Goal: Task Accomplishment & Management: Manage account settings

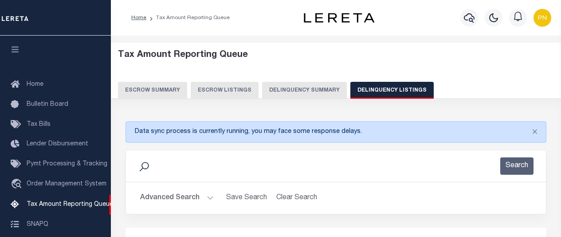
select select "100"
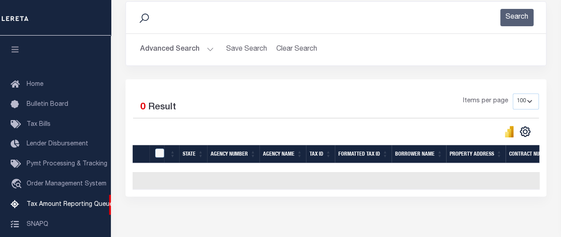
scroll to position [91, 0]
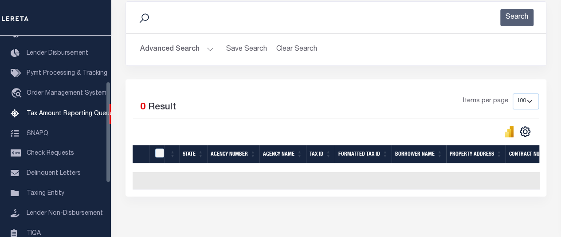
click at [210, 47] on button "Advanced Search" at bounding box center [177, 49] width 74 height 17
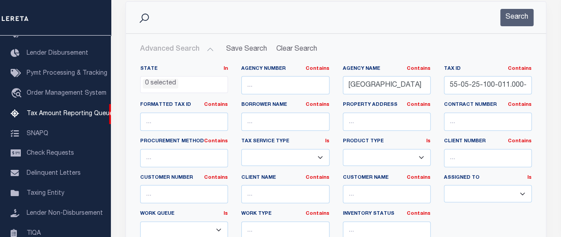
scroll to position [0, 0]
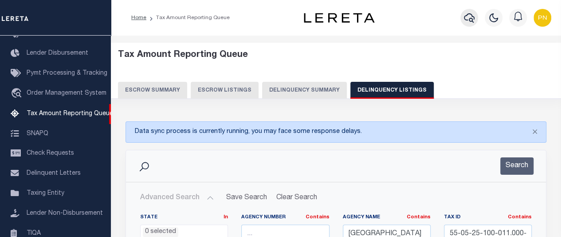
click at [469, 17] on icon "button" at bounding box center [469, 17] width 11 height 11
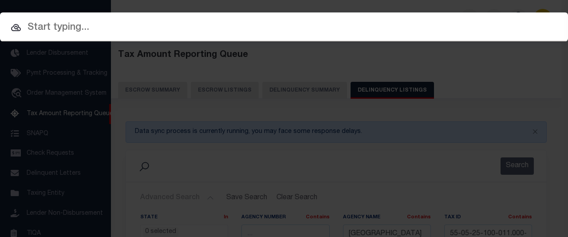
click at [70, 32] on input "text" at bounding box center [284, 28] width 568 height 16
paste input "100664-30666"
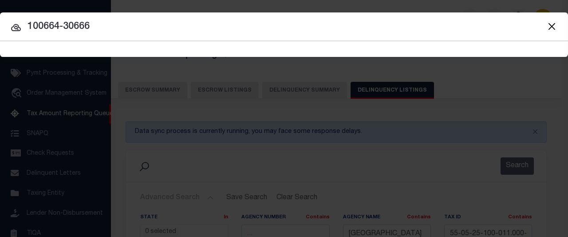
click at [63, 26] on input "100664-30666" at bounding box center [284, 27] width 568 height 16
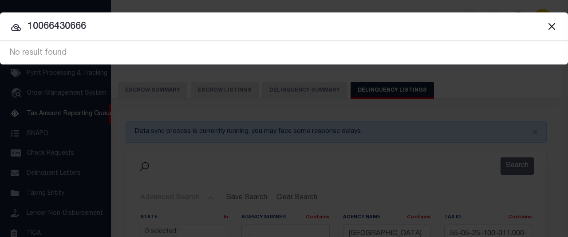
drag, startPoint x: 97, startPoint y: 27, endPoint x: 16, endPoint y: 13, distance: 82.0
click at [16, 13] on div "Include Loans TBM Customers Borrowers Payments (Lender Non-Disb) Payments (Lend…" at bounding box center [284, 38] width 568 height 52
paste input "-"
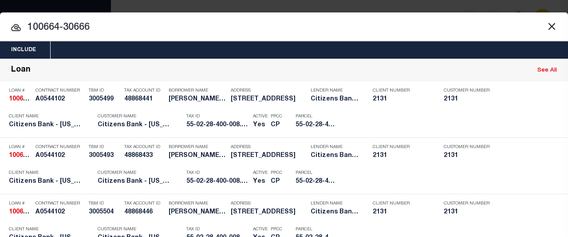
type input "100664-30666"
click at [547, 28] on button "Close" at bounding box center [552, 26] width 12 height 12
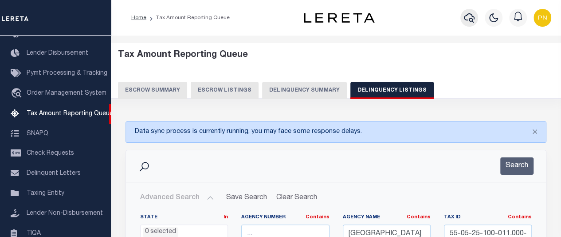
click at [468, 19] on icon "button" at bounding box center [469, 17] width 11 height 11
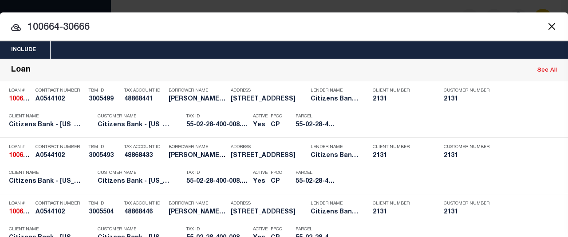
drag, startPoint x: 128, startPoint y: 28, endPoint x: 25, endPoint y: 18, distance: 103.5
click at [547, 27] on button "Close" at bounding box center [552, 26] width 12 height 12
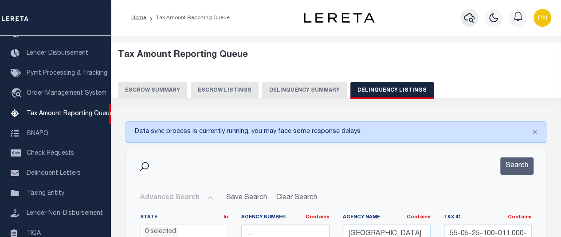
click at [467, 22] on icon "button" at bounding box center [469, 17] width 11 height 11
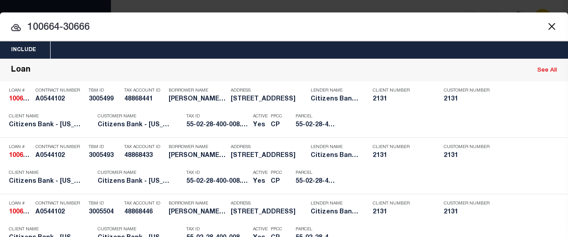
click at [16, 25] on icon at bounding box center [16, 27] width 10 height 7
click at [546, 27] on button "Close" at bounding box center [552, 26] width 12 height 12
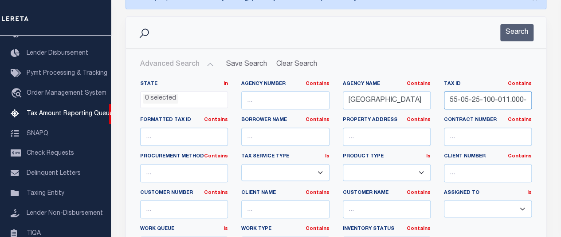
scroll to position [0, 10]
drag, startPoint x: 453, startPoint y: 99, endPoint x: 531, endPoint y: 101, distance: 78.1
click at [531, 101] on input "55-05-25-100-011.000-006" at bounding box center [488, 100] width 88 height 18
type input "5"
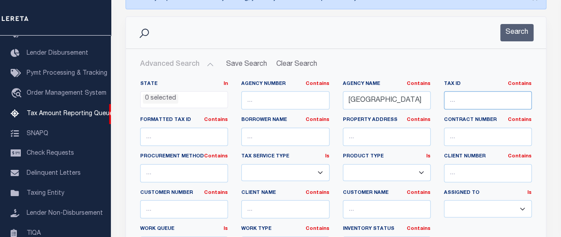
paste input "55-05-27-300-004.001-006"
type input "55-05-27-300-004.001-006"
click at [518, 36] on button "Search" at bounding box center [517, 32] width 33 height 17
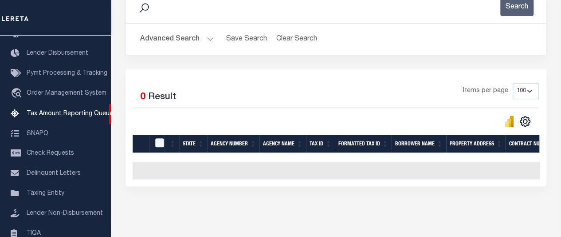
scroll to position [59, 0]
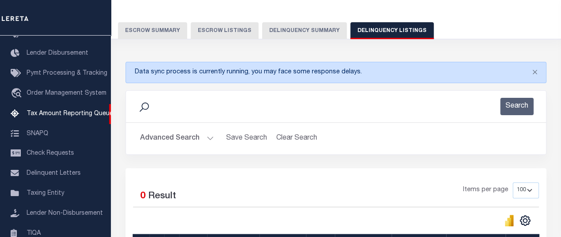
click at [197, 137] on button "Advanced Search" at bounding box center [177, 138] width 74 height 17
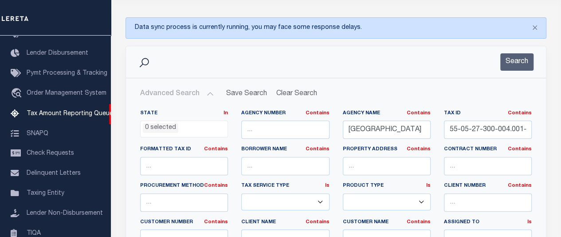
scroll to position [104, 0]
click at [415, 126] on input "[GEOGRAPHIC_DATA]" at bounding box center [387, 129] width 88 height 18
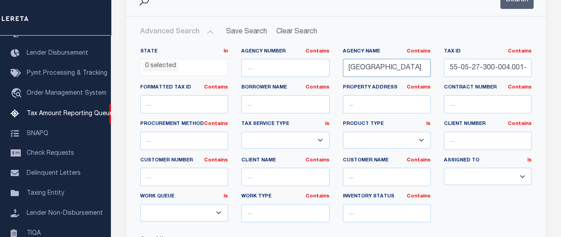
scroll to position [148, 0]
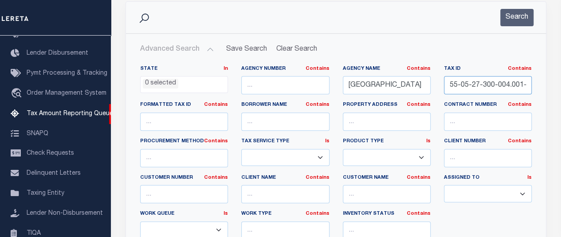
click at [451, 83] on input "55-05-27-300-004.001-006" at bounding box center [488, 85] width 88 height 18
paste input "55-02-28-400-008.733-015"
click at [526, 20] on button "Search" at bounding box center [517, 17] width 33 height 17
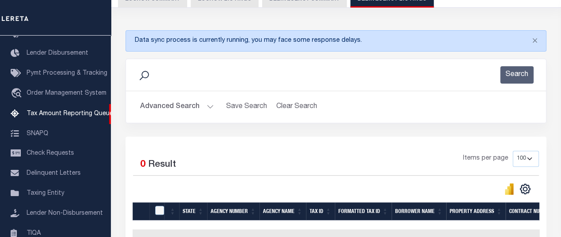
scroll to position [59, 0]
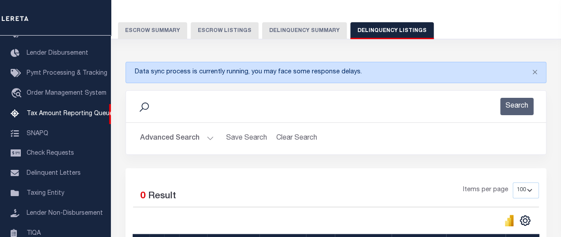
click at [194, 136] on button "Advanced Search" at bounding box center [177, 138] width 74 height 17
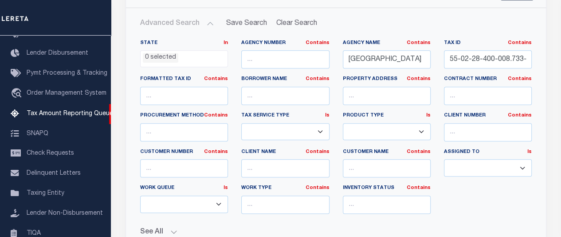
scroll to position [193, 0]
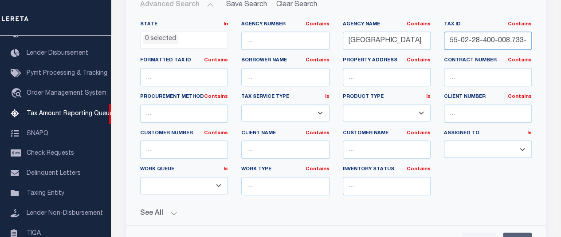
click at [454, 42] on input "55-02-28-400-008.733-015" at bounding box center [488, 41] width 88 height 18
paste input "6-24-100-006.000-011"
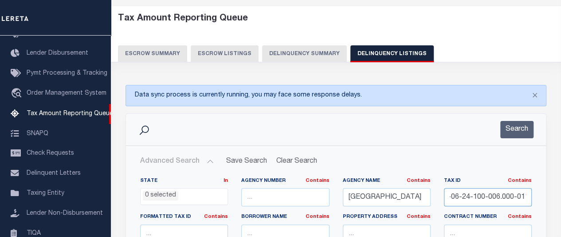
scroll to position [15, 0]
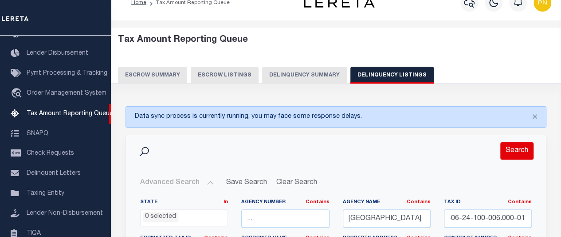
click at [517, 151] on button "Search" at bounding box center [517, 150] width 33 height 17
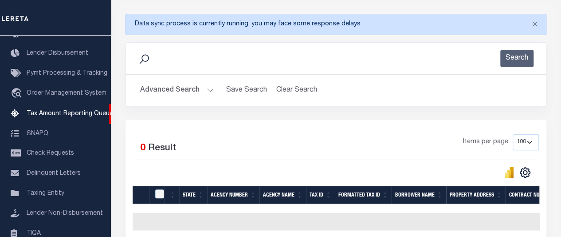
scroll to position [148, 0]
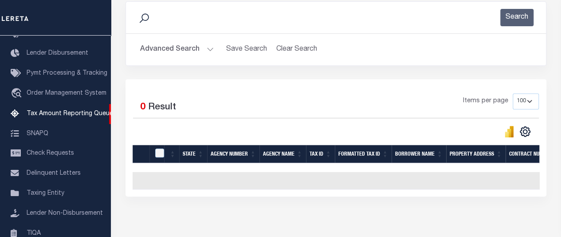
click at [142, 16] on icon at bounding box center [144, 17] width 9 height 9
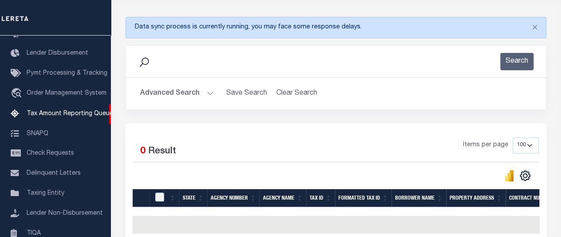
scroll to position [104, 0]
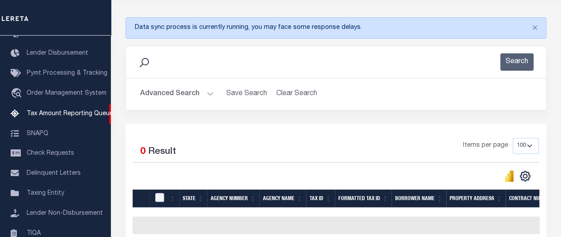
click at [204, 96] on button "Advanced Search" at bounding box center [177, 93] width 74 height 17
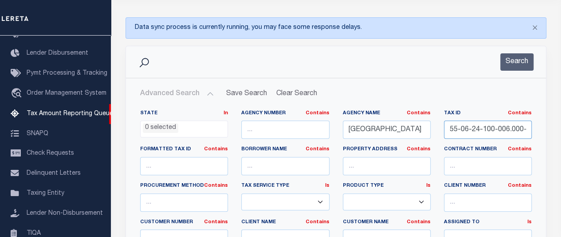
click at [473, 128] on input "55-06-24-100-006.000-011" at bounding box center [488, 129] width 88 height 18
click at [511, 58] on button "Search" at bounding box center [517, 61] width 33 height 17
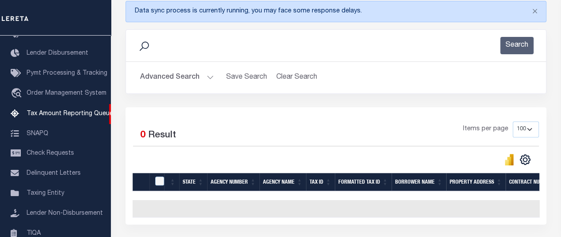
scroll to position [104, 0]
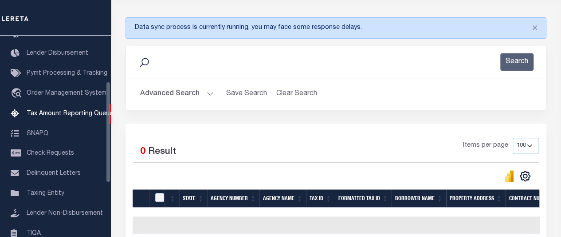
click at [208, 92] on button "Advanced Search" at bounding box center [177, 93] width 74 height 17
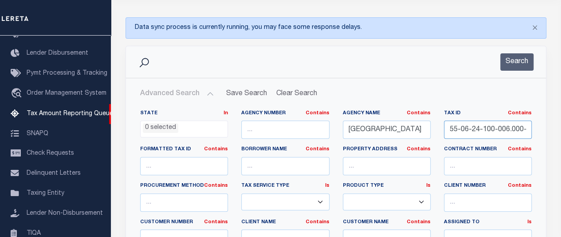
click at [478, 132] on input "55-06-24-100-006.000-011" at bounding box center [488, 129] width 88 height 18
paste input "31-200-004.000-006"
click at [520, 63] on button "Search" at bounding box center [517, 61] width 33 height 17
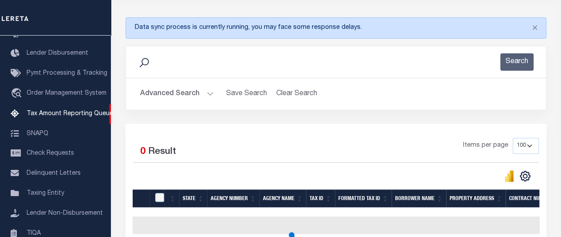
scroll to position [0, 0]
click at [200, 95] on button "Advanced Search" at bounding box center [177, 93] width 74 height 17
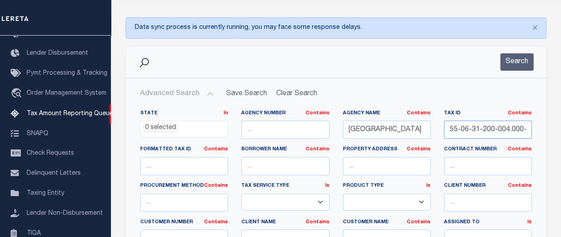
click at [461, 126] on input "55-06-31-200-004.000-006" at bounding box center [488, 129] width 88 height 18
paste input "7-11-100-005.000-002"
click at [518, 63] on button "Search" at bounding box center [517, 61] width 33 height 17
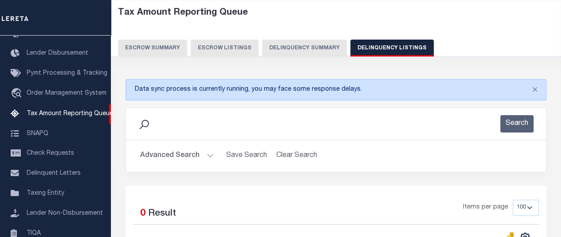
scroll to position [15, 0]
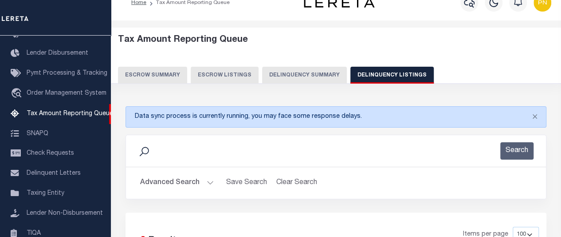
click at [187, 183] on button "Advanced Search" at bounding box center [177, 182] width 74 height 17
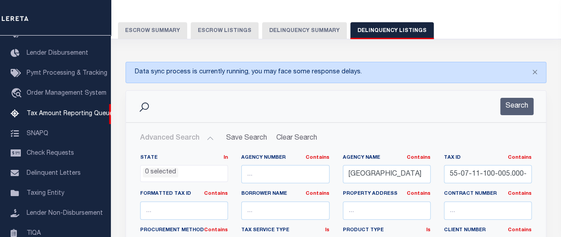
scroll to position [104, 0]
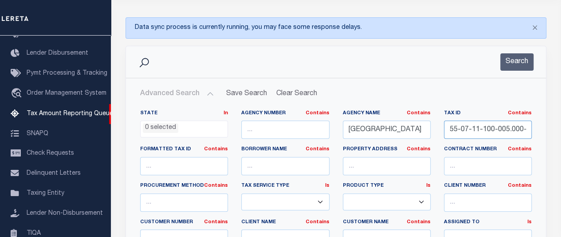
click at [459, 124] on input "55-07-11-100-005.000-002" at bounding box center [488, 129] width 88 height 18
paste input "8-02-400-003.000-010"
click at [521, 63] on button "Search" at bounding box center [517, 61] width 33 height 17
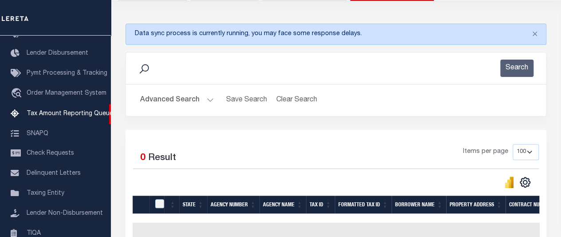
scroll to position [59, 0]
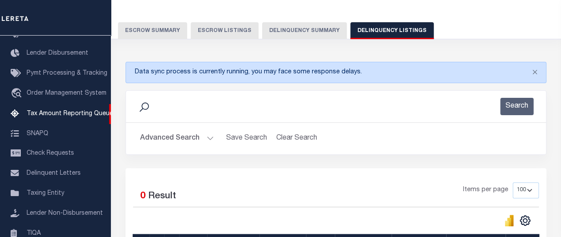
click at [200, 138] on button "Advanced Search" at bounding box center [177, 138] width 74 height 17
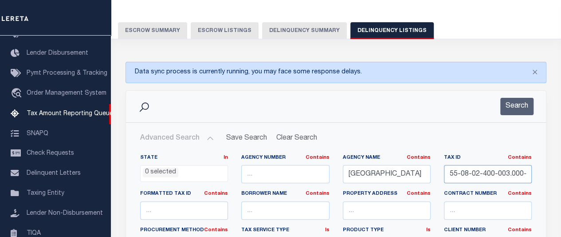
click at [485, 174] on input "55-08-02-400-003.000-010" at bounding box center [488, 174] width 88 height 18
paste input "14-29-400-008.000-012"
type input "55-14-29-400-008.000-012"
click at [512, 103] on button "Search" at bounding box center [517, 106] width 33 height 17
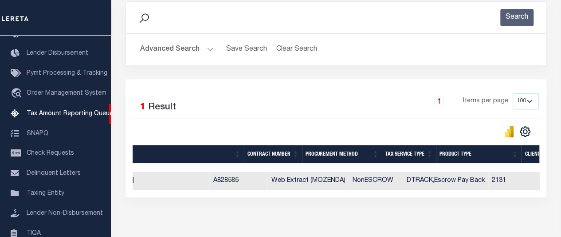
scroll to position [0, 0]
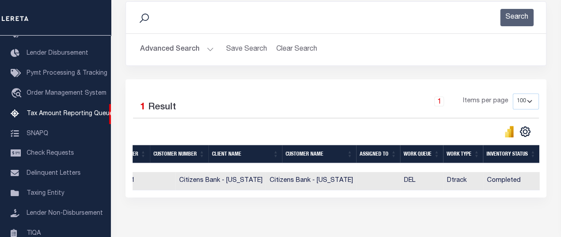
drag, startPoint x: 478, startPoint y: 195, endPoint x: 143, endPoint y: 172, distance: 336.3
click at [144, 173] on div "Selected 1 Result 1 Items per page 10 25 50 100 500" at bounding box center [336, 138] width 421 height 118
drag, startPoint x: 501, startPoint y: 195, endPoint x: 216, endPoint y: 177, distance: 285.9
click at [218, 177] on div "State Agency Number Agency Name Tax ID Formatted Tax ID Borrower Name Property …" at bounding box center [336, 181] width 407 height 18
click at [308, 122] on div "Selected 1 Result 1 Items per page 10 25 50 100 500" at bounding box center [336, 115] width 420 height 45
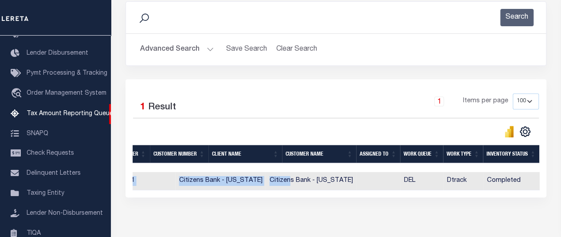
drag, startPoint x: 442, startPoint y: 195, endPoint x: 334, endPoint y: 187, distance: 108.6
click at [284, 189] on div "Selected 1 Result 1 Items per page 10 25 50 100 500" at bounding box center [336, 138] width 421 height 118
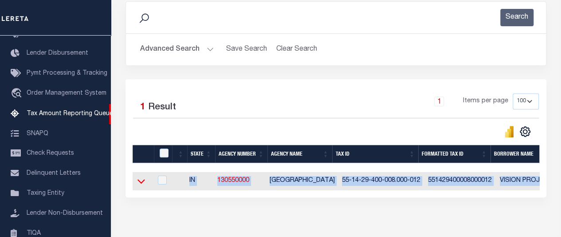
click at [144, 177] on icon at bounding box center [142, 180] width 8 height 9
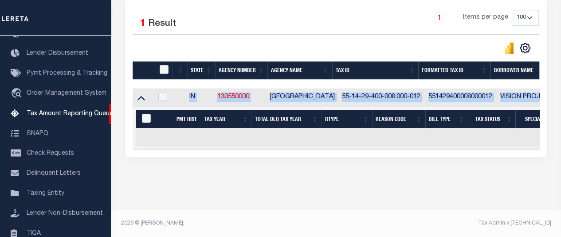
click at [308, 163] on div "Data sync process is currently running, you may face some response delays. Sear…" at bounding box center [336, 32] width 433 height 303
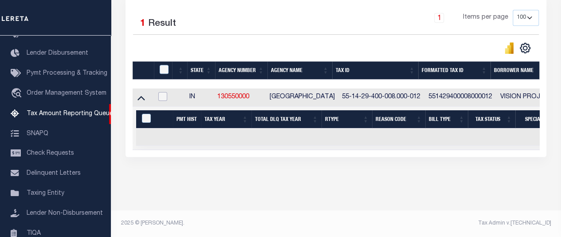
click at [167, 92] on input "checkbox" at bounding box center [162, 96] width 9 height 9
checkbox input "true"
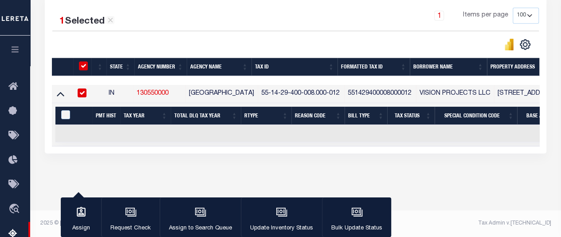
click at [83, 91] on input "checkbox" at bounding box center [82, 92] width 9 height 9
checkbox input "false"
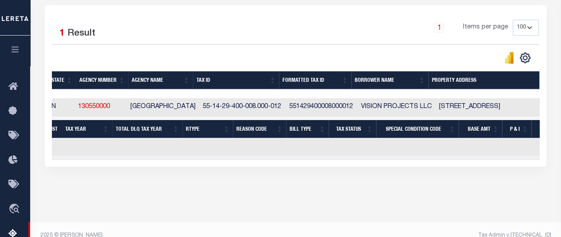
scroll to position [0, 134]
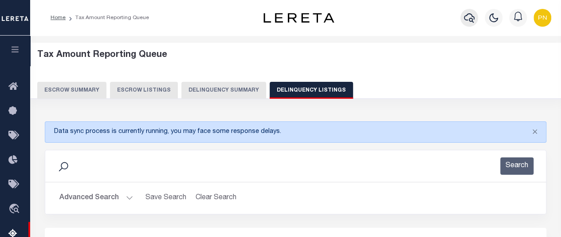
click at [465, 22] on icon "button" at bounding box center [469, 17] width 11 height 11
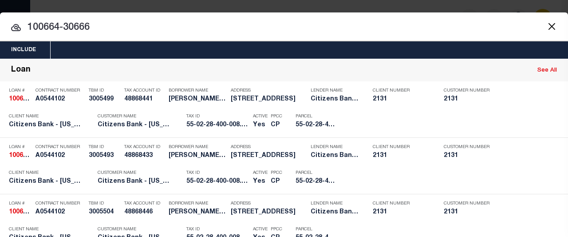
drag, startPoint x: 95, startPoint y: 28, endPoint x: 22, endPoint y: 28, distance: 73.7
click at [22, 28] on input "100664-30666" at bounding box center [284, 28] width 568 height 16
paste input "1704-321"
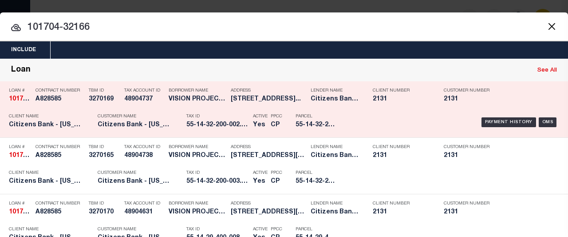
type input "101704-32166"
click at [498, 124] on div "Payment History" at bounding box center [508, 122] width 55 height 10
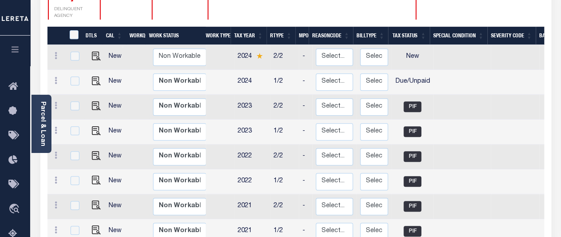
scroll to position [177, 0]
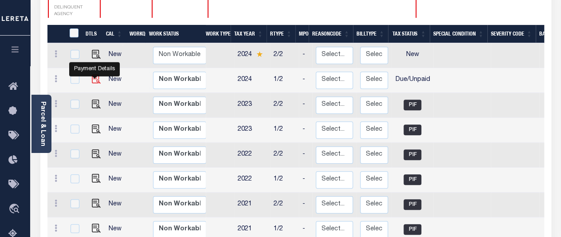
click at [96, 75] on img "" at bounding box center [96, 79] width 9 height 9
checkbox input "true"
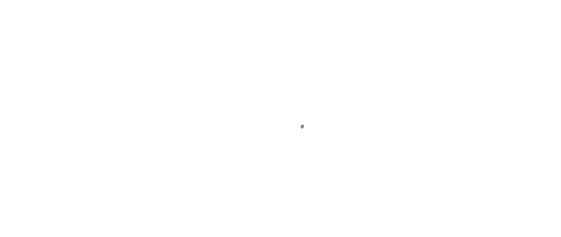
select select "DUE"
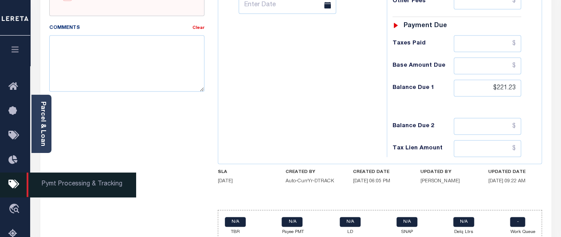
scroll to position [430, 0]
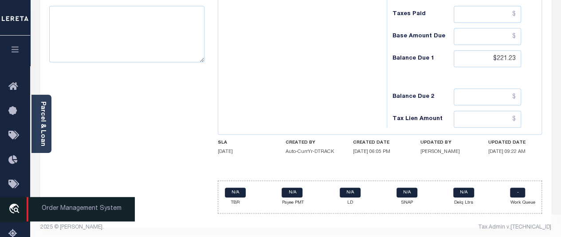
click at [0, 204] on link "travel_explore Order Management System" at bounding box center [15, 209] width 30 height 25
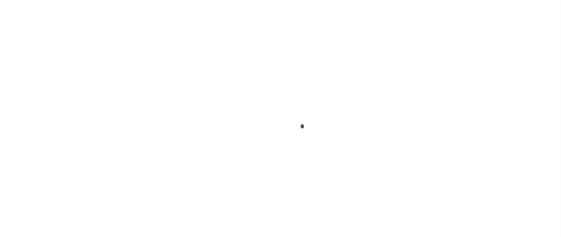
scroll to position [198, 0]
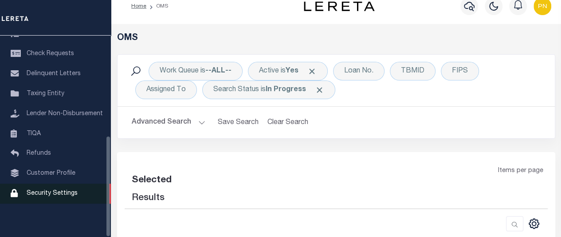
select select "200"
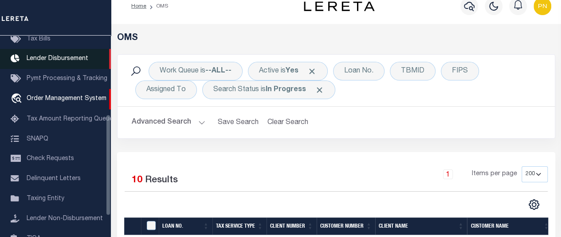
scroll to position [65, 0]
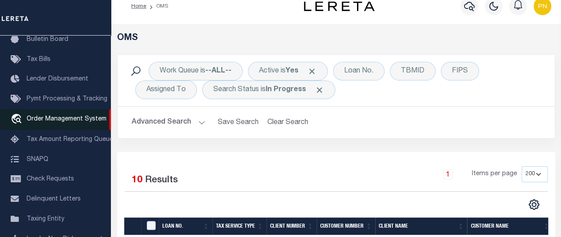
drag, startPoint x: 47, startPoint y: 123, endPoint x: 57, endPoint y: 123, distance: 9.8
click at [47, 122] on span "Order Management System" at bounding box center [67, 119] width 80 height 6
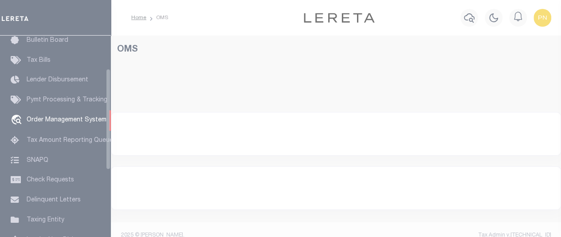
scroll to position [66, 0]
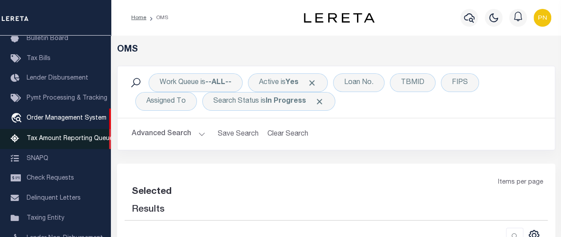
click at [47, 142] on span "Tax Amount Reporting Queue" at bounding box center [70, 138] width 87 height 6
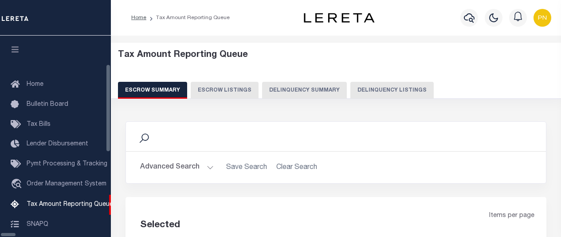
select select "100"
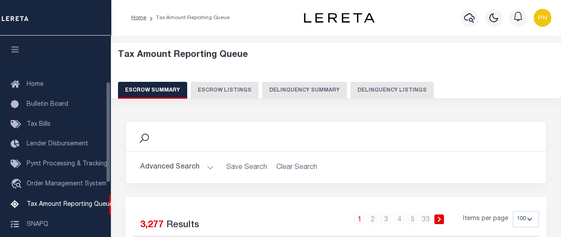
scroll to position [91, 0]
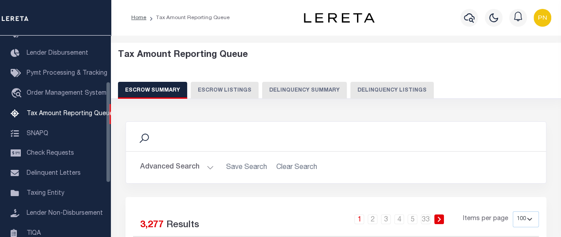
click at [365, 91] on button "Delinquency Listings" at bounding box center [392, 90] width 83 height 17
select select "100"
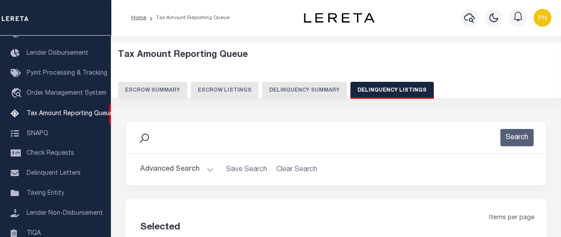
select select "100"
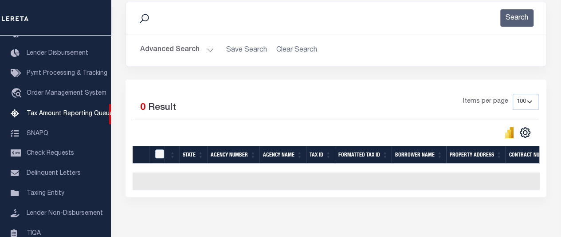
scroll to position [76, 0]
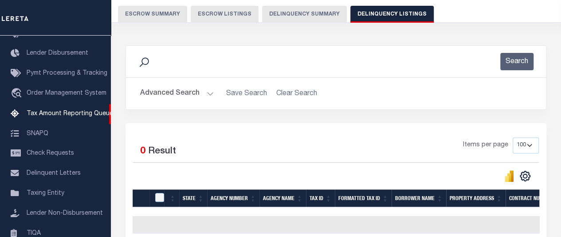
click at [200, 92] on button "Advanced Search" at bounding box center [177, 93] width 74 height 17
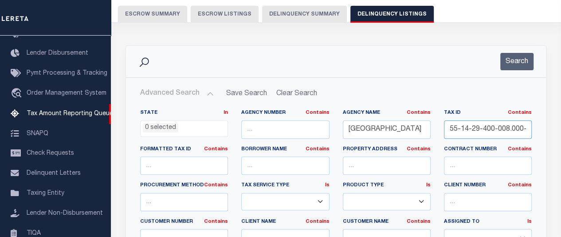
click at [469, 129] on input "55-14-29-400-008.000-012" at bounding box center [488, 129] width 88 height 18
click at [512, 63] on button "Search" at bounding box center [517, 61] width 33 height 17
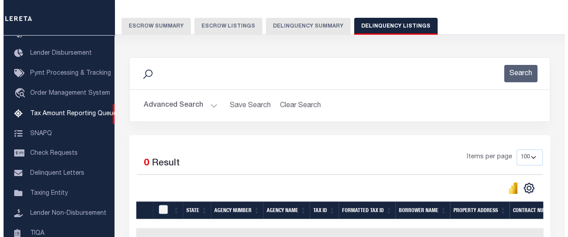
scroll to position [0, 0]
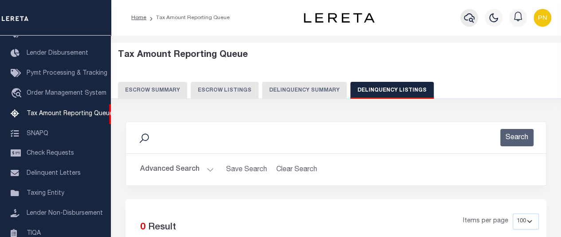
click at [463, 20] on button "button" at bounding box center [470, 18] width 18 height 18
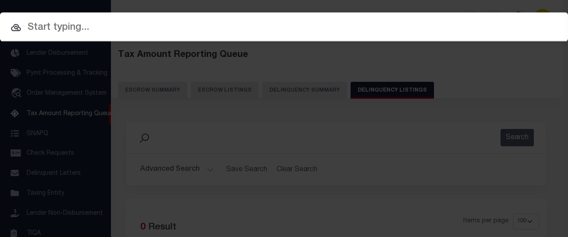
click at [96, 27] on input "text" at bounding box center [284, 28] width 568 height 16
paste input "80117800-10"
type input "80117800-10"
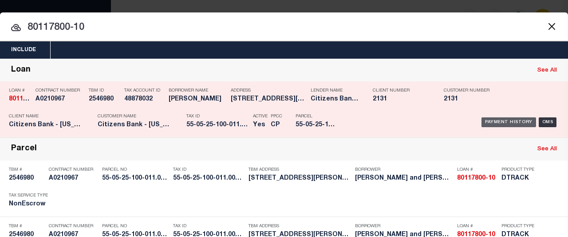
click at [494, 118] on div "Payment History" at bounding box center [508, 122] width 55 height 10
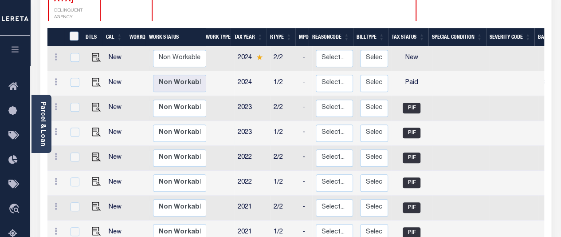
scroll to position [177, 0]
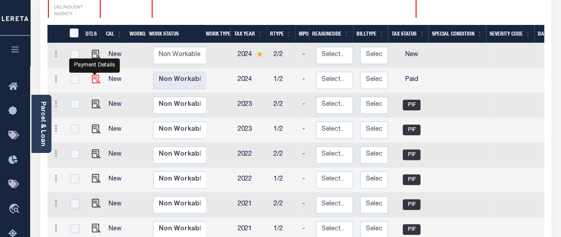
click at [93, 75] on img "" at bounding box center [96, 79] width 9 height 9
checkbox input "true"
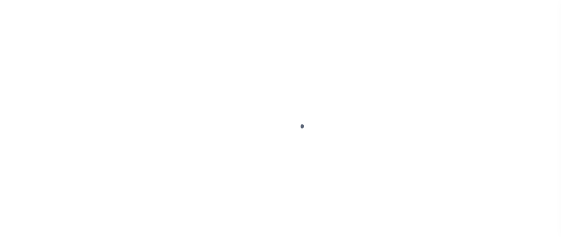
select select "PYD"
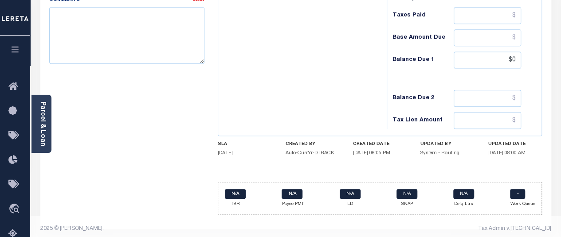
scroll to position [430, 0]
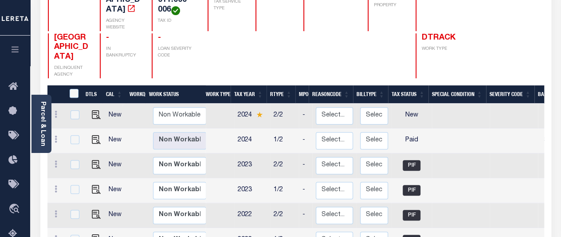
scroll to position [99, 0]
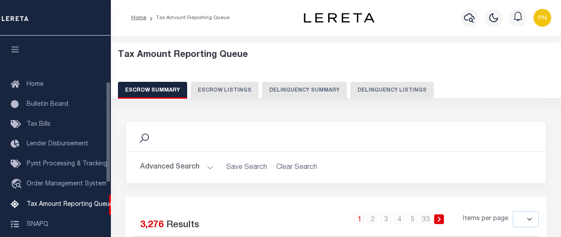
select select
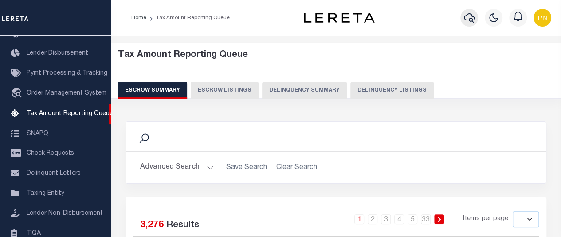
click at [476, 19] on button "button" at bounding box center [470, 18] width 18 height 18
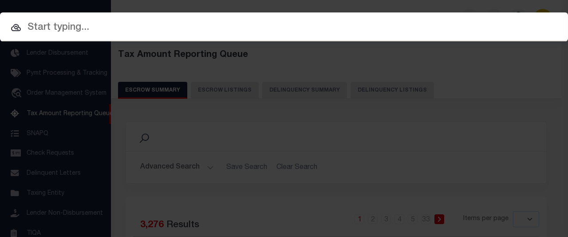
click at [101, 26] on input "text" at bounding box center [284, 28] width 568 height 16
paste input "80117800-10"
type input "80117800-10"
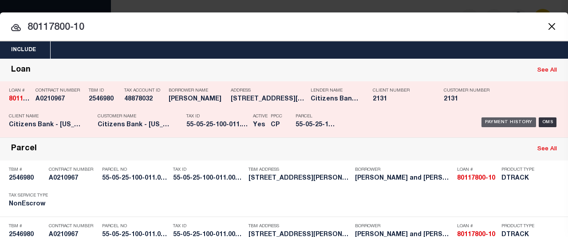
click at [501, 122] on div "Payment History" at bounding box center [508, 122] width 55 height 10
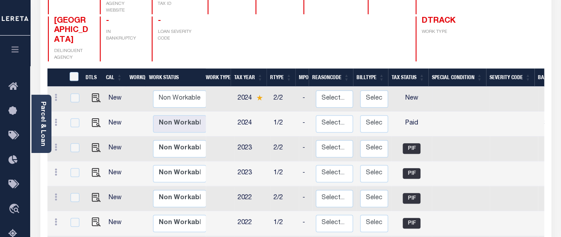
scroll to position [133, 0]
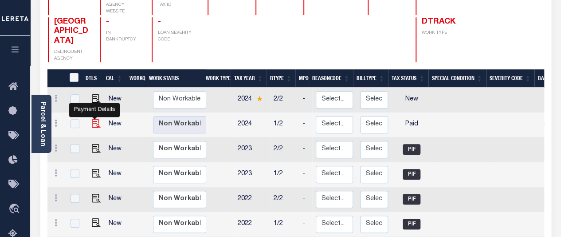
click at [95, 119] on img "" at bounding box center [96, 123] width 9 height 9
checkbox input "true"
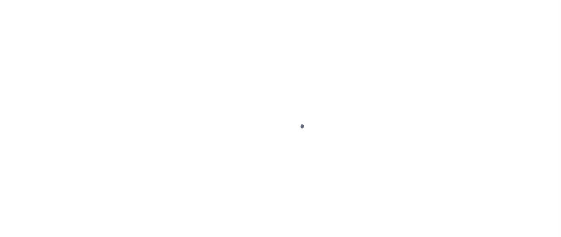
select select "PYD"
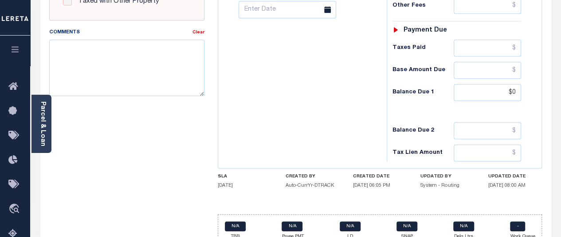
scroll to position [399, 0]
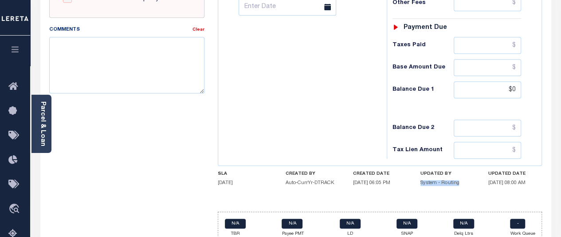
drag, startPoint x: 462, startPoint y: 181, endPoint x: 415, endPoint y: 179, distance: 46.6
click at [415, 179] on div "SLA [DATE] CREATED BY Auto-CurrYr-DTRACK CREATED DATE [DATE] 06:05 PM UPDATED B…" at bounding box center [380, 180] width 324 height 18
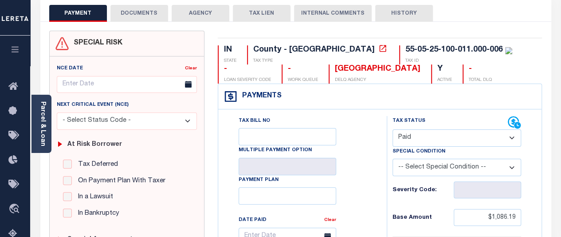
scroll to position [44, 0]
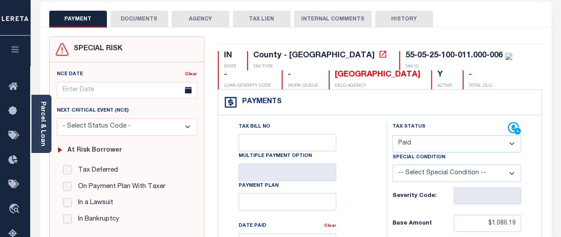
click at [137, 14] on button "DOCUMENTS" at bounding box center [139, 19] width 58 height 17
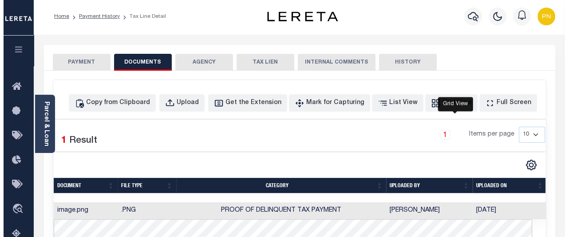
scroll to position [0, 0]
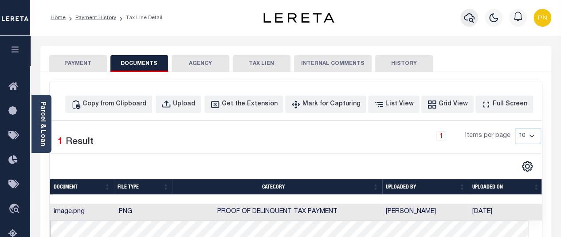
click at [468, 20] on icon "button" at bounding box center [469, 17] width 11 height 11
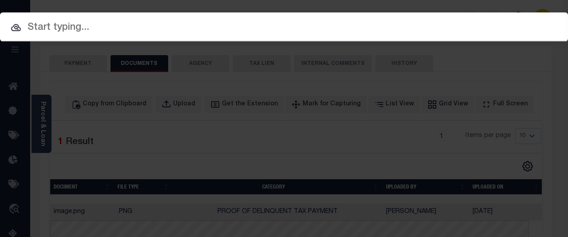
click at [129, 24] on input "text" at bounding box center [284, 28] width 568 height 16
paste input "80199645-10"
type input "80199645-10"
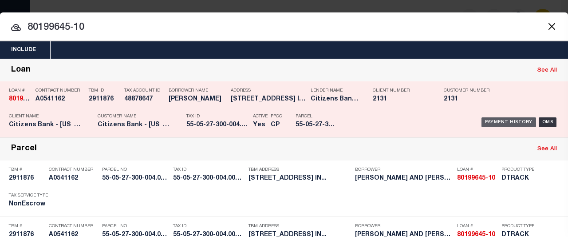
click at [500, 118] on div "Payment History" at bounding box center [508, 122] width 55 height 10
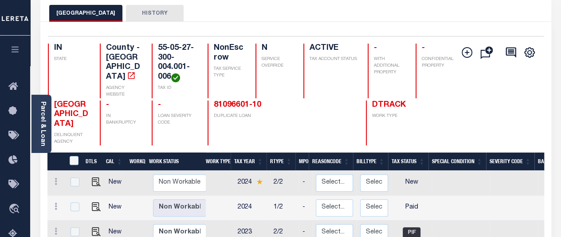
scroll to position [177, 0]
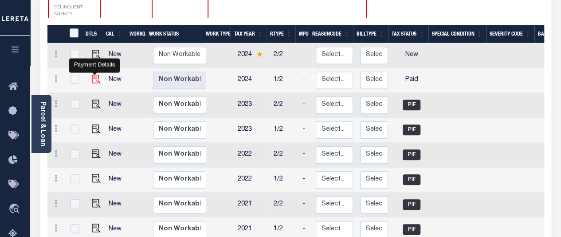
click at [92, 75] on img "" at bounding box center [96, 79] width 9 height 9
checkbox input "true"
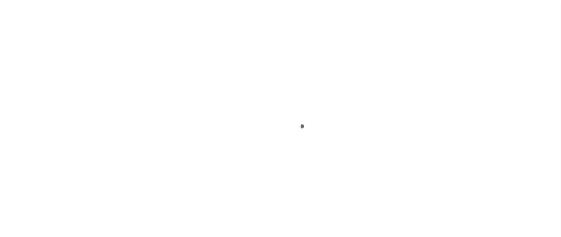
select select "PYD"
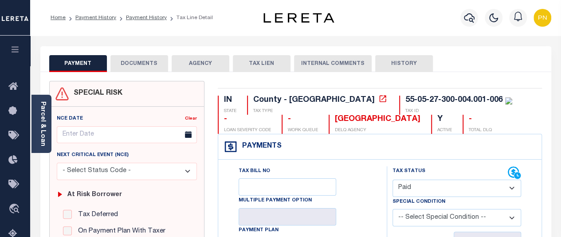
click at [147, 67] on button "DOCUMENTS" at bounding box center [139, 63] width 58 height 17
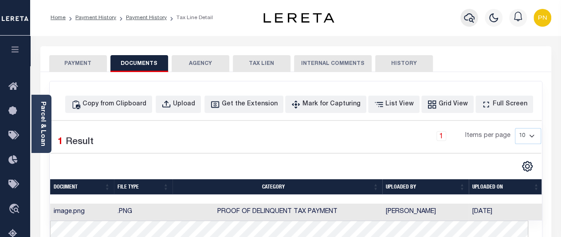
click at [465, 19] on icon "button" at bounding box center [469, 17] width 11 height 11
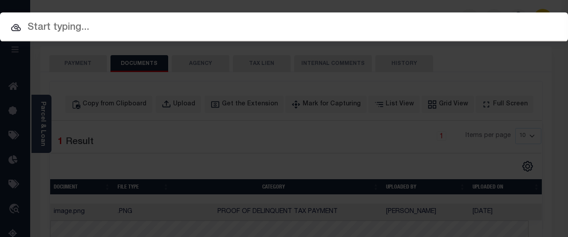
paste input "56118-77886"
type input "56118-77886"
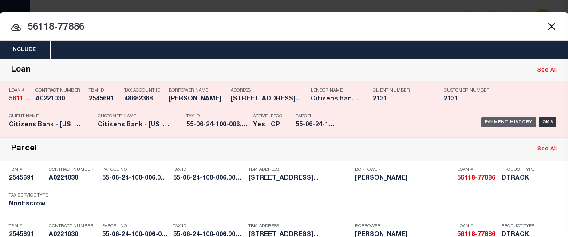
click at [488, 118] on div "Payment History" at bounding box center [508, 122] width 55 height 10
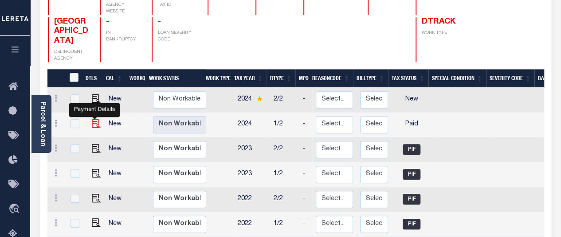
click at [92, 121] on img "" at bounding box center [96, 123] width 9 height 9
checkbox input "true"
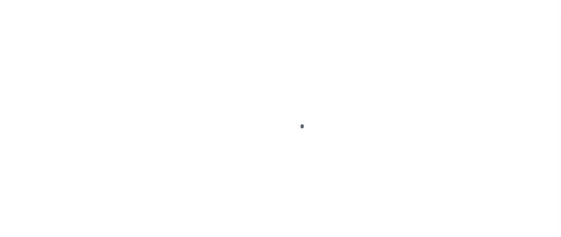
select select "PYD"
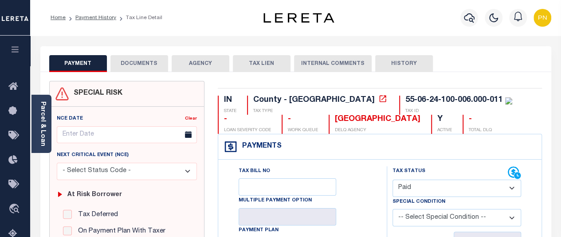
click at [152, 67] on button "DOCUMENTS" at bounding box center [139, 63] width 58 height 17
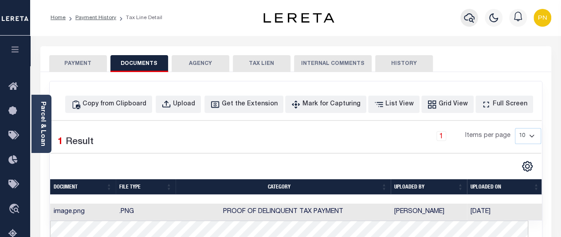
click at [469, 21] on icon "button" at bounding box center [469, 17] width 11 height 9
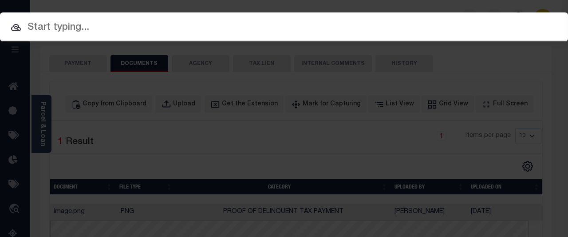
click at [185, 26] on input "text" at bounding box center [284, 28] width 568 height 16
paste input "80110615-10"
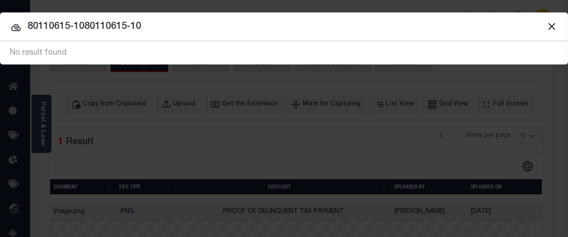
click at [144, 26] on input "80110615-1080110615-10" at bounding box center [284, 27] width 568 height 16
click at [149, 26] on input "80110615-1080110615-10" at bounding box center [284, 27] width 568 height 16
click at [84, 26] on input "80110615-1080110615-10" at bounding box center [284, 27] width 568 height 16
click at [160, 27] on input "80110615-1080110615-10" at bounding box center [284, 27] width 568 height 16
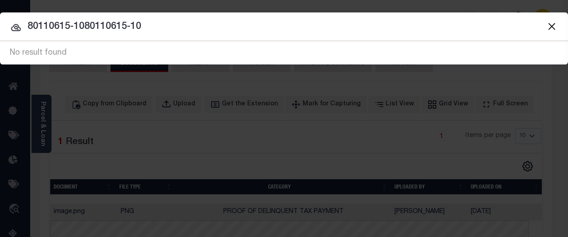
click at [146, 24] on input "80110615-1080110615-10" at bounding box center [284, 27] width 568 height 16
type input "80110615-10"
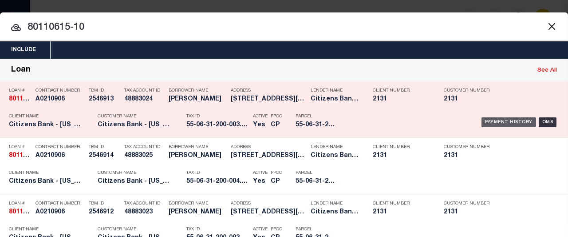
click at [503, 121] on div "Payment History" at bounding box center [508, 122] width 55 height 10
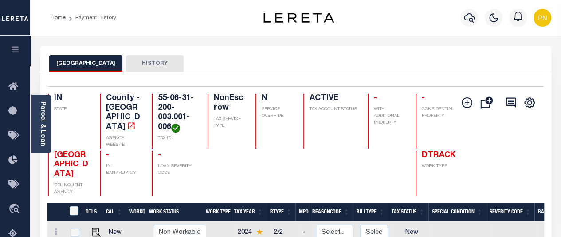
scroll to position [177, 0]
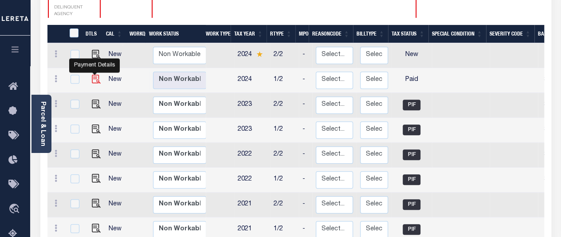
click at [93, 75] on img "" at bounding box center [96, 79] width 9 height 9
checkbox input "true"
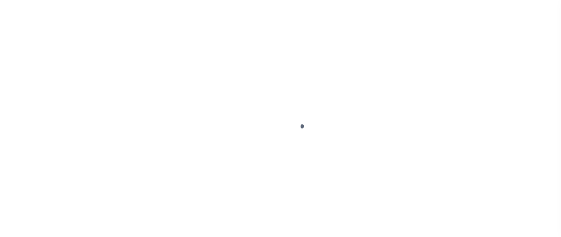
select select "PYD"
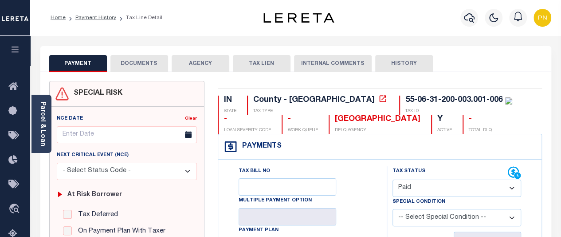
click at [142, 66] on button "DOCUMENTS" at bounding box center [139, 63] width 58 height 17
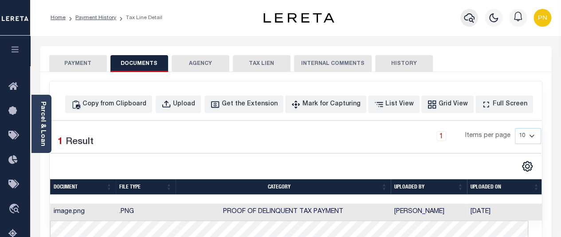
click at [473, 20] on icon "button" at bounding box center [469, 17] width 11 height 11
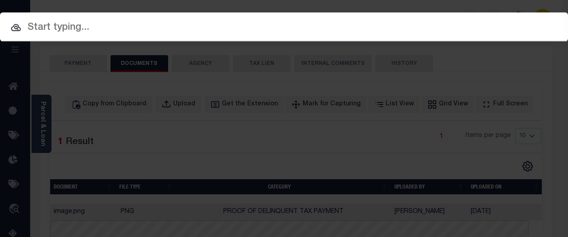
paste input "100895-31079"
type input "100895-31079"
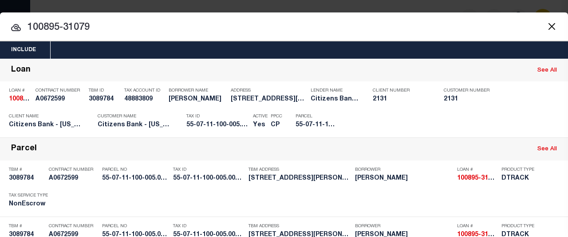
drag, startPoint x: 498, startPoint y: 123, endPoint x: 489, endPoint y: 123, distance: 8.9
click at [497, 123] on div "Payment History" at bounding box center [508, 122] width 55 height 10
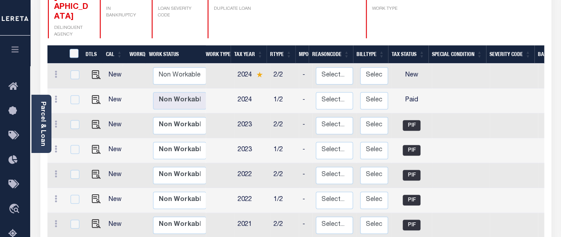
scroll to position [177, 0]
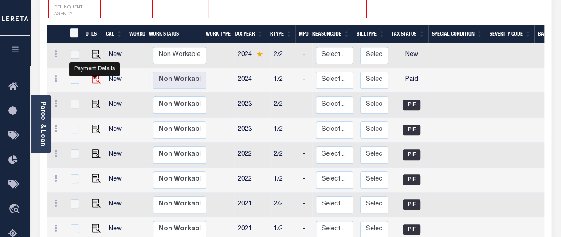
click at [92, 75] on img "" at bounding box center [96, 79] width 9 height 9
checkbox input "true"
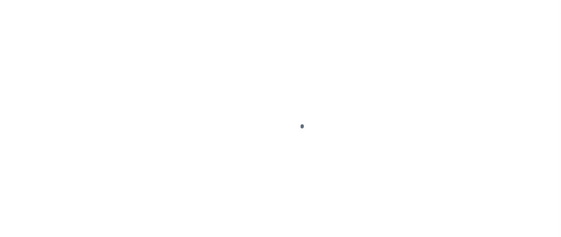
select select "PYD"
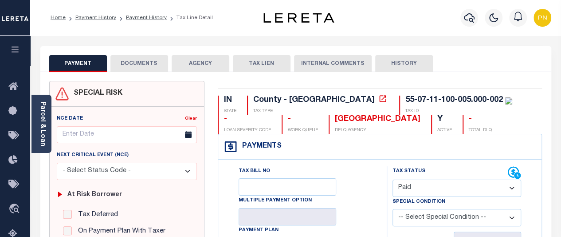
click at [147, 59] on button "DOCUMENTS" at bounding box center [139, 63] width 58 height 17
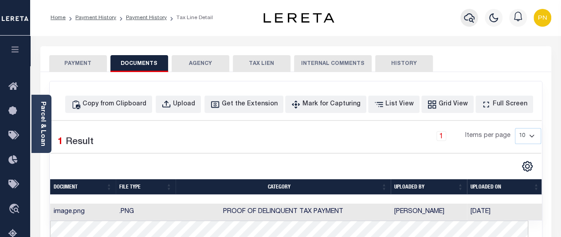
click at [467, 20] on icon "button" at bounding box center [469, 17] width 11 height 11
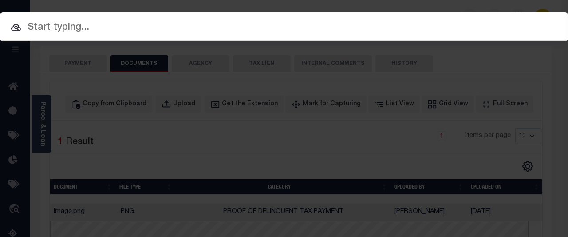
paste input "80415901-10"
type input "80415901-10"
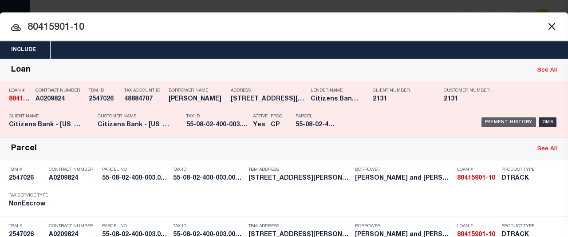
click at [497, 120] on div "Payment History" at bounding box center [508, 122] width 55 height 10
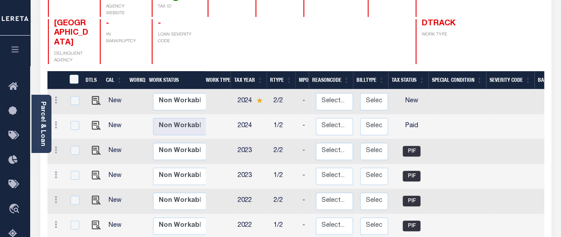
scroll to position [133, 0]
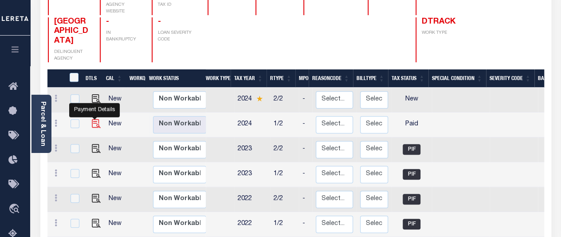
click at [95, 119] on img "" at bounding box center [96, 123] width 9 height 9
checkbox input "true"
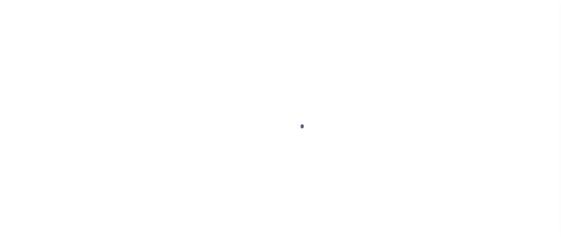
select select "PYD"
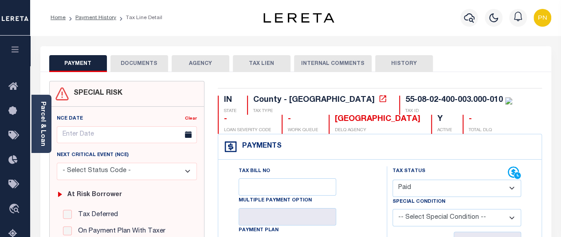
click at [134, 67] on button "DOCUMENTS" at bounding box center [139, 63] width 58 height 17
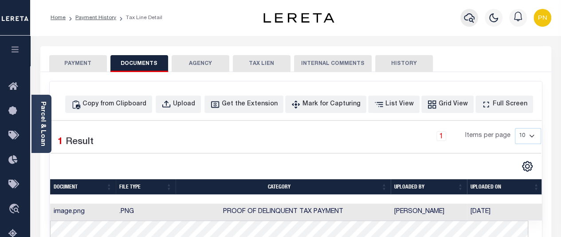
click at [471, 20] on icon "button" at bounding box center [469, 17] width 11 height 11
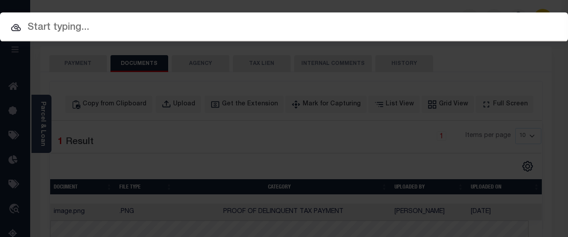
paste input "80199655-10"
type input "80199655-10"
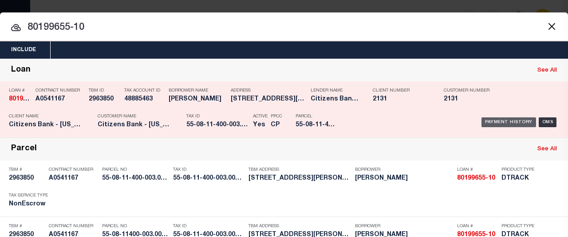
click at [500, 123] on div "Payment History" at bounding box center [508, 122] width 55 height 10
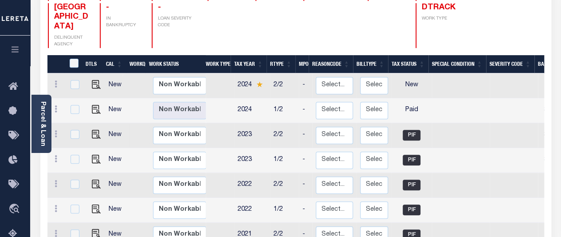
scroll to position [177, 0]
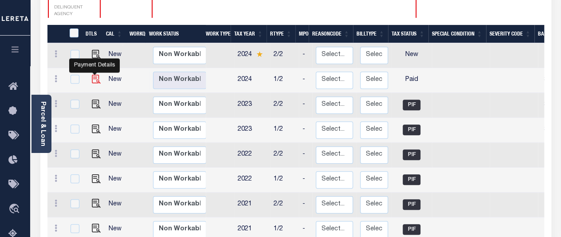
click at [97, 75] on img "" at bounding box center [96, 79] width 9 height 9
checkbox input "true"
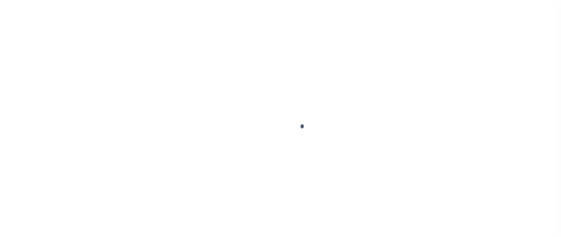
select select "PYD"
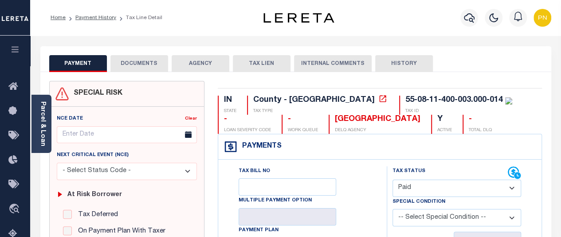
click at [154, 63] on button "DOCUMENTS" at bounding box center [139, 63] width 58 height 17
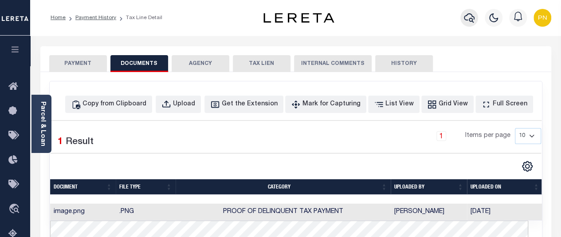
click at [466, 21] on icon "button" at bounding box center [469, 17] width 11 height 11
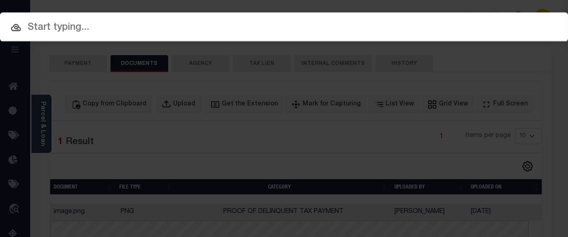
paste input "80100684-10"
type input "80100684-10"
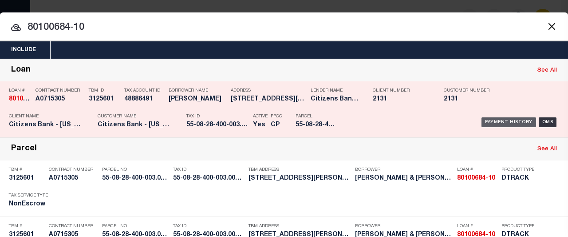
click at [493, 122] on div "Payment History" at bounding box center [508, 122] width 55 height 10
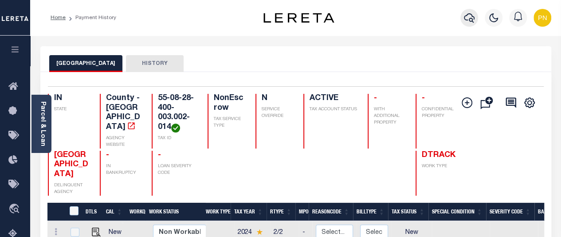
click at [469, 14] on icon "button" at bounding box center [469, 17] width 11 height 9
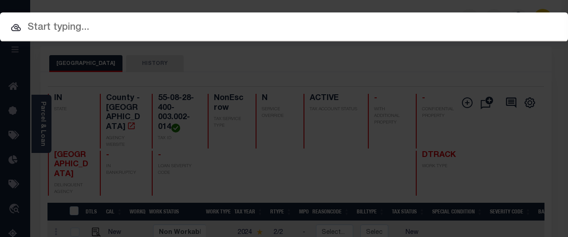
paste input "80123942-10"
type input "80123942-10"
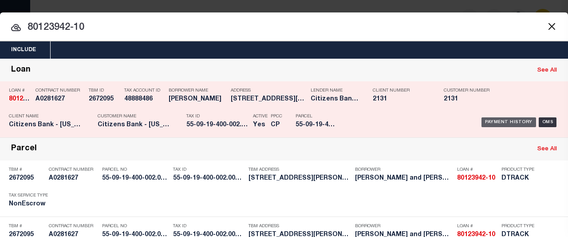
click at [499, 122] on div "Payment History" at bounding box center [508, 122] width 55 height 10
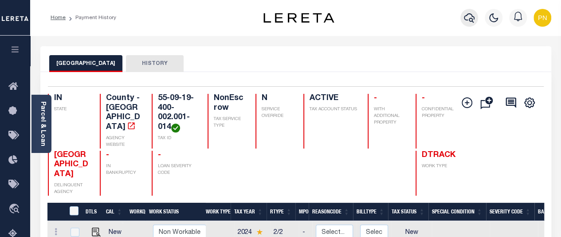
click at [473, 23] on icon "button" at bounding box center [469, 17] width 11 height 9
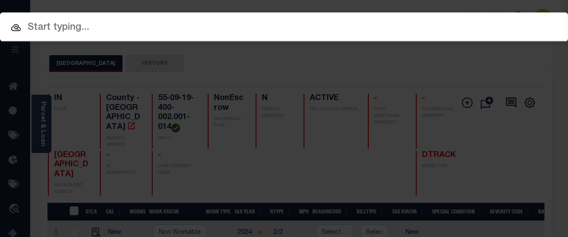
click at [177, 26] on input "text" at bounding box center [284, 28] width 568 height 16
paste input "89965-17813"
type input "89965-17813"
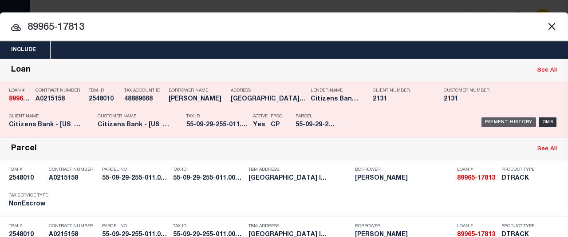
click at [506, 121] on div "Payment History" at bounding box center [508, 122] width 55 height 10
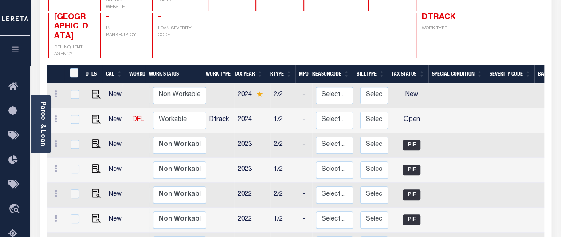
scroll to position [177, 0]
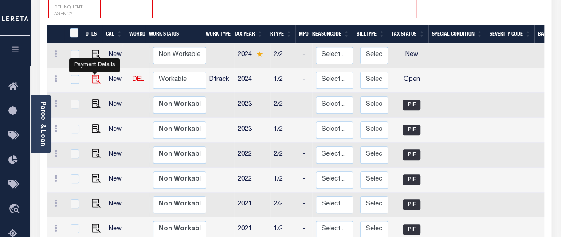
click at [95, 75] on img "" at bounding box center [96, 79] width 9 height 9
checkbox input "true"
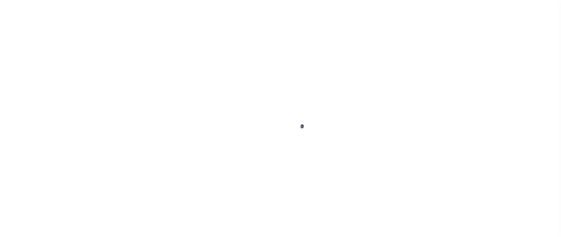
select select "OP2"
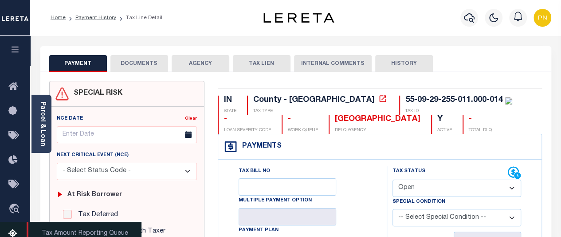
click at [12, 235] on icon at bounding box center [15, 233] width 14 height 11
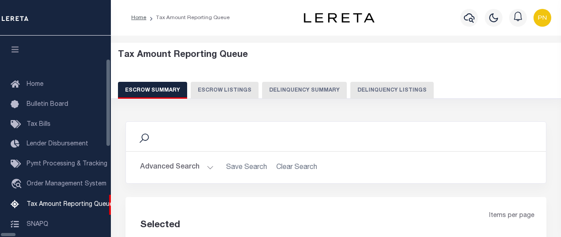
select select "100"
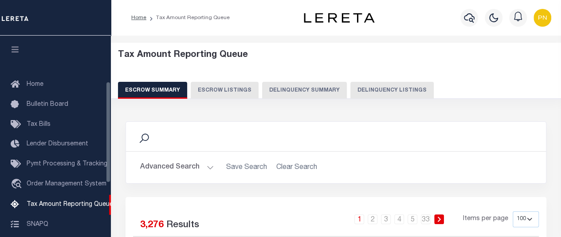
scroll to position [91, 0]
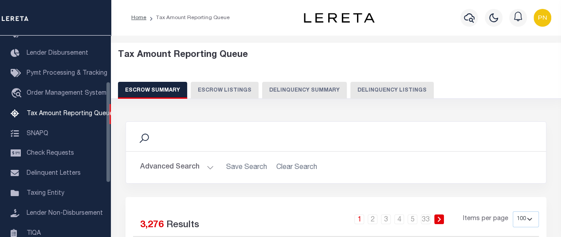
drag, startPoint x: 197, startPoint y: 171, endPoint x: 209, endPoint y: 168, distance: 12.4
click at [197, 171] on button "Advanced Search" at bounding box center [177, 166] width 74 height 17
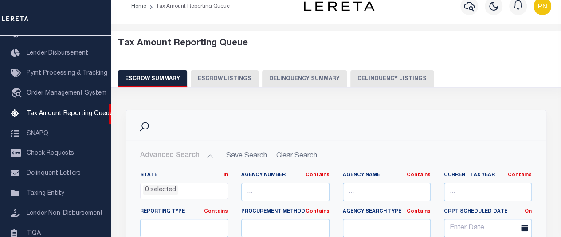
scroll to position [89, 0]
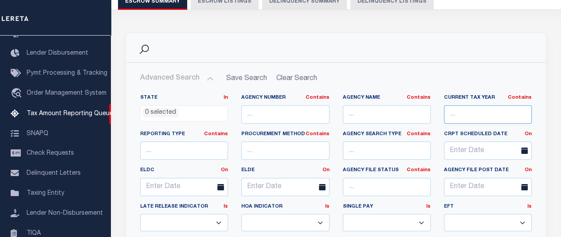
click at [471, 114] on input "text" at bounding box center [488, 114] width 88 height 18
paste input "55-09-29-255-011.000-014"
type input "55-09-29-255-011.000-014"
drag, startPoint x: 529, startPoint y: 114, endPoint x: 432, endPoint y: 106, distance: 97.0
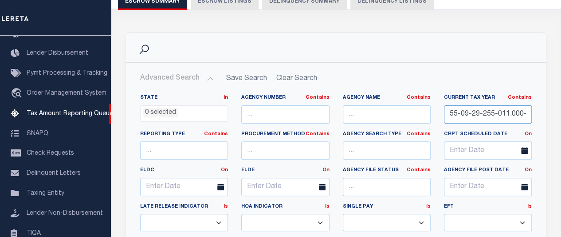
click at [421, 109] on div "State In In AK AL AR AZ CA CO CT DC DE FL GA GU HI IA ID IL IN KS KY LA MA MD M…" at bounding box center [336, 202] width 405 height 216
click at [387, 7] on button "Delinquency Listings" at bounding box center [392, 1] width 83 height 17
select select "100"
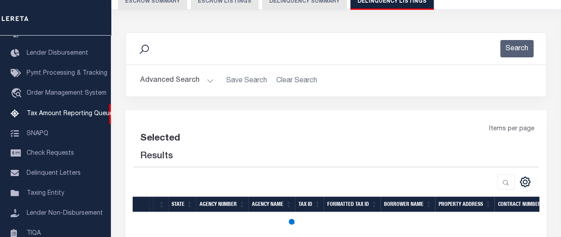
select select "100"
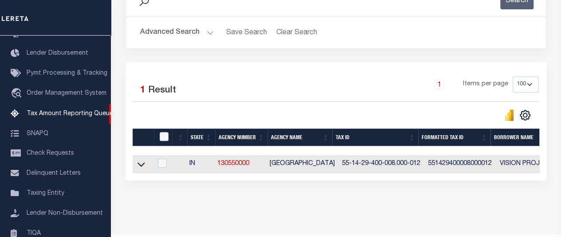
scroll to position [166, 0]
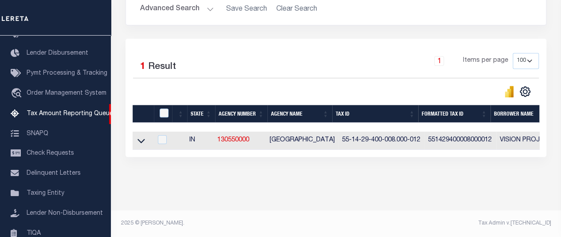
click at [207, 4] on button "Advanced Search" at bounding box center [177, 8] width 74 height 17
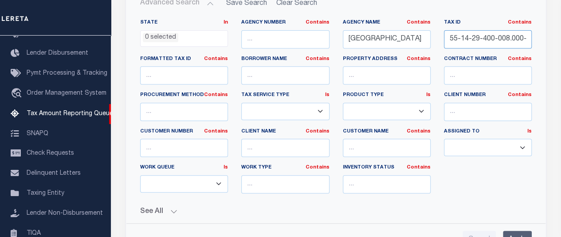
click at [458, 36] on input "55-14-29-400-008.000-012" at bounding box center [488, 39] width 88 height 18
paste input "09-29-255-011.000-014"
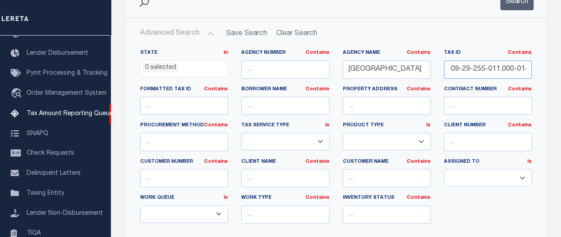
scroll to position [77, 0]
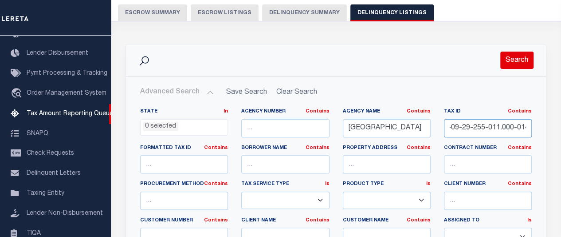
type input "55-09-29-255-011.000-014"
click at [518, 64] on button "Search" at bounding box center [517, 59] width 33 height 17
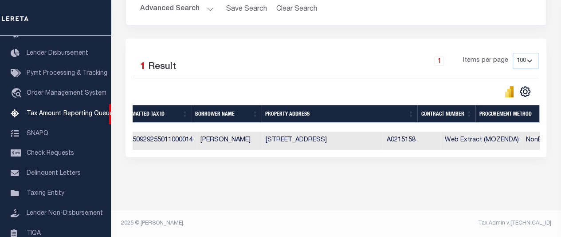
scroll to position [0, 0]
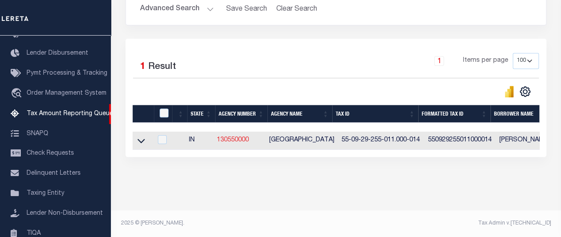
click at [229, 137] on link "130550000" at bounding box center [233, 140] width 32 height 6
checkbox input "true"
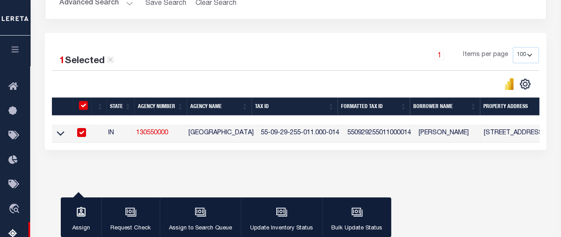
scroll to position [164, 0]
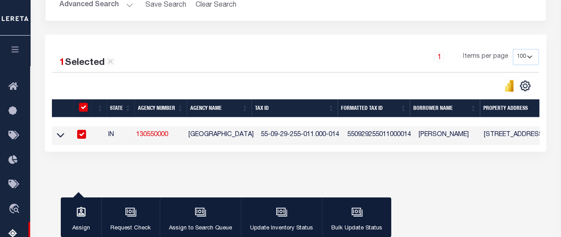
drag, startPoint x: 59, startPoint y: 135, endPoint x: 131, endPoint y: 142, distance: 72.2
click at [59, 135] on icon at bounding box center [61, 135] width 8 height 4
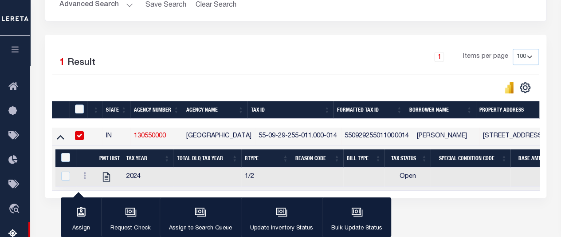
scroll to position [233, 0]
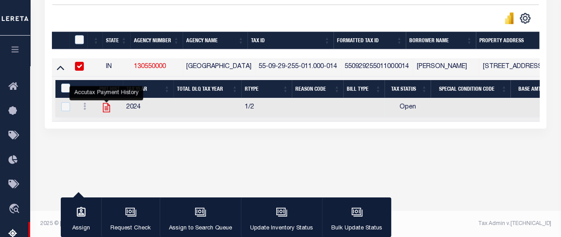
click at [105, 108] on icon "" at bounding box center [106, 107] width 7 height 9
checkbox input "true"
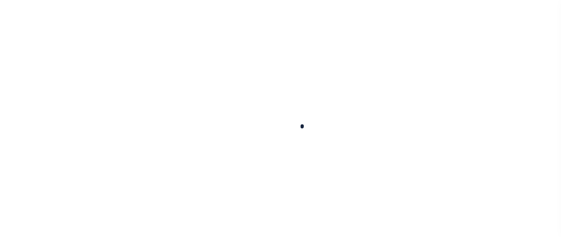
select select
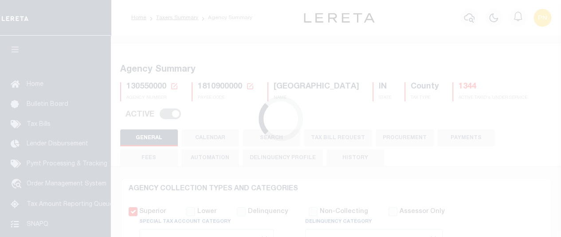
checkbox input "false"
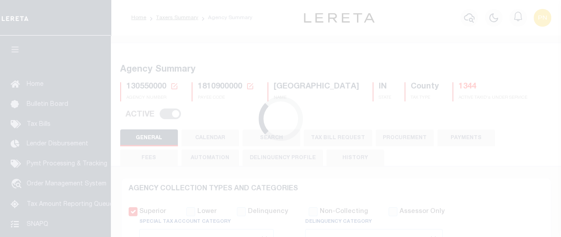
type input "1810900000"
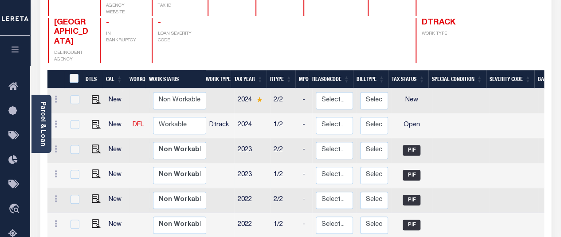
scroll to position [133, 0]
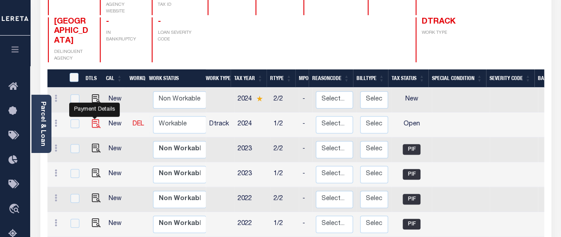
click at [94, 119] on img "" at bounding box center [96, 123] width 9 height 9
checkbox input "true"
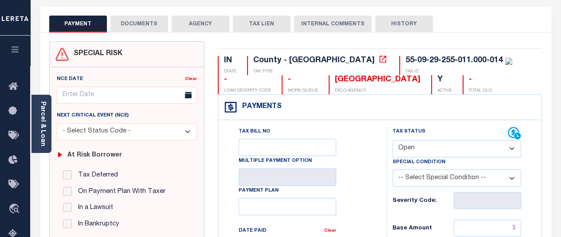
scroll to position [44, 0]
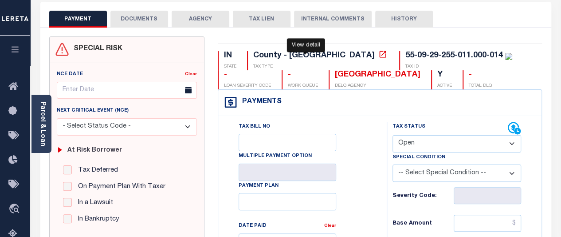
click at [380, 57] on icon at bounding box center [383, 54] width 7 height 7
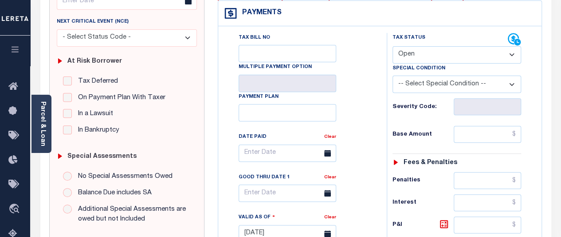
scroll to position [133, 0]
click at [486, 59] on select "- Select Status Code - Open Due/Unpaid Paid Incomplete No Tax Due Internal Refu…" at bounding box center [457, 54] width 129 height 17
select select "PYD"
click at [393, 46] on select "- Select Status Code - Open Due/Unpaid Paid Incomplete No Tax Due Internal Refu…" at bounding box center [457, 54] width 129 height 17
type input "[DATE]"
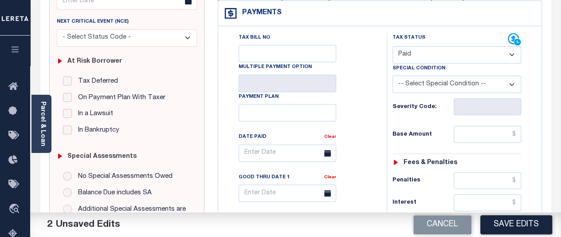
click at [492, 86] on select "-- Select Special Condition -- 3RD PARTY TAX LIEN AGENCY TAX LIEN (A.K.A Inside…" at bounding box center [457, 83] width 129 height 17
click at [348, 19] on div "Payments Warning! Search Status is not "Completed", amounts can not be keyed." at bounding box center [379, 13] width 323 height 25
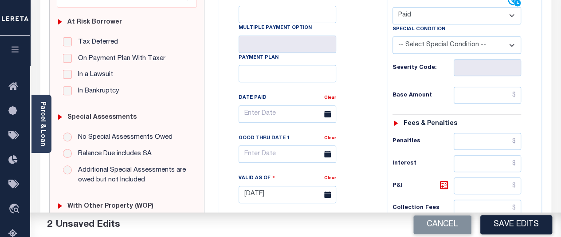
scroll to position [177, 0]
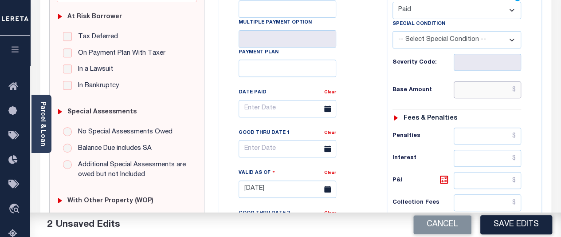
click at [477, 84] on input "text" at bounding box center [487, 89] width 67 height 17
paste input "258.10"
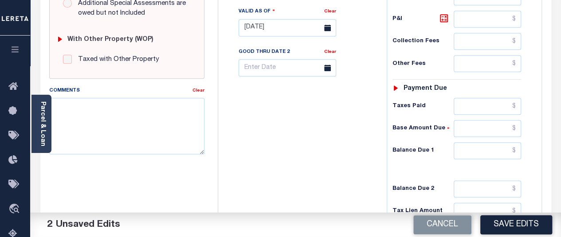
scroll to position [355, 0]
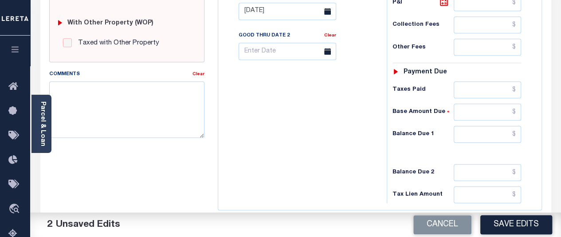
type input "$258.10"
click at [486, 115] on input "text" at bounding box center [487, 111] width 67 height 17
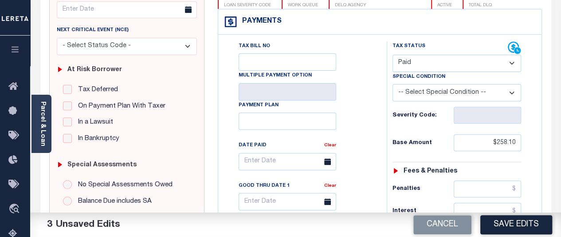
scroll to position [44, 0]
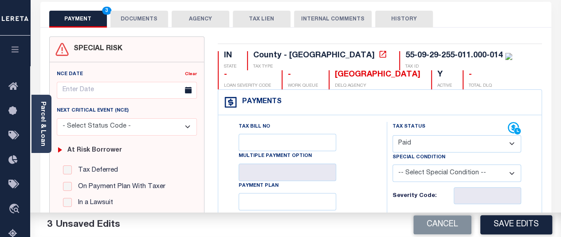
type input "$0.00"
click at [132, 18] on button "DOCUMENTS" at bounding box center [139, 19] width 58 height 17
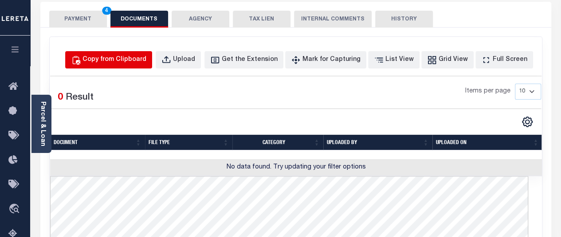
click at [125, 56] on div "Copy from Clipboard" at bounding box center [115, 60] width 64 height 10
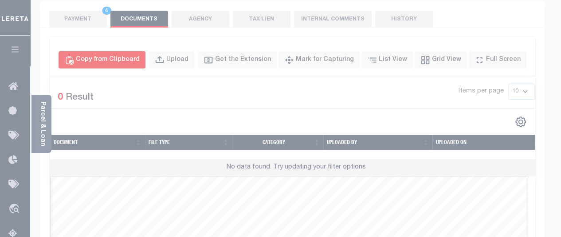
select select "POP"
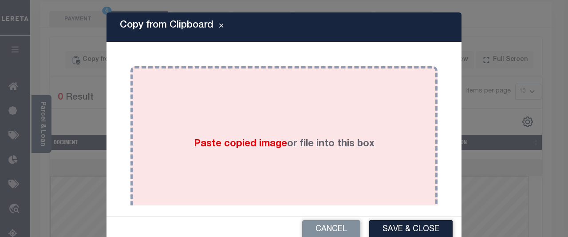
click at [229, 142] on span "Paste copied image" at bounding box center [240, 144] width 93 height 10
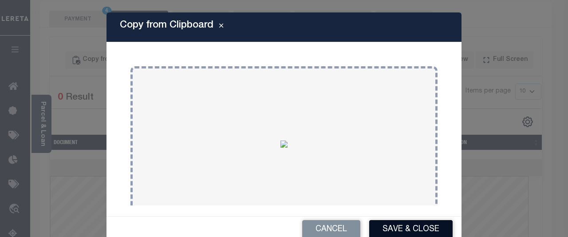
click at [392, 228] on button "Save & Close" at bounding box center [410, 229] width 83 height 19
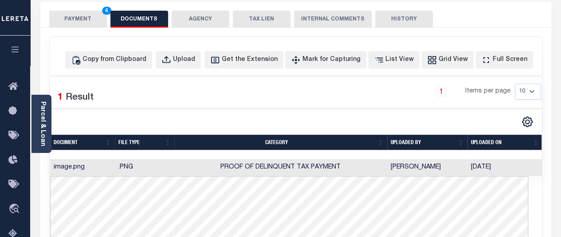
click at [83, 22] on button "PAYMENT 4" at bounding box center [78, 19] width 58 height 17
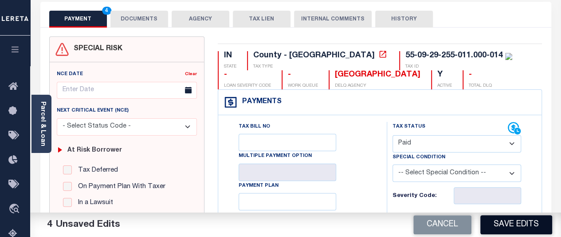
click at [506, 228] on button "Save Edits" at bounding box center [517, 224] width 72 height 19
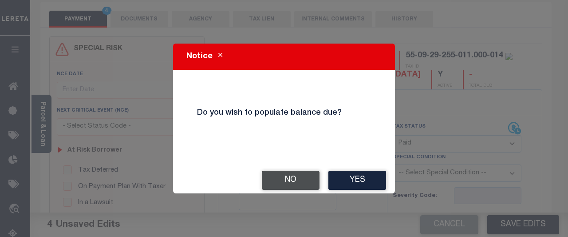
click at [303, 181] on button "No" at bounding box center [291, 179] width 58 height 19
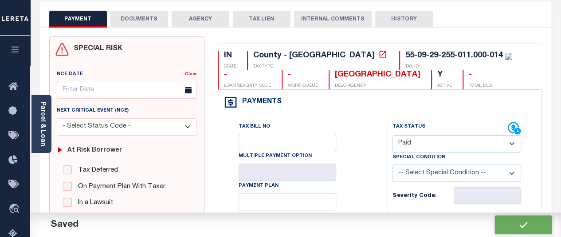
checkbox input "false"
type input "$258.1"
type input "$0"
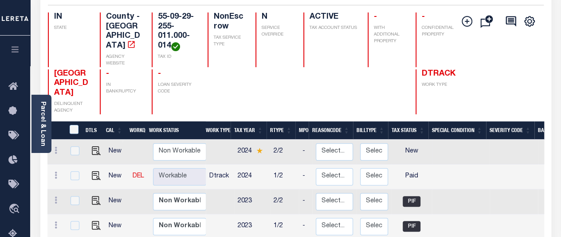
scroll to position [89, 0]
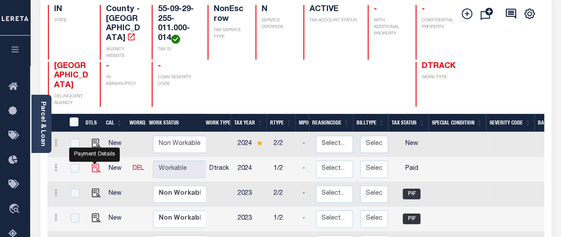
click at [95, 163] on img "" at bounding box center [96, 167] width 9 height 9
checkbox input "true"
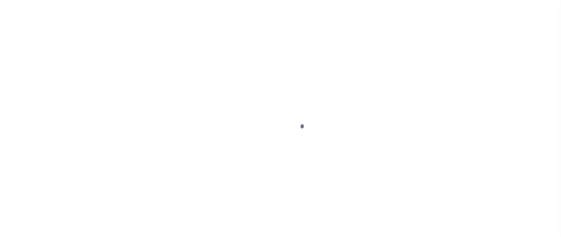
select select "PYD"
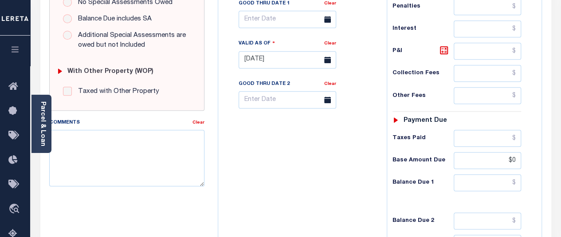
scroll to position [311, 0]
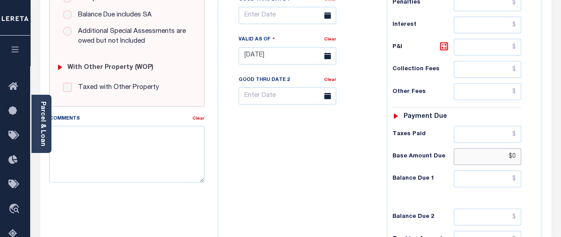
click at [517, 152] on input "$0" at bounding box center [487, 156] width 67 height 17
type input "$.00"
click at [417, 191] on div "Tax Status Status - Select Status Code -" at bounding box center [460, 51] width 146 height 392
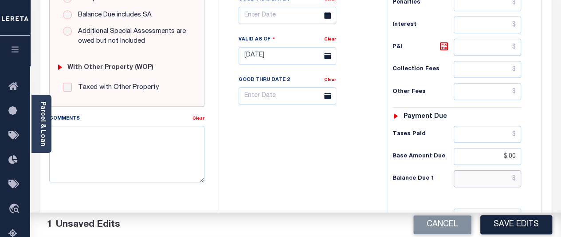
click at [517, 174] on input "text" at bounding box center [487, 178] width 67 height 17
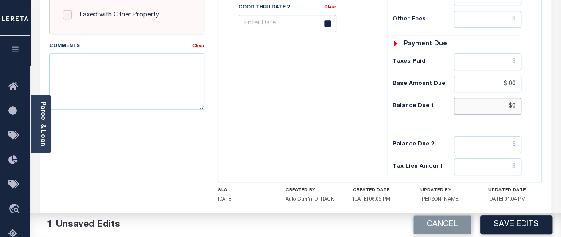
scroll to position [430, 0]
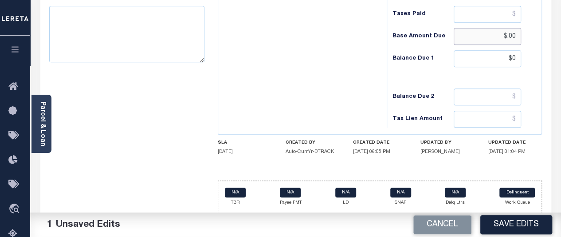
type input "$0.00"
click at [517, 32] on input "$.00" at bounding box center [487, 36] width 67 height 17
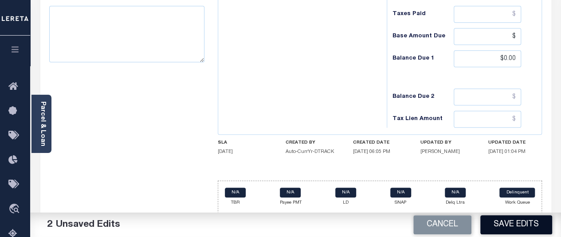
type input "$.00"
click at [519, 228] on button "Save Edits" at bounding box center [517, 224] width 72 height 19
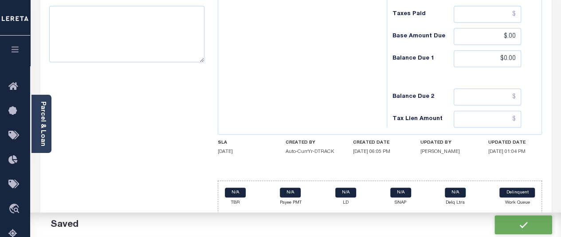
checkbox input "false"
type input "$258.1"
type input "$0"
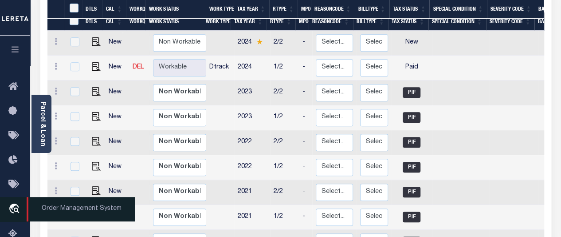
scroll to position [222, 0]
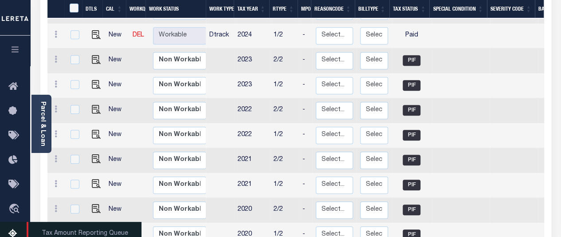
click at [14, 235] on icon at bounding box center [15, 233] width 14 height 11
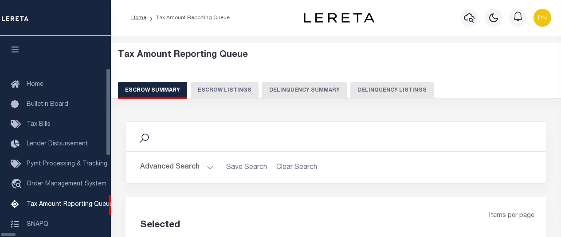
select select "100"
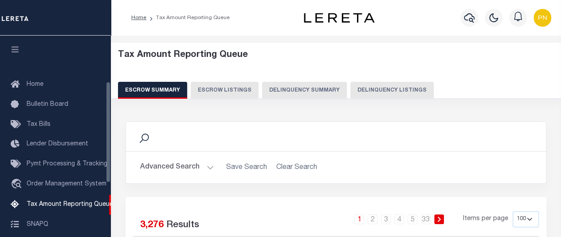
scroll to position [91, 0]
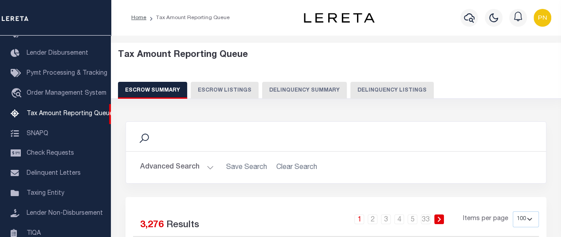
click at [388, 91] on button "Delinquency Listings" at bounding box center [392, 90] width 83 height 17
select select "100"
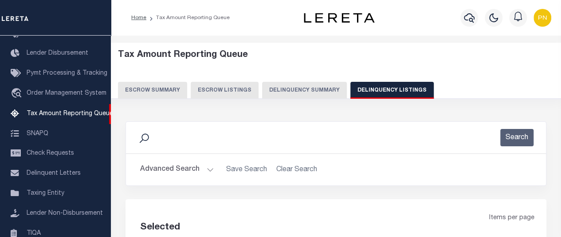
select select "100"
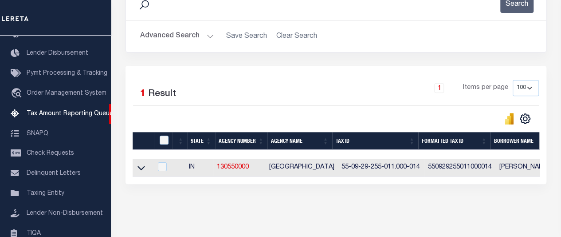
scroll to position [166, 0]
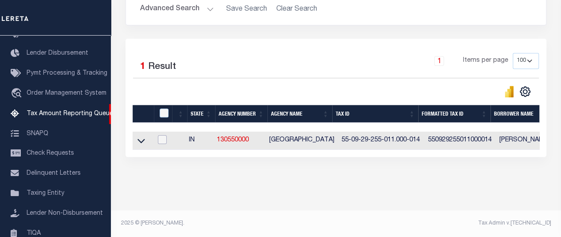
drag, startPoint x: 166, startPoint y: 134, endPoint x: 180, endPoint y: 130, distance: 15.3
click at [166, 135] on input "checkbox" at bounding box center [162, 139] width 9 height 9
checkbox input "true"
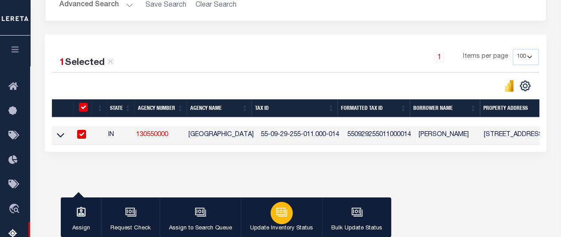
click at [279, 216] on icon "button" at bounding box center [282, 212] width 12 height 12
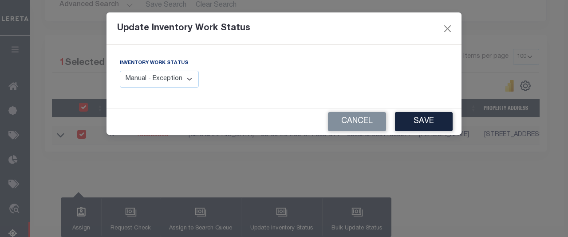
click at [187, 78] on select "Manual - Exception Pended - Awaiting Search Late Add Exception Completed" at bounding box center [159, 79] width 79 height 17
select select "4"
click at [120, 71] on select "Manual - Exception Pended - Awaiting Search Late Add Exception Completed" at bounding box center [159, 79] width 79 height 17
click at [419, 126] on button "Save" at bounding box center [424, 121] width 58 height 19
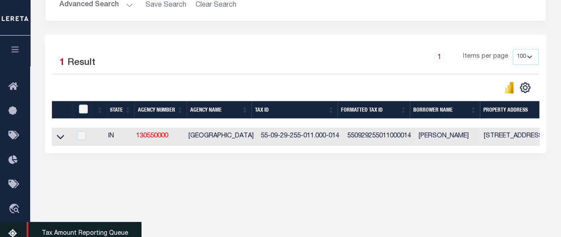
click at [17, 232] on icon at bounding box center [15, 233] width 14 height 11
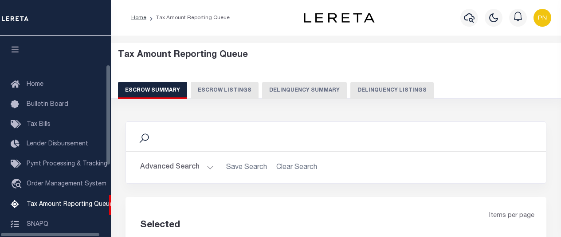
select select "100"
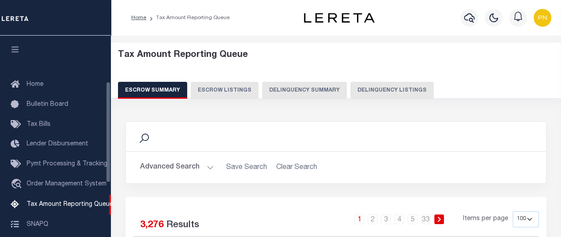
scroll to position [91, 0]
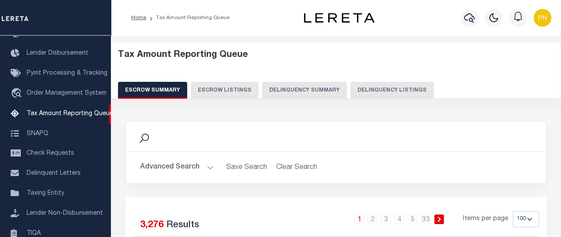
click at [394, 89] on button "Delinquency Listings" at bounding box center [392, 90] width 83 height 17
select select
select select "100"
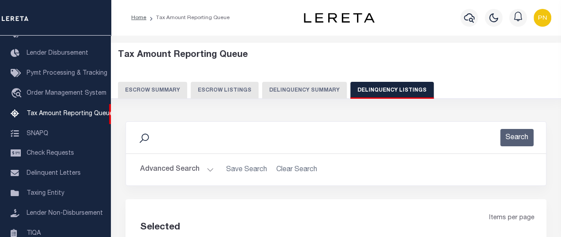
select select "100"
click at [207, 165] on button "Advanced Search" at bounding box center [177, 169] width 74 height 17
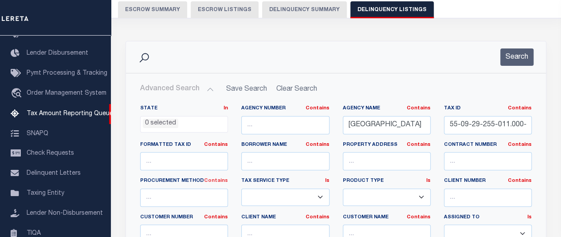
scroll to position [89, 0]
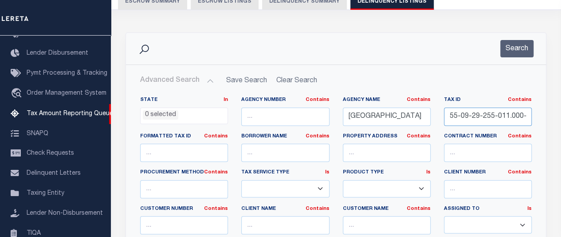
click at [475, 110] on input "55-09-29-255-011.000-014" at bounding box center [488, 116] width 88 height 18
paste input "35-415-007.000-020"
type input "55-09-35-415-007.000-020"
click at [519, 50] on button "Search" at bounding box center [517, 48] width 33 height 17
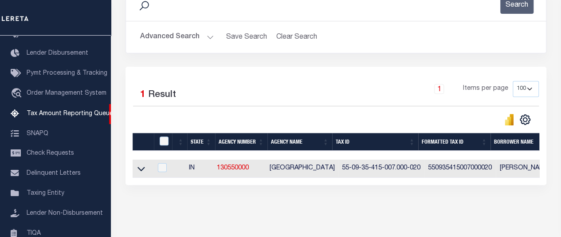
scroll to position [166, 0]
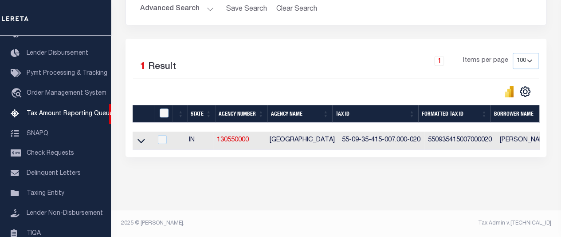
drag, startPoint x: 231, startPoint y: 150, endPoint x: 478, endPoint y: 176, distance: 248.0
click at [478, 176] on div "Data sync process is currently running, you may face some response delays. Sear…" at bounding box center [336, 67] width 433 height 231
drag, startPoint x: 230, startPoint y: 149, endPoint x: 249, endPoint y: 147, distance: 19.1
click at [249, 147] on div "Selected 1 Result 1 Items per page 10 25 50 100 500" at bounding box center [336, 98] width 421 height 118
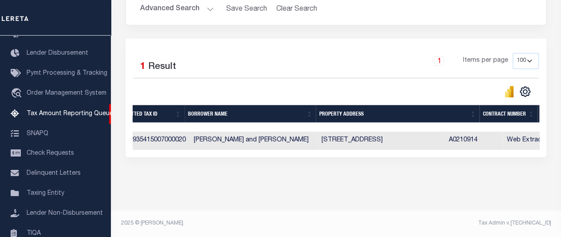
scroll to position [0, 0]
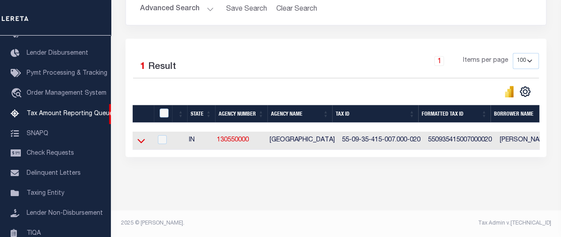
click at [141, 136] on icon at bounding box center [142, 140] width 8 height 9
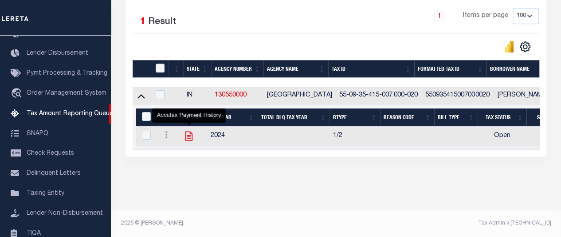
click at [188, 133] on icon "" at bounding box center [189, 136] width 12 height 12
checkbox input "true"
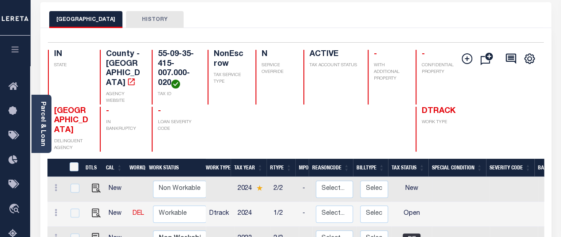
scroll to position [44, 0]
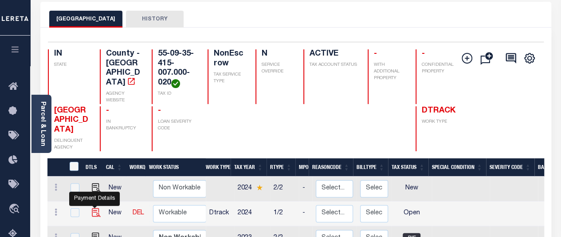
click at [92, 208] on img "" at bounding box center [96, 212] width 9 height 9
checkbox input "true"
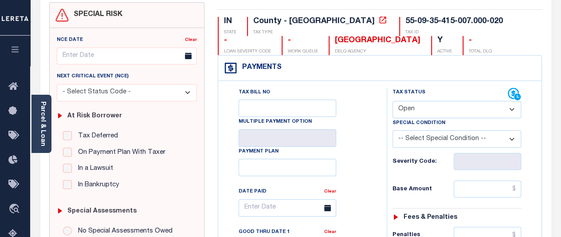
scroll to position [133, 0]
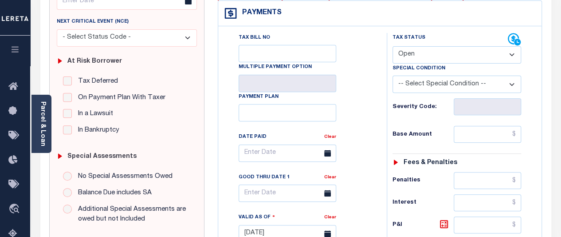
click at [501, 54] on select "- Select Status Code - Open Due/Unpaid Paid Incomplete No Tax Due Internal Refu…" at bounding box center [457, 54] width 129 height 17
select select "PYD"
click at [393, 46] on select "- Select Status Code - Open Due/Unpaid Paid Incomplete No Tax Due Internal Refu…" at bounding box center [457, 54] width 129 height 17
type input "[DATE]"
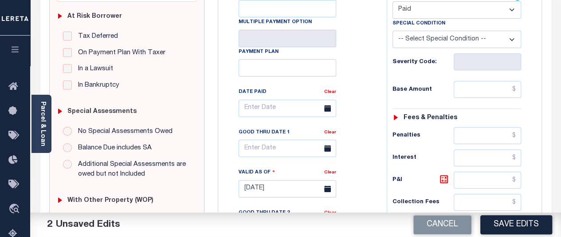
scroll to position [177, 0]
click at [471, 94] on input "text" at bounding box center [487, 89] width 67 height 17
paste input "779.39"
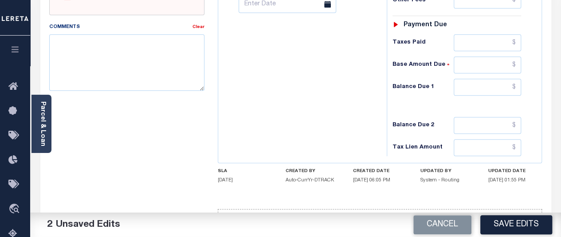
scroll to position [386, 0]
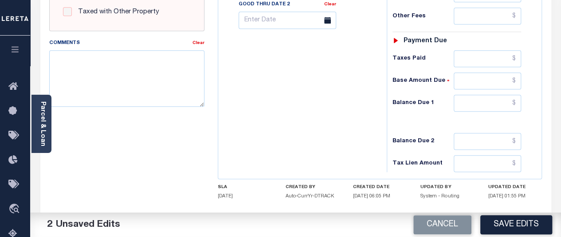
type input "$779.39"
click at [517, 99] on input "text" at bounding box center [487, 103] width 67 height 17
type input "$0.00"
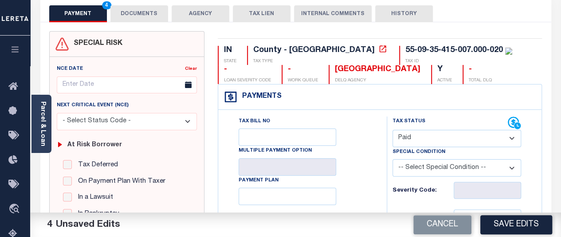
scroll to position [0, 0]
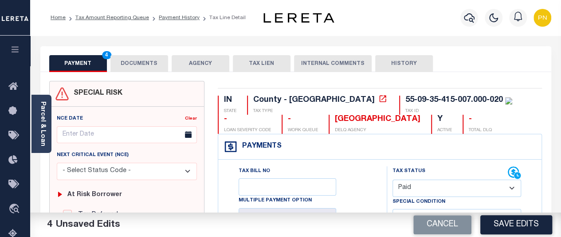
click at [136, 64] on button "DOCUMENTS" at bounding box center [139, 63] width 58 height 17
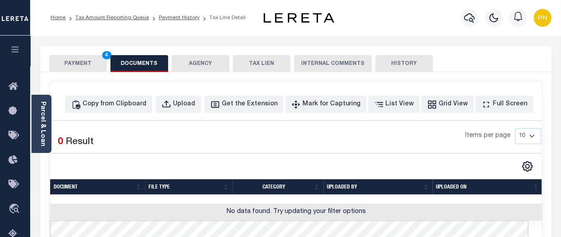
click at [360, 135] on div "Items per page 10 25 50 100" at bounding box center [359, 139] width 365 height 23
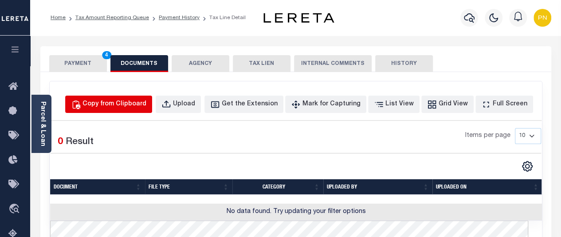
click at [138, 108] on div "Copy from Clipboard" at bounding box center [115, 104] width 64 height 10
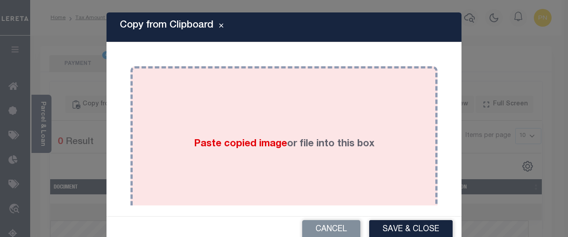
click at [278, 139] on span "Paste copied image" at bounding box center [240, 144] width 93 height 10
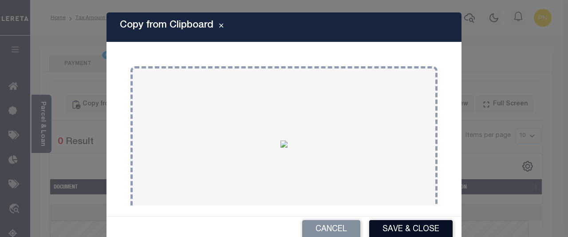
click at [406, 227] on button "Save & Close" at bounding box center [410, 229] width 83 height 19
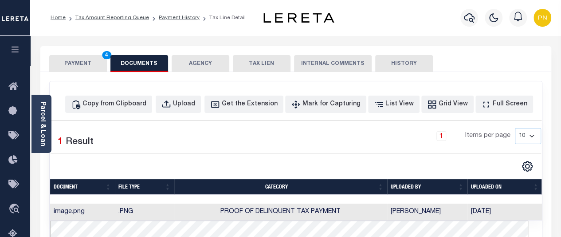
click at [464, 65] on div "PAYMENT 4 DOCUMENTS AGENCY DELINQUENT PAYEE TAX LIEN HISTORY" at bounding box center [295, 63] width 493 height 16
click at [77, 63] on button "PAYMENT 4" at bounding box center [78, 63] width 58 height 17
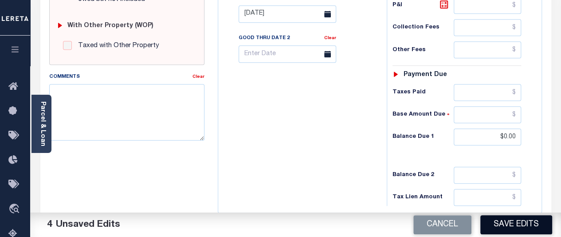
scroll to position [355, 0]
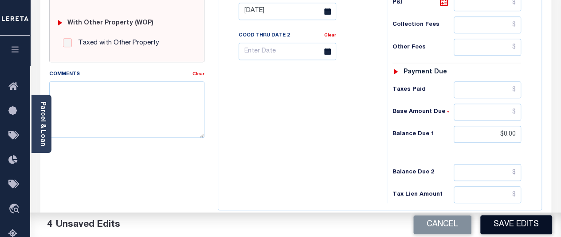
click at [499, 225] on button "Save Edits" at bounding box center [517, 224] width 72 height 19
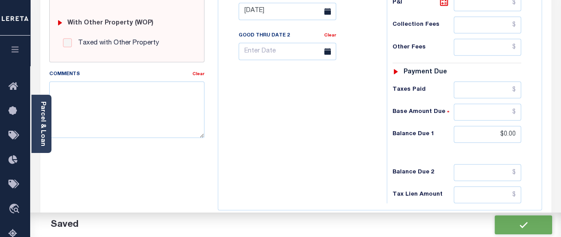
checkbox input "false"
type input "$779.39"
type input "$0"
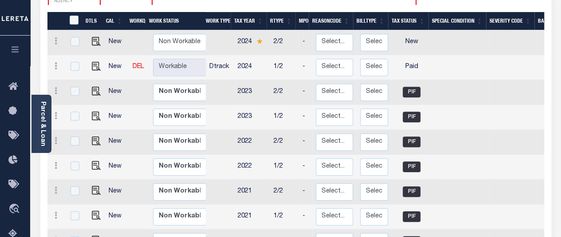
scroll to position [89, 0]
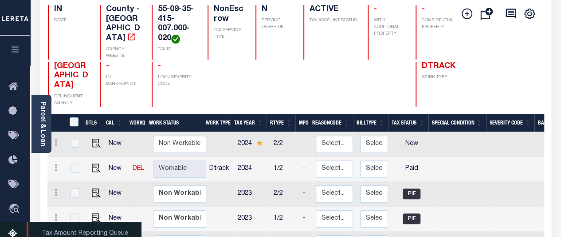
click at [14, 233] on icon at bounding box center [15, 233] width 14 height 11
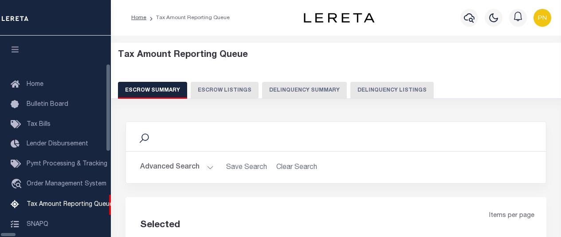
select select "100"
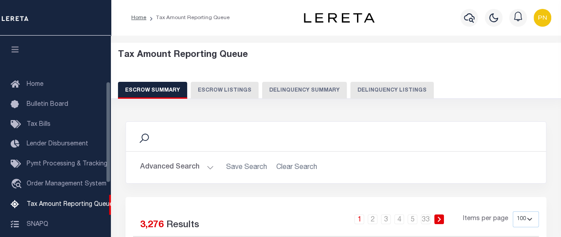
scroll to position [91, 0]
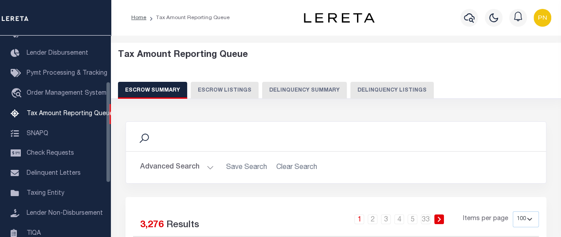
click at [367, 92] on button "Delinquency Listings" at bounding box center [392, 90] width 83 height 17
select select "100"
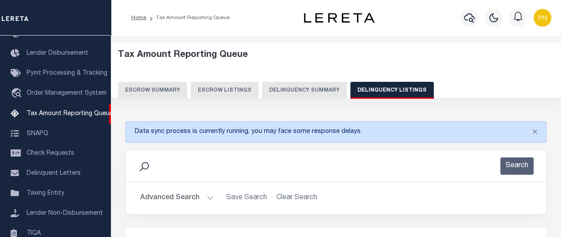
select select "100"
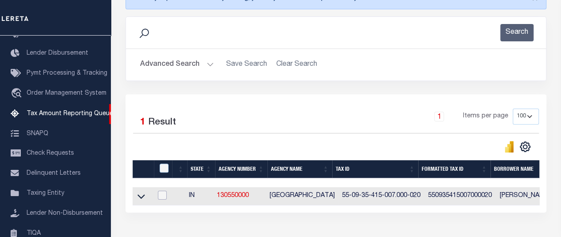
click at [167, 197] on input "checkbox" at bounding box center [162, 194] width 9 height 9
checkbox input "true"
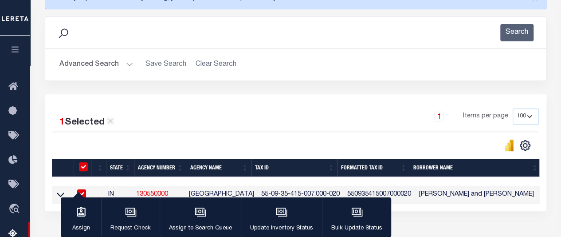
checkbox input "true"
click at [279, 214] on icon "button" at bounding box center [280, 210] width 9 height 7
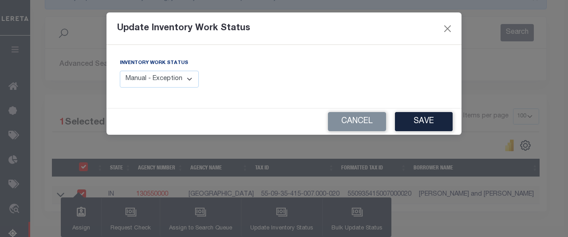
click at [181, 83] on select "Manual - Exception Pended - Awaiting Search Late Add Exception Completed" at bounding box center [159, 79] width 79 height 17
select select "4"
click at [120, 71] on select "Manual - Exception Pended - Awaiting Search Late Add Exception Completed" at bounding box center [159, 79] width 79 height 17
click at [418, 119] on button "Save" at bounding box center [424, 121] width 58 height 19
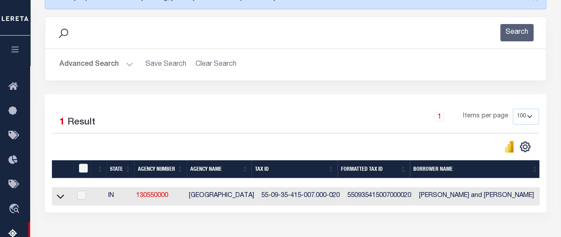
scroll to position [0, 0]
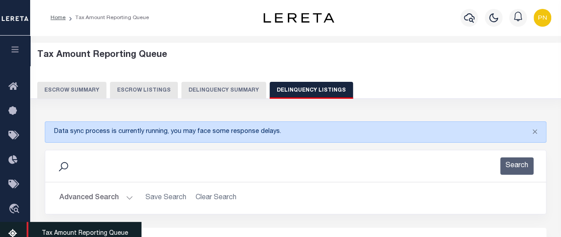
click at [11, 233] on icon at bounding box center [15, 233] width 14 height 11
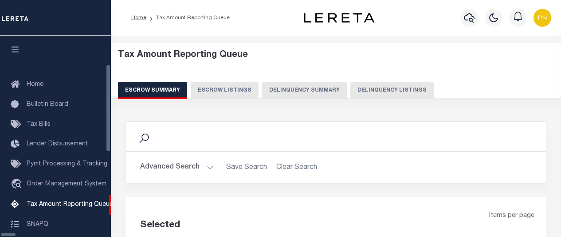
click at [351, 88] on button "Delinquency Listings" at bounding box center [392, 90] width 83 height 17
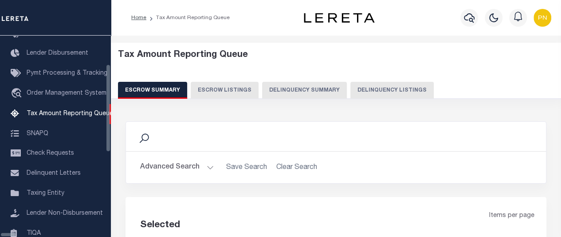
select select "100"
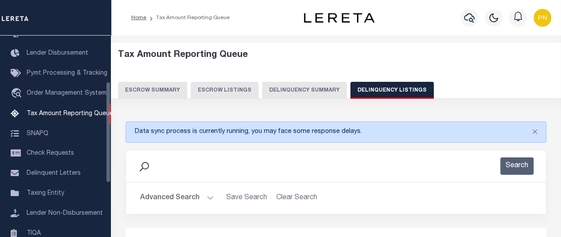
select select "100"
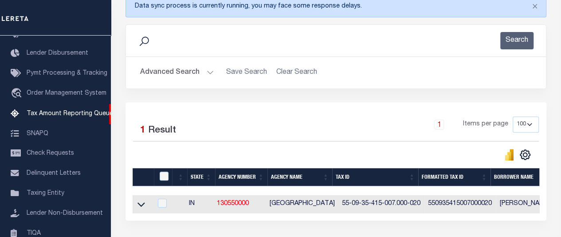
scroll to position [133, 0]
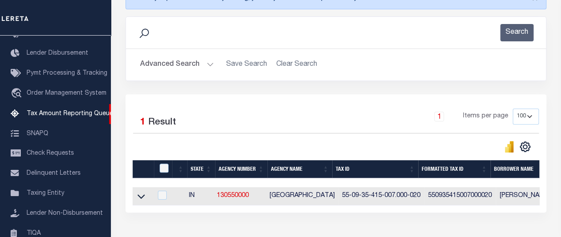
click at [201, 67] on button "Advanced Search" at bounding box center [177, 64] width 74 height 17
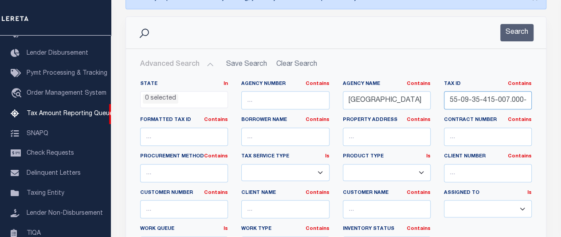
click at [470, 100] on input "55-09-35-415-007.000-020" at bounding box center [488, 100] width 88 height 18
paste input "11-02-300-001.001-018"
type input "55-11-02-300-001.001-018"
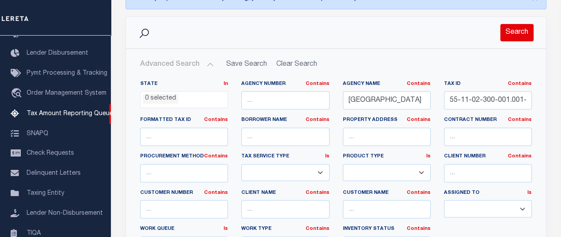
click at [512, 34] on button "Search" at bounding box center [517, 32] width 33 height 17
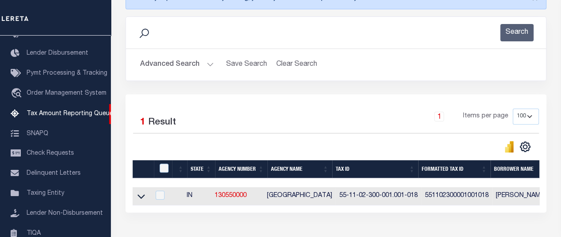
drag, startPoint x: 143, startPoint y: 196, endPoint x: 283, endPoint y: 162, distance: 144.3
click at [143, 196] on icon at bounding box center [142, 196] width 8 height 4
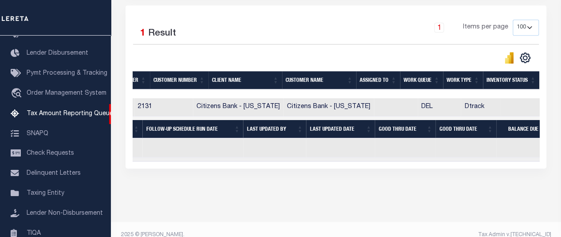
scroll to position [0, 596]
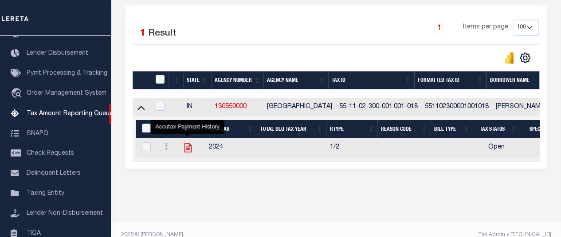
click at [188, 148] on icon "" at bounding box center [188, 148] width 12 height 12
checkbox input "true"
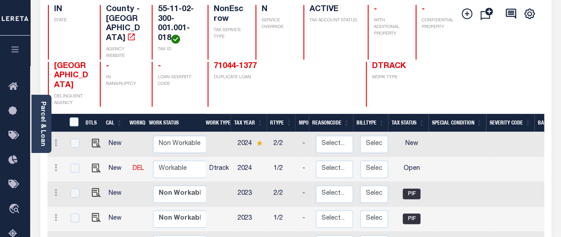
scroll to position [177, 0]
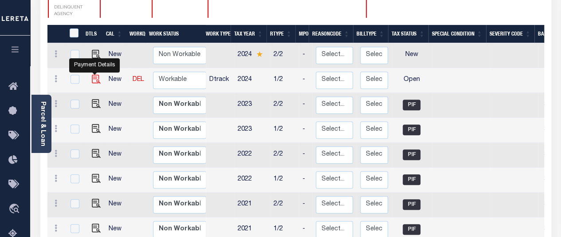
click at [94, 75] on img "" at bounding box center [96, 79] width 9 height 9
checkbox input "true"
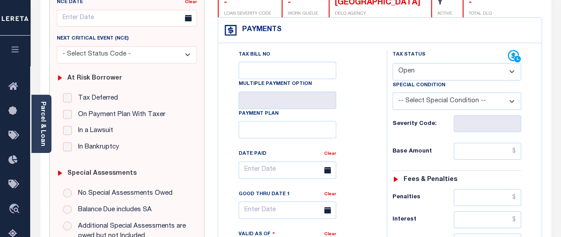
scroll to position [133, 0]
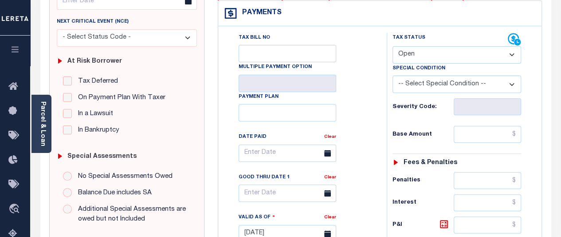
click at [488, 57] on select "- Select Status Code - Open Due/Unpaid Paid Incomplete No Tax Due Internal Refu…" at bounding box center [457, 54] width 129 height 17
select select "PYD"
click at [393, 46] on select "- Select Status Code - Open Due/Unpaid Paid Incomplete No Tax Due Internal Refu…" at bounding box center [457, 54] width 129 height 17
type input "[DATE]"
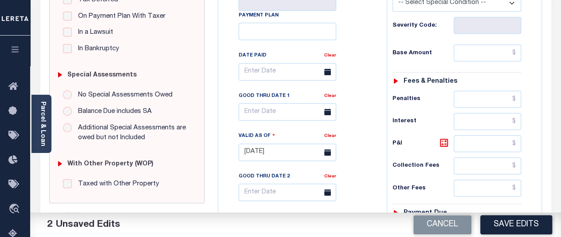
scroll to position [222, 0]
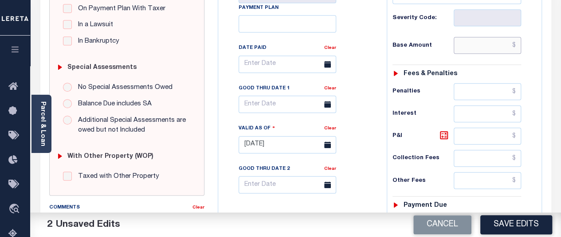
click at [483, 48] on input "text" at bounding box center [487, 45] width 67 height 17
paste input "1,756.16"
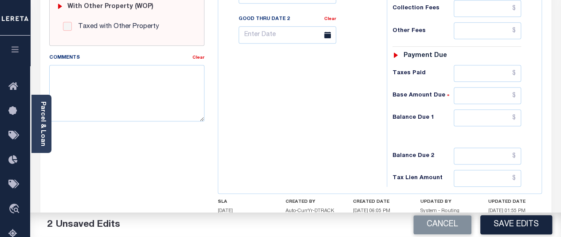
scroll to position [399, 0]
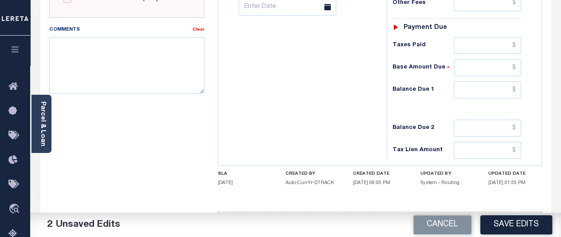
type input "$1,756.16"
click at [518, 86] on input "text" at bounding box center [487, 89] width 67 height 17
type input "$0.00"
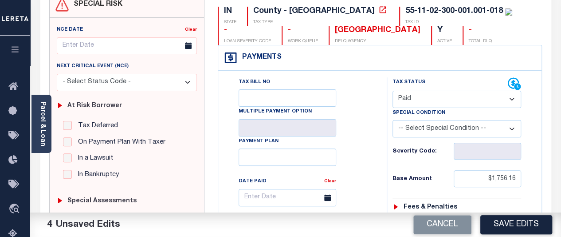
scroll to position [0, 0]
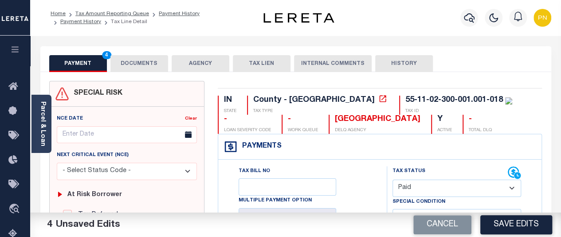
click at [144, 64] on button "DOCUMENTS" at bounding box center [139, 63] width 58 height 17
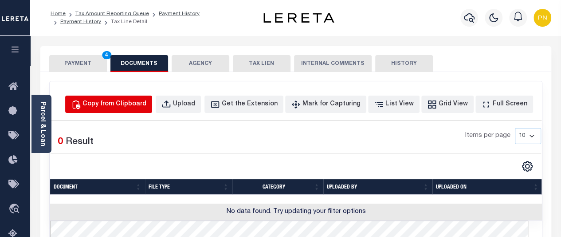
click at [136, 103] on div "Copy from Clipboard" at bounding box center [115, 104] width 64 height 10
select select "POP"
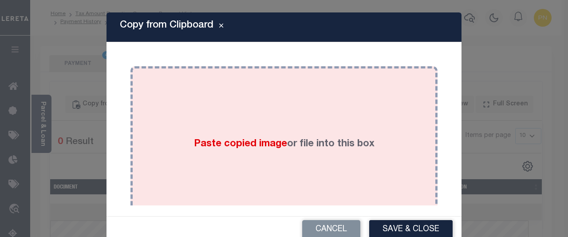
click at [262, 115] on div "Paste copied image or file into this box" at bounding box center [284, 144] width 294 height 142
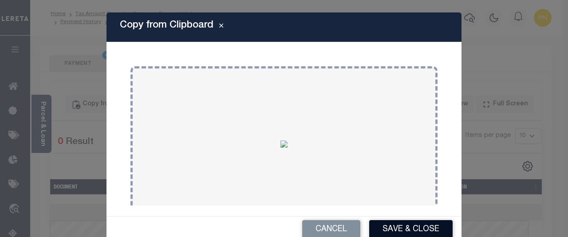
click at [398, 220] on button "Save & Close" at bounding box center [410, 229] width 83 height 19
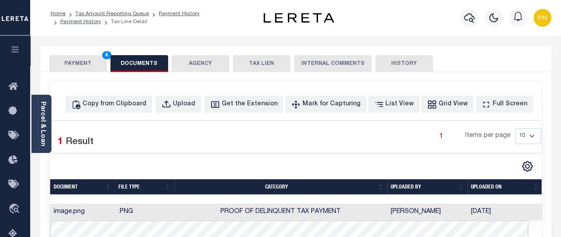
click at [80, 60] on button "PAYMENT 4" at bounding box center [78, 63] width 58 height 17
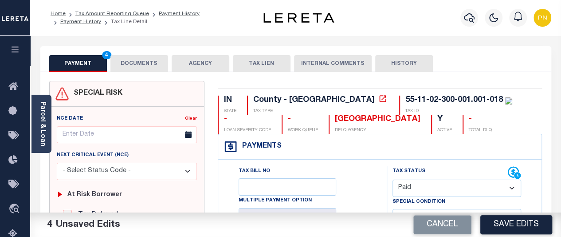
click at [138, 62] on button "DOCUMENTS" at bounding box center [139, 63] width 58 height 17
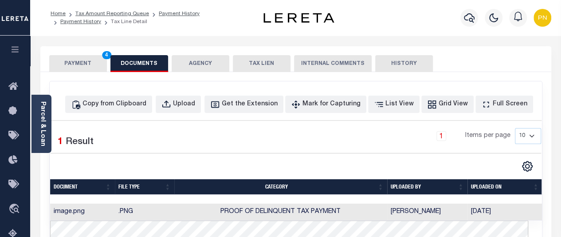
click at [82, 65] on button "PAYMENT 4" at bounding box center [78, 63] width 58 height 17
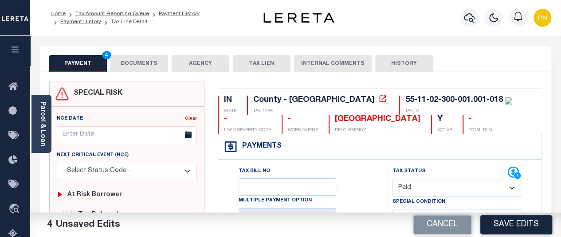
click at [145, 66] on button "DOCUMENTS" at bounding box center [139, 63] width 58 height 17
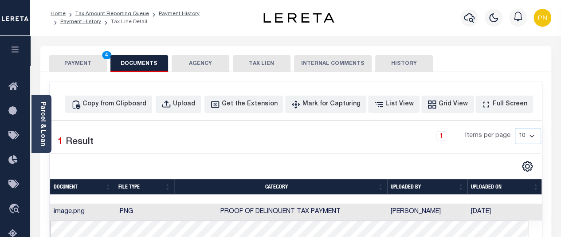
click at [79, 64] on button "PAYMENT 4" at bounding box center [78, 63] width 58 height 17
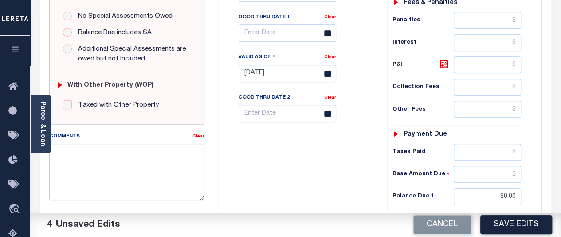
scroll to position [355, 0]
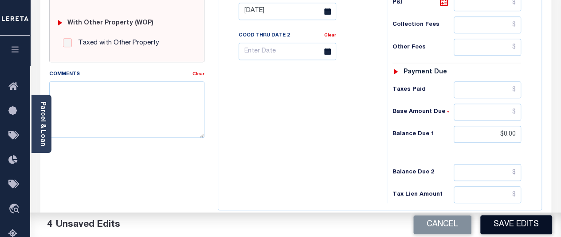
click at [509, 226] on button "Save Edits" at bounding box center [517, 224] width 72 height 19
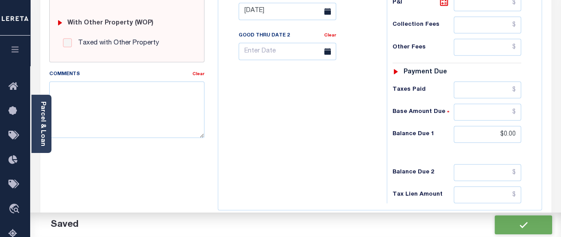
checkbox input "false"
type input "$1,756.16"
type input "$0"
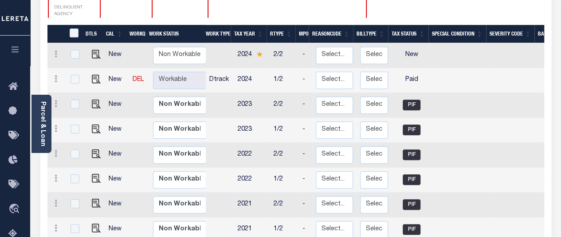
scroll to position [1, 0]
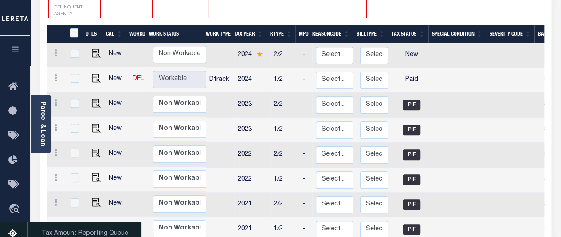
click at [12, 231] on icon at bounding box center [15, 233] width 14 height 11
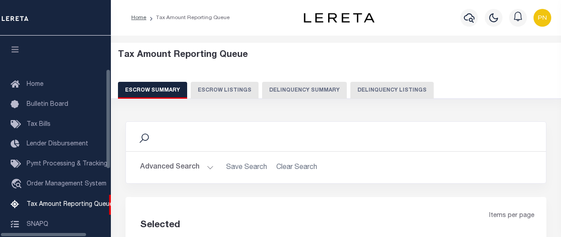
select select "100"
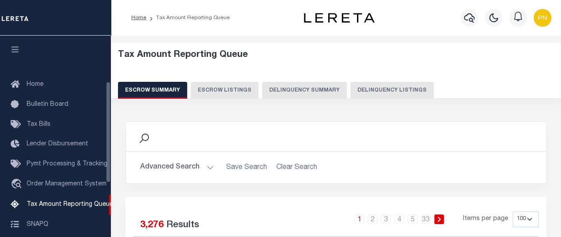
scroll to position [91, 0]
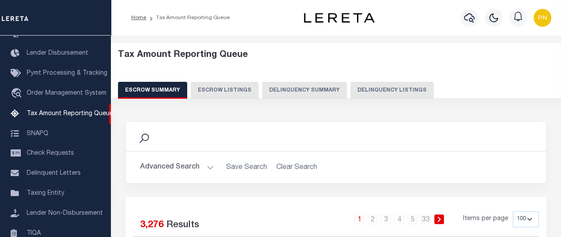
click at [384, 92] on button "Delinquency Listings" at bounding box center [392, 90] width 83 height 17
select select "100"
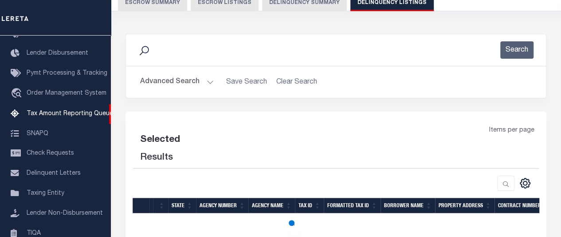
select select "100"
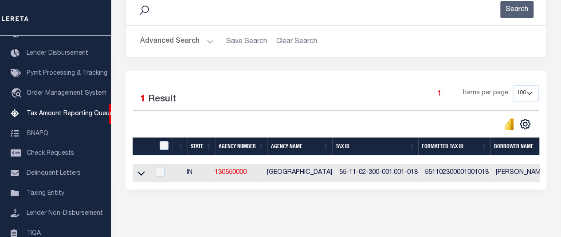
scroll to position [133, 0]
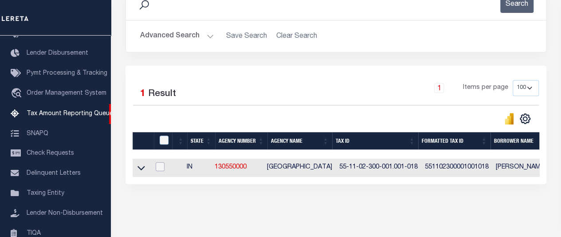
click at [163, 168] on input "checkbox" at bounding box center [160, 166] width 9 height 9
checkbox input "true"
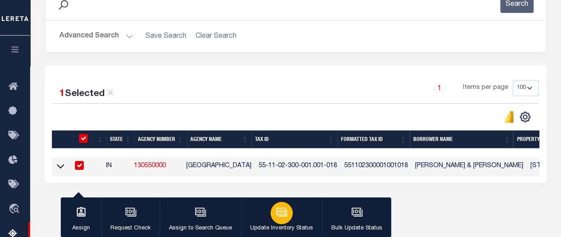
click at [281, 214] on icon "button" at bounding box center [282, 212] width 12 height 12
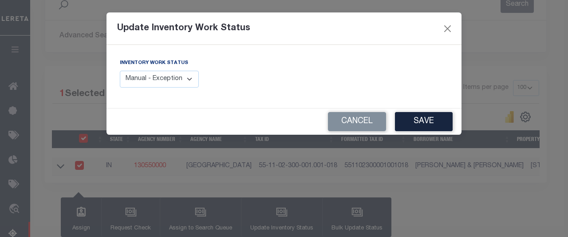
click at [186, 79] on select "Manual - Exception Pended - Awaiting Search Late Add Exception Completed" at bounding box center [159, 79] width 79 height 17
select select "4"
click at [120, 71] on select "Manual - Exception Pended - Awaiting Search Late Add Exception Completed" at bounding box center [159, 79] width 79 height 17
click at [424, 124] on button "Save" at bounding box center [424, 121] width 58 height 19
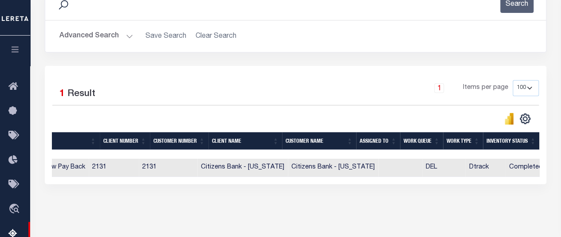
scroll to position [0, 0]
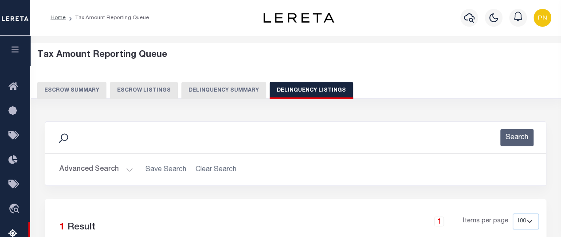
click at [121, 173] on button "Advanced Search" at bounding box center [96, 169] width 74 height 17
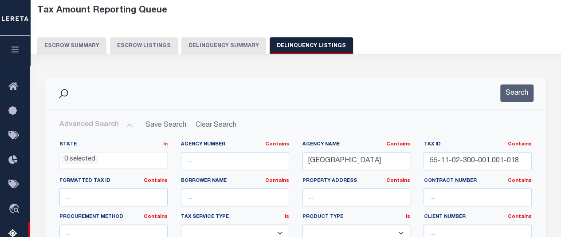
scroll to position [89, 0]
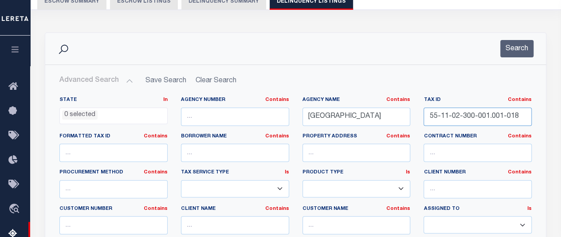
click at [435, 115] on input "55-11-02-300-001.001-018" at bounding box center [478, 116] width 108 height 18
paste input "2-11-145-008.000-014"
type input "55-12-11-145-008.000-014"
click at [517, 48] on button "Search" at bounding box center [517, 48] width 33 height 17
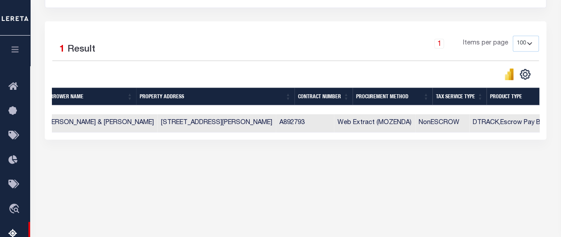
scroll to position [0, 128]
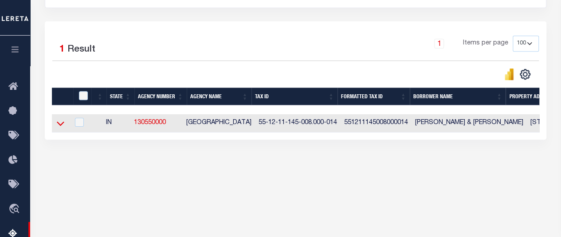
drag, startPoint x: 60, startPoint y: 122, endPoint x: 148, endPoint y: 136, distance: 89.0
click at [60, 122] on icon at bounding box center [61, 122] width 8 height 9
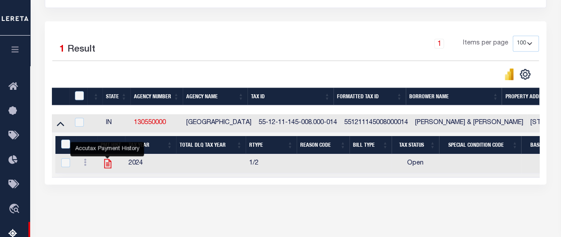
click at [105, 168] on icon "" at bounding box center [108, 164] width 12 height 12
checkbox input "true"
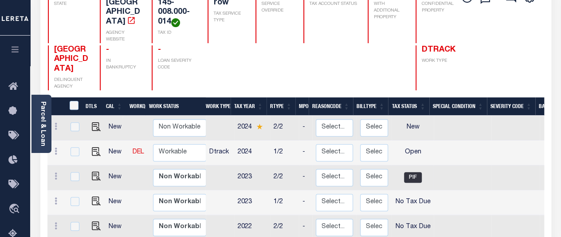
scroll to position [133, 0]
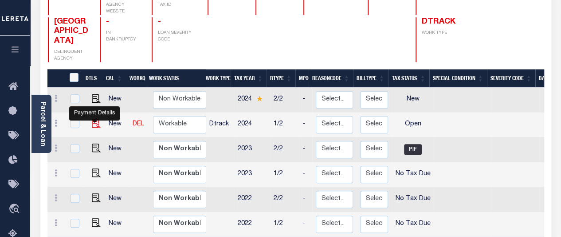
click at [92, 119] on img "" at bounding box center [96, 123] width 9 height 9
checkbox input "true"
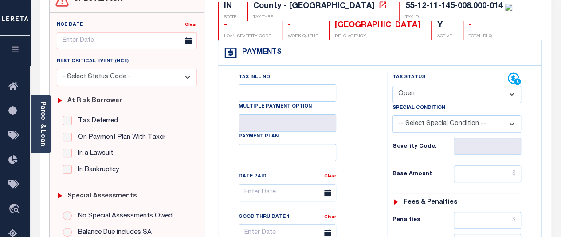
scroll to position [133, 0]
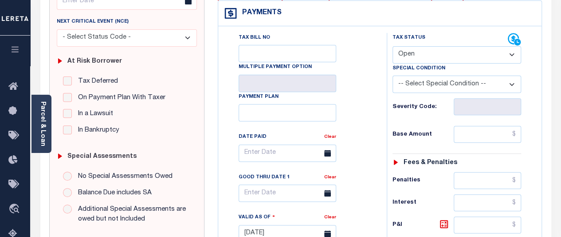
click at [513, 61] on select "- Select Status Code - Open Due/Unpaid Paid Incomplete No Tax Due Internal Refu…" at bounding box center [457, 54] width 129 height 17
select select "PYD"
click at [393, 46] on select "- Select Status Code - Open Due/Unpaid Paid Incomplete No Tax Due Internal Refu…" at bounding box center [457, 54] width 129 height 17
type input "[DATE]"
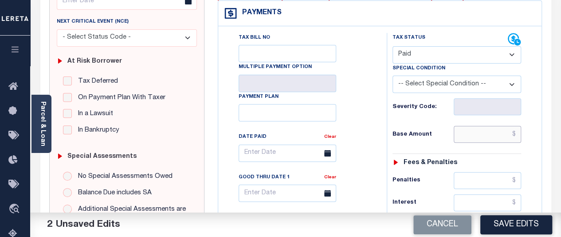
click at [486, 137] on input "text" at bounding box center [487, 134] width 67 height 17
paste input "678.72"
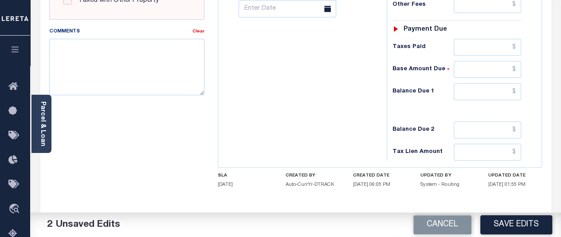
scroll to position [399, 0]
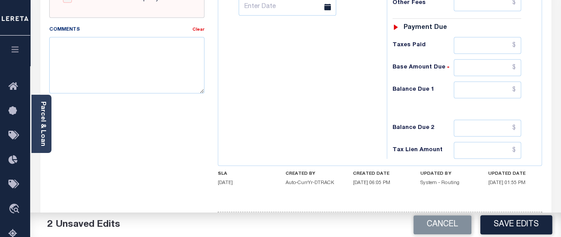
type input "$678.72"
click at [513, 88] on input "text" at bounding box center [487, 89] width 67 height 17
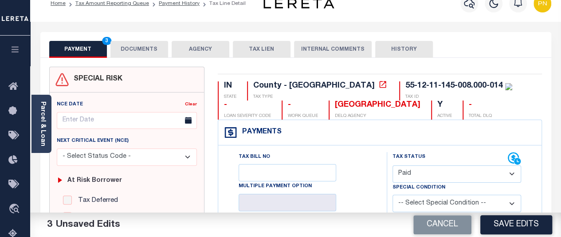
scroll to position [0, 0]
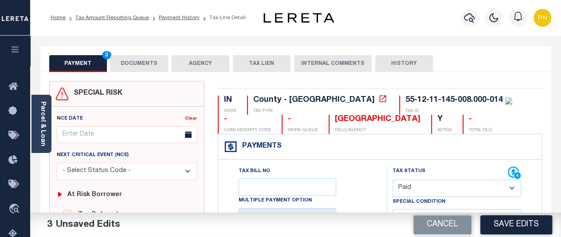
type input "$0.00"
click at [147, 65] on button "DOCUMENTS" at bounding box center [139, 63] width 58 height 17
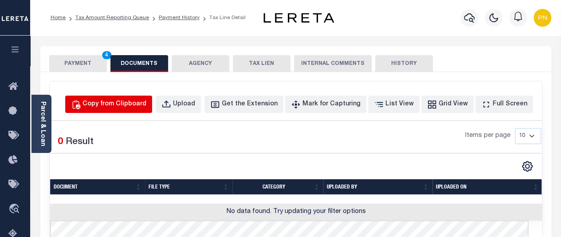
click at [135, 104] on div "Copy from Clipboard" at bounding box center [115, 104] width 64 height 10
select select "POP"
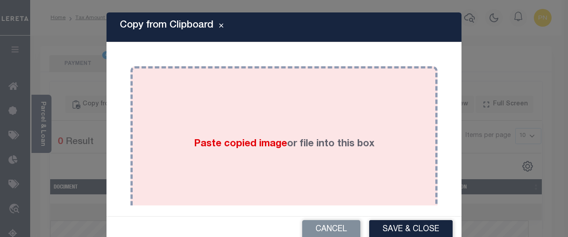
click at [218, 136] on div "Paste copied image or file into this box" at bounding box center [284, 144] width 294 height 142
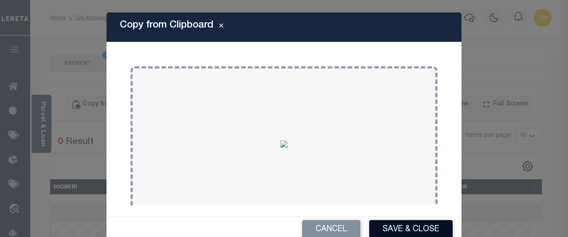
click at [381, 229] on button "Save & Close" at bounding box center [410, 229] width 83 height 19
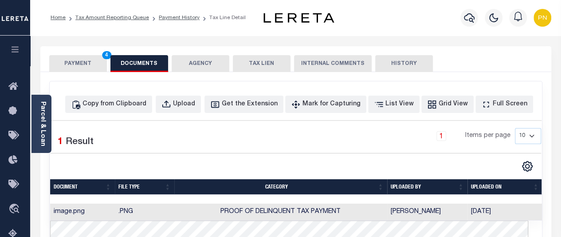
click at [82, 58] on button "PAYMENT 4" at bounding box center [78, 63] width 58 height 17
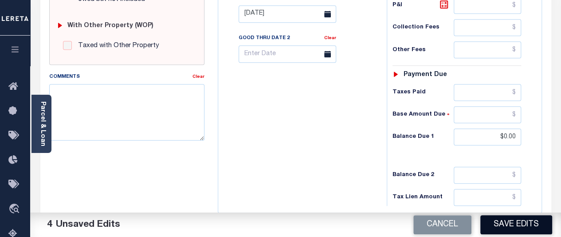
scroll to position [399, 0]
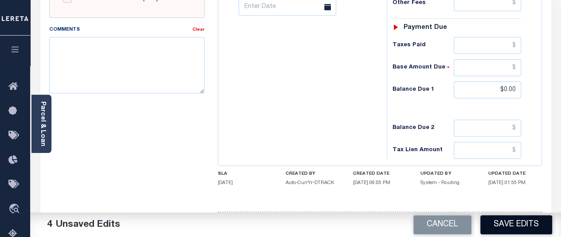
click at [519, 226] on button "Save Edits" at bounding box center [517, 224] width 72 height 19
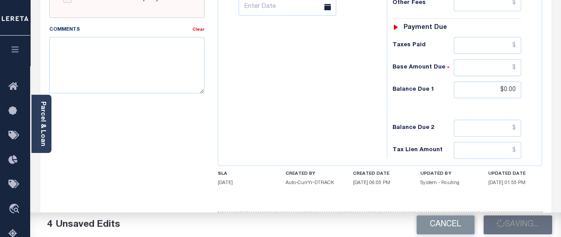
checkbox input "false"
type input "$678.72"
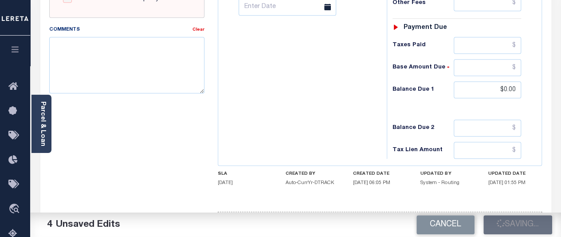
type input "$0"
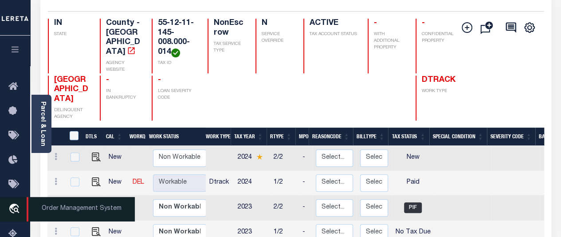
scroll to position [133, 0]
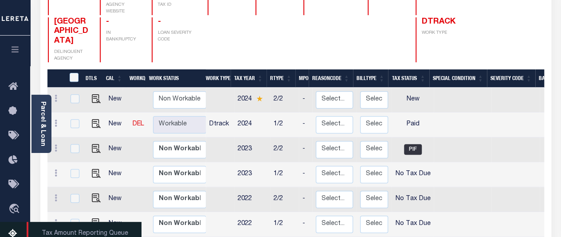
click at [14, 231] on icon at bounding box center [15, 233] width 14 height 11
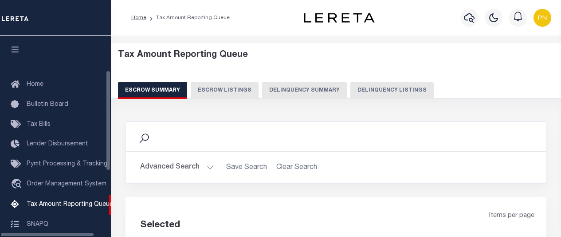
click at [379, 90] on button "Delinquency Listings" at bounding box center [392, 90] width 83 height 17
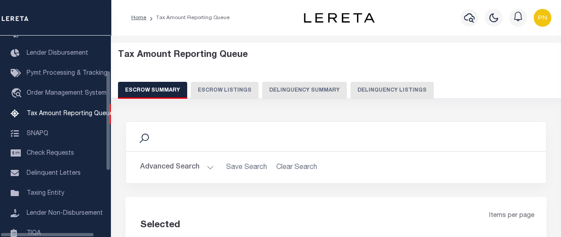
select select "100"
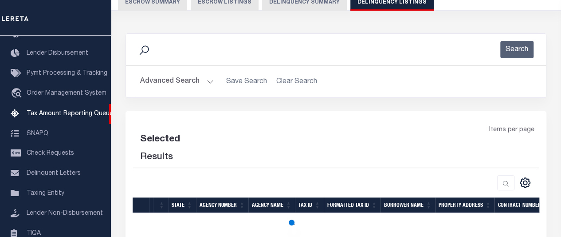
scroll to position [89, 0]
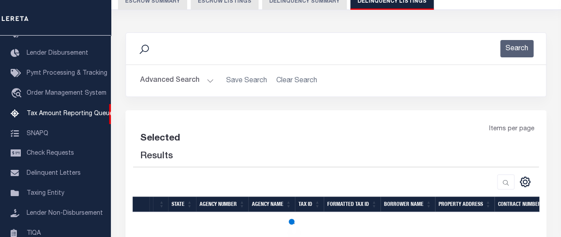
select select "100"
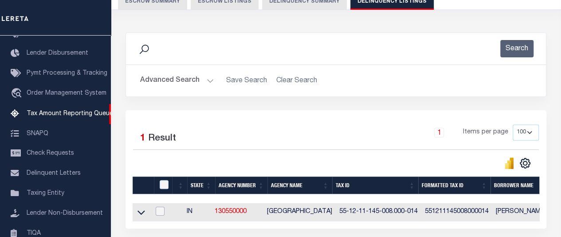
click at [165, 211] on input "checkbox" at bounding box center [160, 210] width 9 height 9
checkbox input "true"
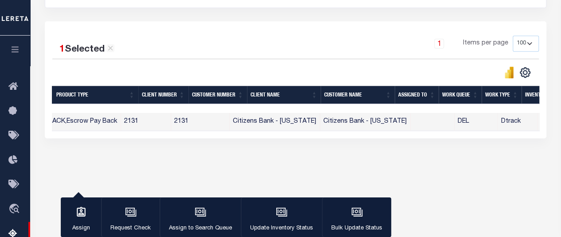
scroll to position [0, 820]
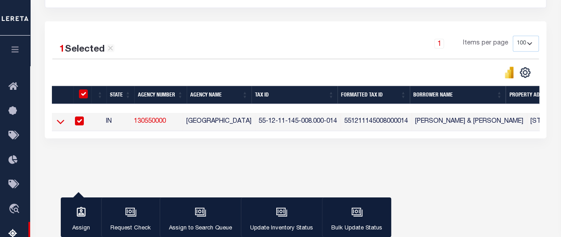
click at [61, 123] on icon at bounding box center [61, 122] width 8 height 4
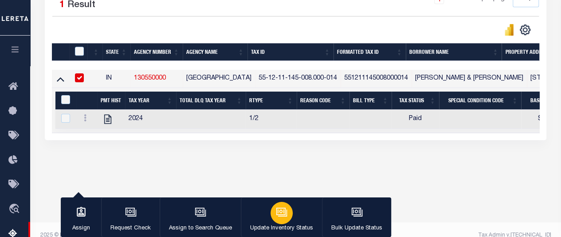
click at [280, 214] on icon "button" at bounding box center [282, 212] width 12 height 12
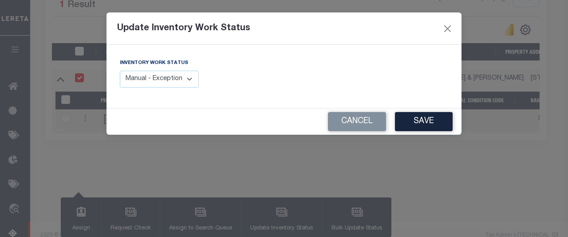
click at [189, 81] on select "Manual - Exception Pended - Awaiting Search Late Add Exception Completed" at bounding box center [159, 79] width 79 height 17
select select "4"
click at [120, 71] on select "Manual - Exception Pended - Awaiting Search Late Add Exception Completed" at bounding box center [159, 79] width 79 height 17
click at [426, 124] on button "Save" at bounding box center [424, 121] width 58 height 19
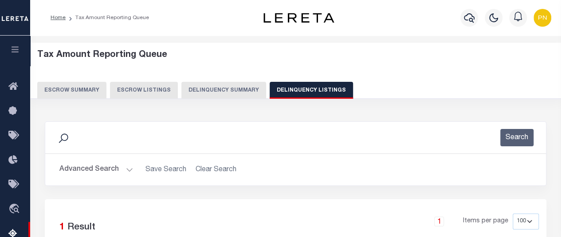
click at [131, 169] on button "Advanced Search" at bounding box center [96, 169] width 74 height 17
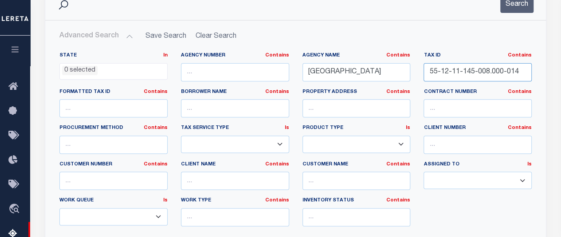
click at [488, 72] on input "55-12-11-145-008.000-014" at bounding box center [478, 72] width 108 height 18
paste input "22-400-003.001-003"
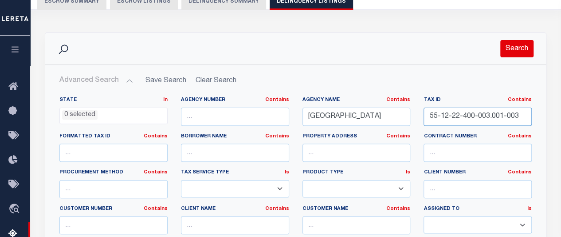
type input "55-12-22-400-003.001-003"
click at [516, 51] on button "Search" at bounding box center [517, 48] width 33 height 17
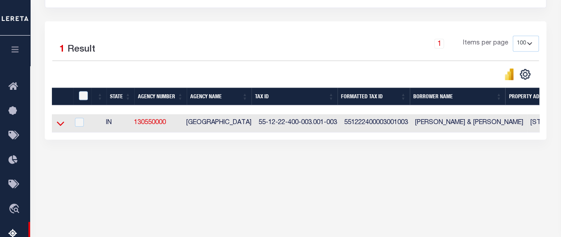
click at [58, 123] on icon at bounding box center [61, 122] width 8 height 9
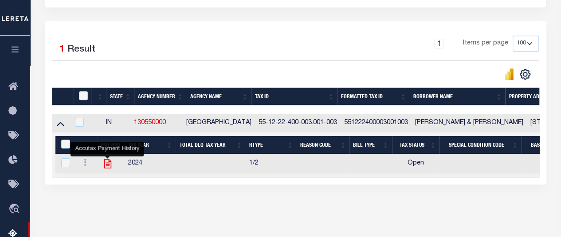
click at [107, 163] on icon "" at bounding box center [107, 163] width 7 height 9
checkbox input "true"
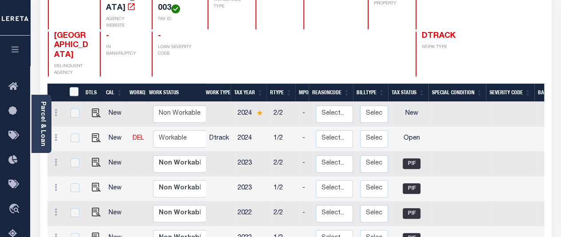
scroll to position [89, 0]
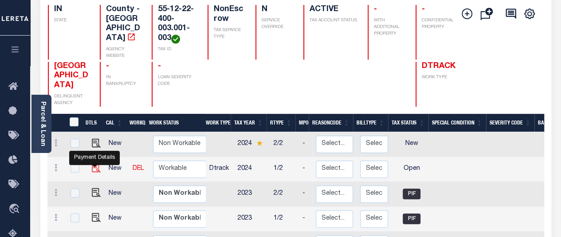
click at [92, 163] on img "" at bounding box center [96, 167] width 9 height 9
checkbox input "true"
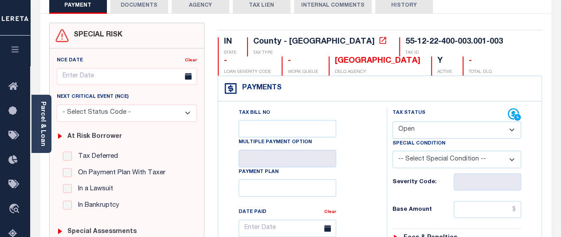
scroll to position [89, 0]
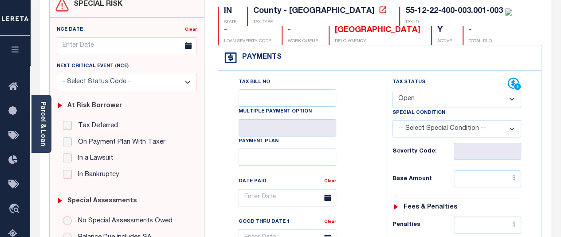
click at [514, 94] on select "- Select Status Code - Open Due/Unpaid Paid Incomplete No Tax Due Internal Refu…" at bounding box center [457, 99] width 129 height 17
select select "PYD"
click at [393, 91] on select "- Select Status Code - Open Due/Unpaid Paid Incomplete No Tax Due Internal Refu…" at bounding box center [457, 99] width 129 height 17
type input "[DATE]"
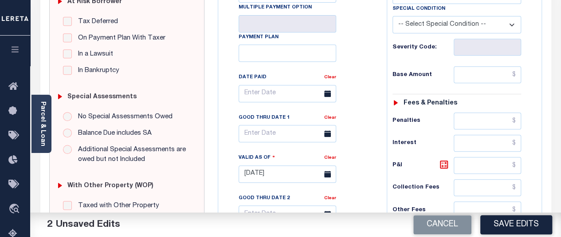
scroll to position [222, 0]
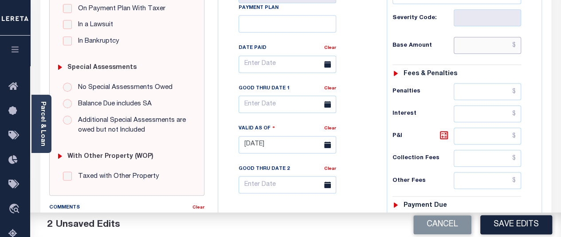
click at [482, 38] on input "text" at bounding box center [487, 45] width 67 height 17
paste input "1,143.04"
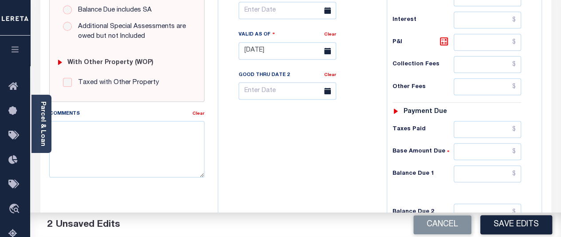
scroll to position [355, 0]
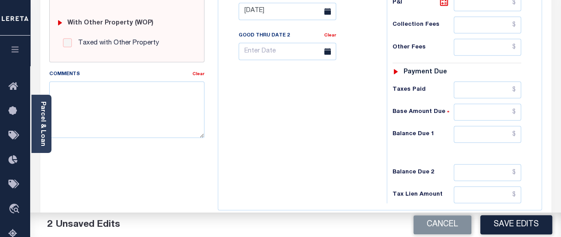
type input "$1,143.04"
click at [501, 130] on input "text" at bounding box center [487, 134] width 67 height 17
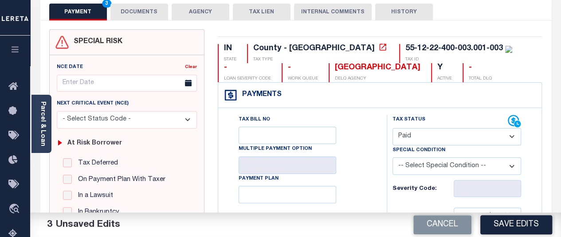
scroll to position [44, 0]
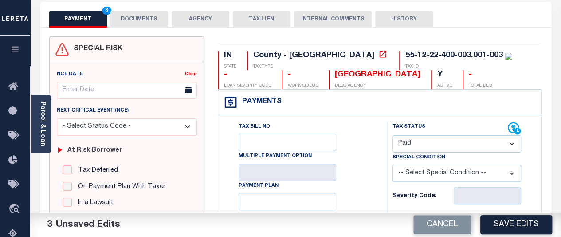
type input "$0.00"
click at [134, 24] on button "DOCUMENTS" at bounding box center [139, 19] width 58 height 17
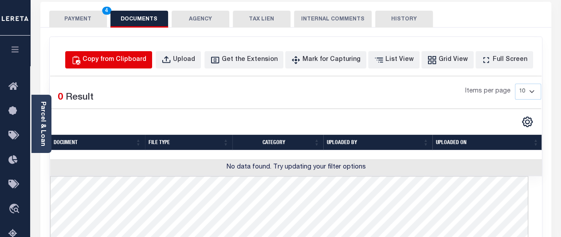
click at [133, 56] on div "Copy from Clipboard" at bounding box center [115, 60] width 64 height 10
select select "POP"
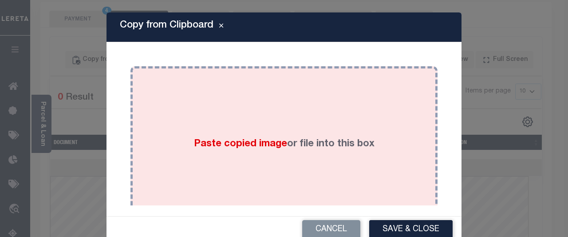
click at [229, 122] on div "Paste copied image or file into this box" at bounding box center [284, 144] width 294 height 142
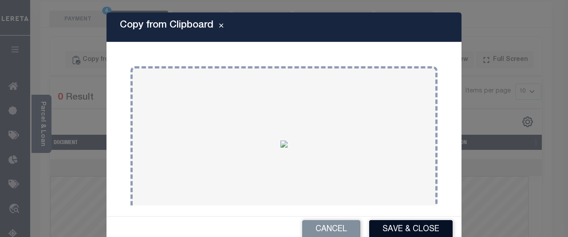
click at [379, 224] on button "Save & Close" at bounding box center [410, 229] width 83 height 19
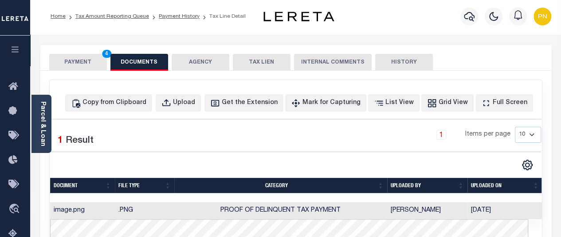
scroll to position [0, 0]
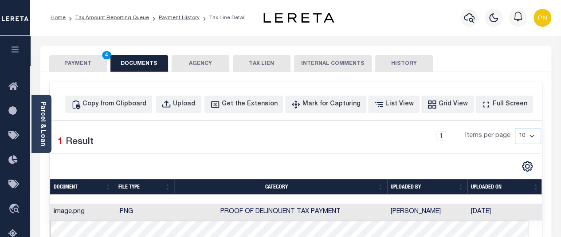
click at [71, 64] on button "PAYMENT 4" at bounding box center [78, 63] width 58 height 17
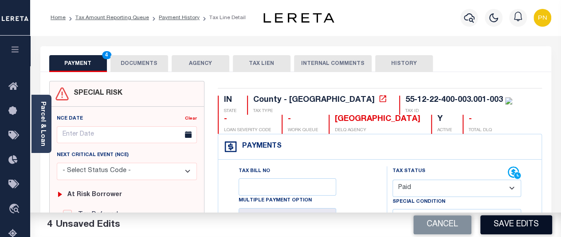
click at [507, 226] on button "Save Edits" at bounding box center [517, 224] width 72 height 19
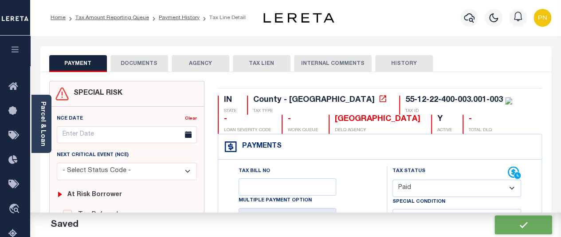
checkbox input "false"
type input "$1,143.04"
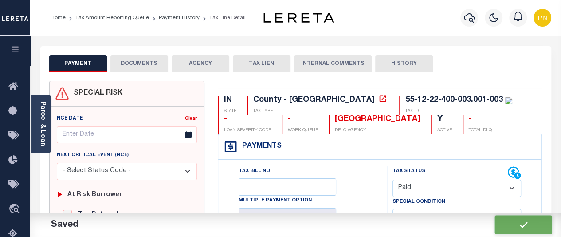
type input "$0"
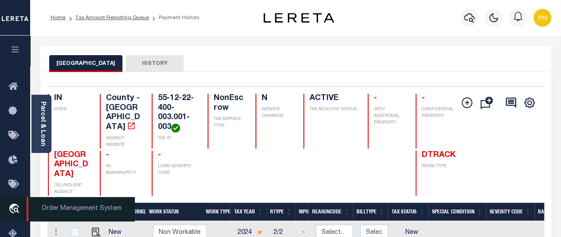
drag, startPoint x: 12, startPoint y: 232, endPoint x: 19, endPoint y: 222, distance: 11.6
click at [12, 232] on icon at bounding box center [15, 233] width 14 height 11
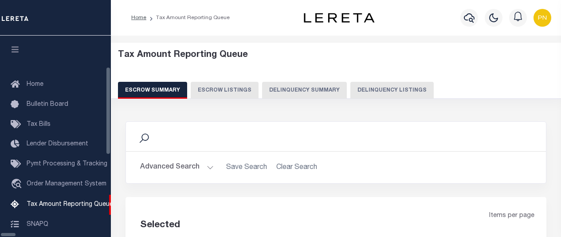
select select "100"
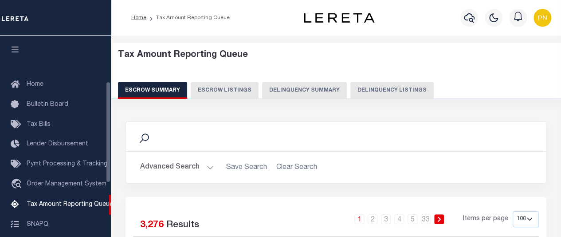
scroll to position [91, 0]
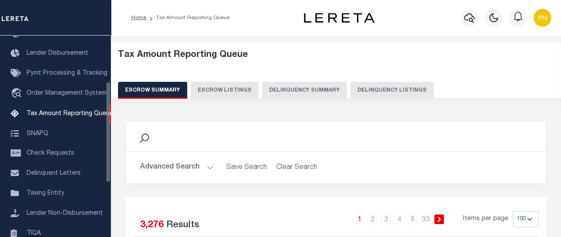
click at [380, 94] on button "Delinquency Listings" at bounding box center [392, 90] width 83 height 17
select select "100"
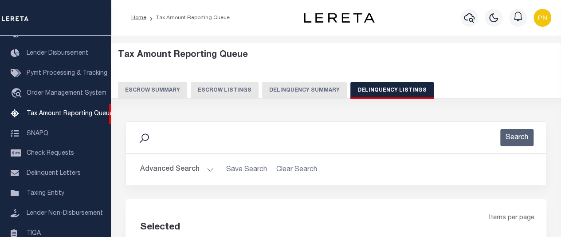
select select "100"
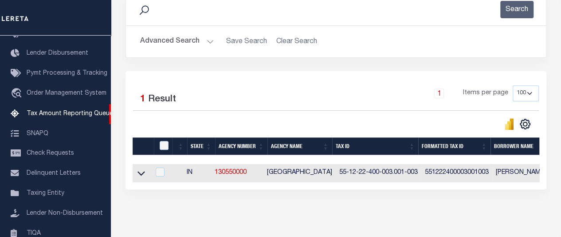
scroll to position [133, 0]
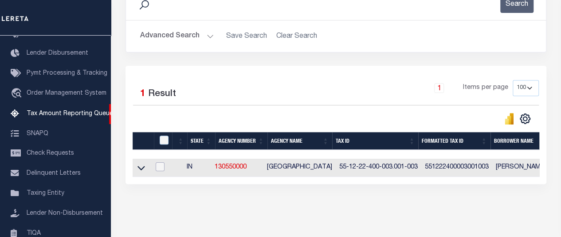
click at [163, 166] on input "checkbox" at bounding box center [160, 166] width 9 height 9
checkbox input "true"
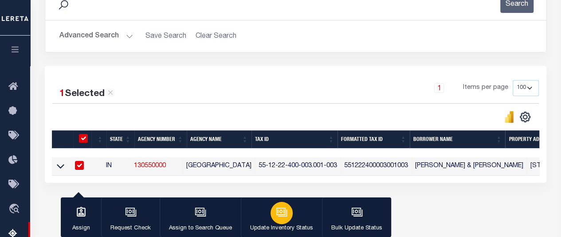
click at [287, 216] on div "button" at bounding box center [282, 212] width 22 height 22
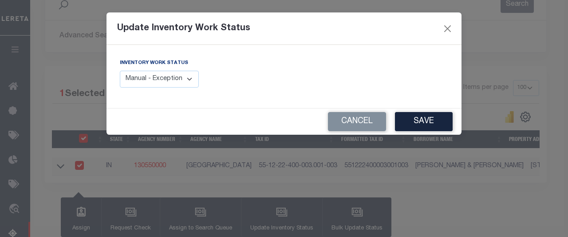
drag, startPoint x: 165, startPoint y: 80, endPoint x: 205, endPoint y: 80, distance: 39.9
click at [166, 80] on select "Manual - Exception Pended - Awaiting Search Late Add Exception Completed" at bounding box center [159, 79] width 79 height 17
select select "4"
click at [120, 71] on select "Manual - Exception Pended - Awaiting Search Late Add Exception Completed" at bounding box center [159, 79] width 79 height 17
click at [426, 124] on button "Save" at bounding box center [424, 121] width 58 height 19
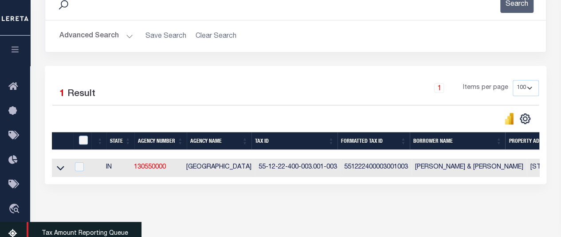
click at [13, 233] on icon at bounding box center [15, 233] width 14 height 11
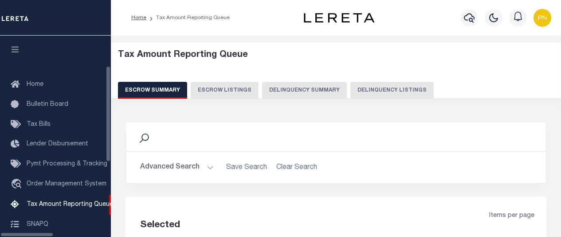
click at [351, 92] on button "Delinquency Listings" at bounding box center [392, 90] width 83 height 17
select select "100"
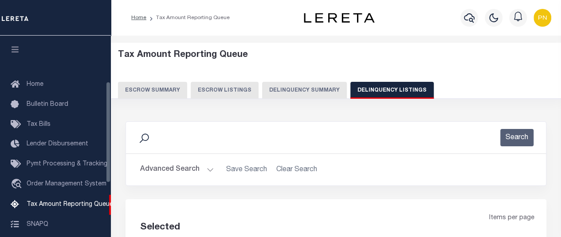
scroll to position [91, 0]
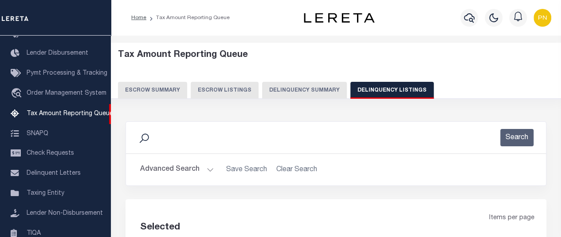
select select "100"
click at [201, 173] on button "Advanced Search" at bounding box center [177, 169] width 74 height 17
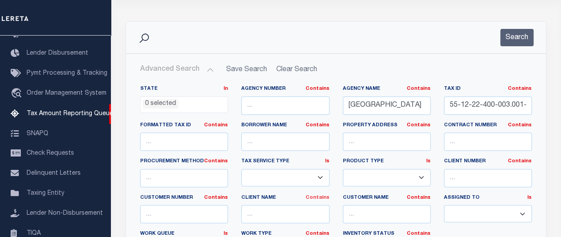
scroll to position [133, 0]
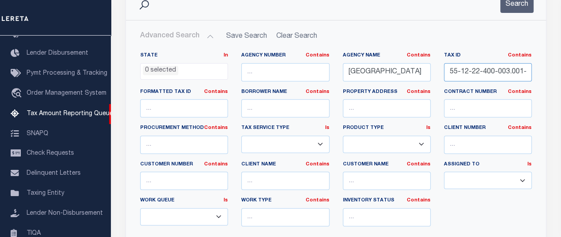
click at [488, 68] on input "55-12-22-400-003.001-003" at bounding box center [488, 72] width 88 height 18
paste input "3-01-370-014.000-020"
type input "55-13-01-370-014.000-020"
click at [518, 5] on button "Search" at bounding box center [517, 4] width 33 height 17
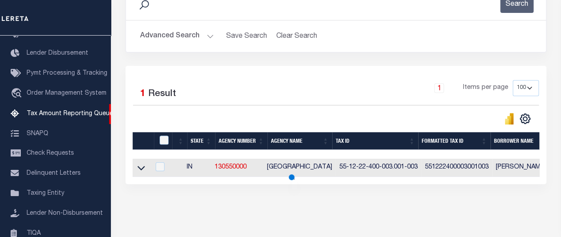
scroll to position [0, 0]
click at [138, 168] on icon at bounding box center [142, 167] width 8 height 9
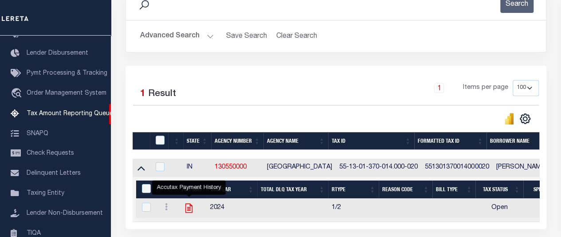
click at [186, 207] on icon "" at bounding box center [189, 208] width 12 height 12
checkbox input "true"
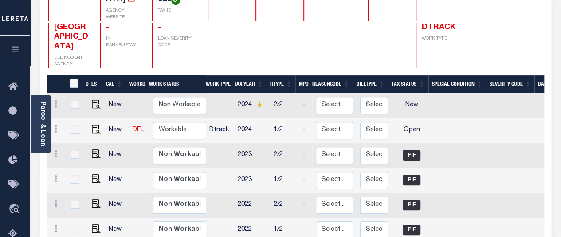
scroll to position [133, 0]
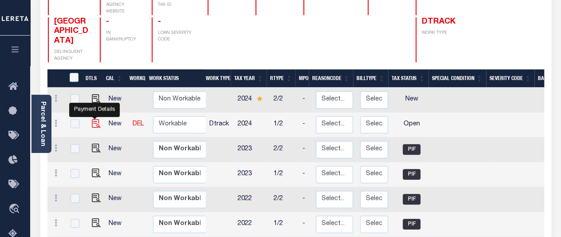
click at [97, 119] on img "" at bounding box center [96, 123] width 9 height 9
checkbox input "true"
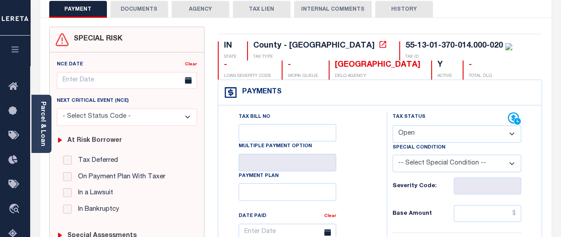
scroll to position [133, 0]
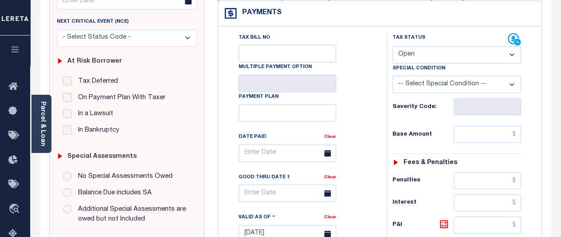
click at [515, 56] on select "- Select Status Code - Open Due/Unpaid Paid Incomplete No Tax Due Internal Refu…" at bounding box center [457, 54] width 129 height 17
select select "PYD"
click at [393, 46] on select "- Select Status Code - Open Due/Unpaid Paid Incomplete No Tax Due Internal Refu…" at bounding box center [457, 54] width 129 height 17
type input "[DATE]"
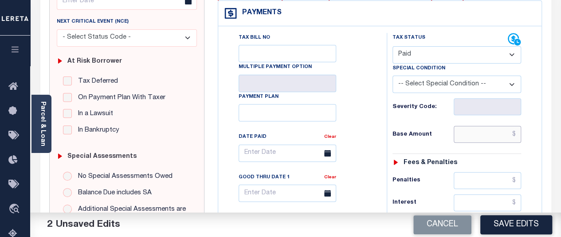
click at [495, 134] on input "text" at bounding box center [487, 134] width 67 height 17
paste input "796.04"
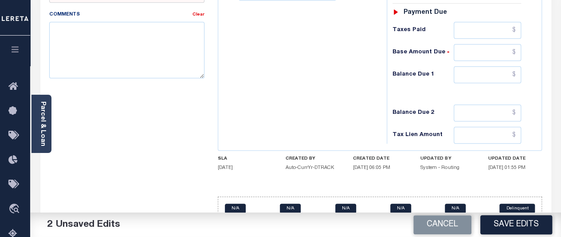
scroll to position [430, 0]
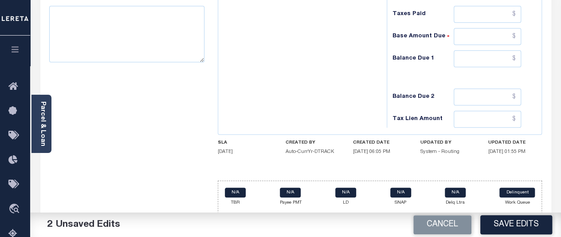
type input "$796.04"
click at [519, 57] on input "text" at bounding box center [487, 58] width 67 height 17
type input "$0"
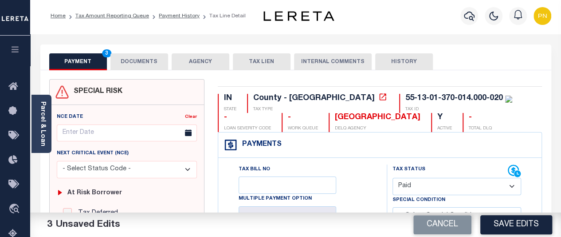
scroll to position [0, 0]
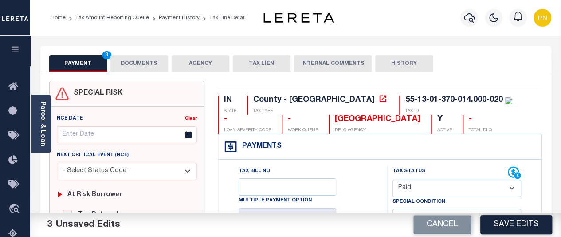
click at [144, 63] on button "DOCUMENTS" at bounding box center [139, 63] width 58 height 17
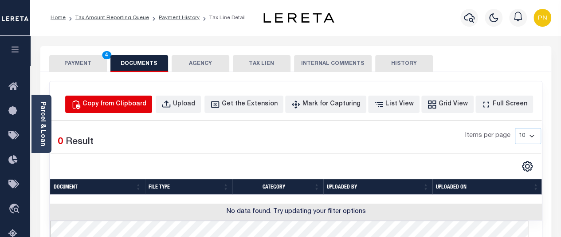
click at [131, 103] on div "Copy from Clipboard" at bounding box center [115, 104] width 64 height 10
select select "POP"
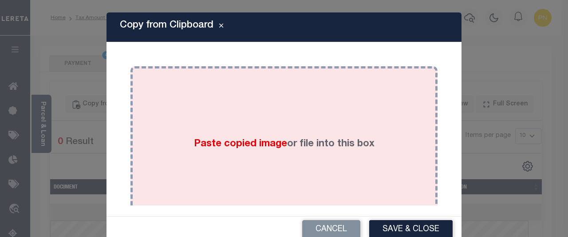
click at [224, 122] on div "Paste copied image or file into this box" at bounding box center [284, 144] width 294 height 142
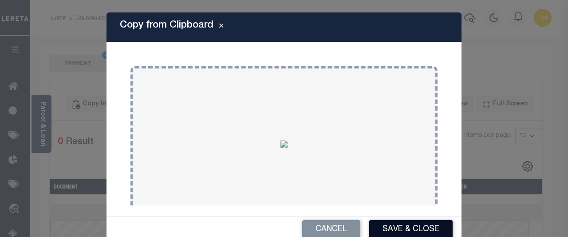
click at [382, 225] on button "Save & Close" at bounding box center [410, 229] width 83 height 19
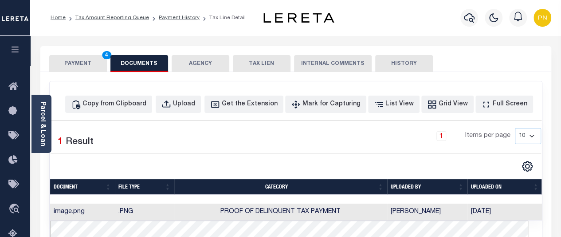
drag, startPoint x: 72, startPoint y: 63, endPoint x: 83, endPoint y: 63, distance: 10.6
click at [72, 63] on button "PAYMENT 4" at bounding box center [78, 63] width 58 height 17
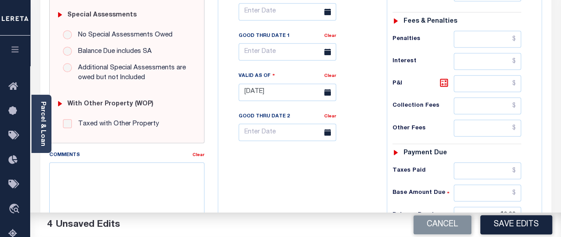
scroll to position [355, 0]
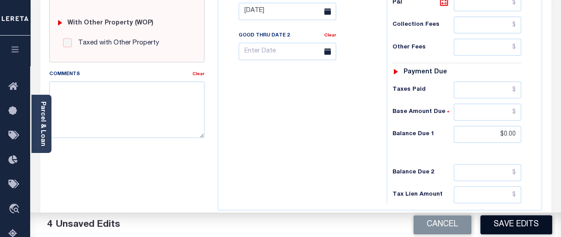
click at [523, 222] on button "Save Edits" at bounding box center [517, 224] width 72 height 19
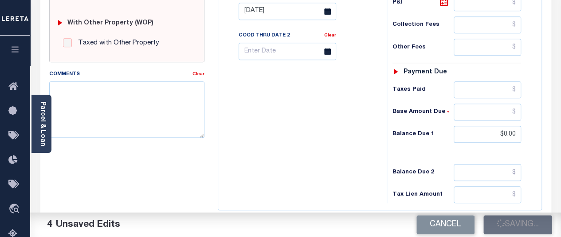
checkbox input "false"
type input "$796.04"
type input "$0"
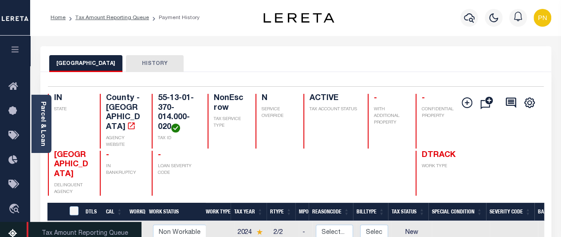
click at [12, 234] on icon at bounding box center [15, 233] width 14 height 11
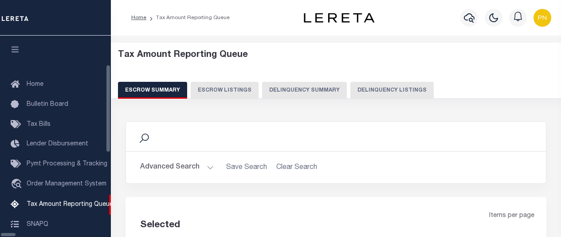
select select "100"
click at [344, 99] on div "Tax Amount Reporting Queue Escrow Summary Escrow Listings Delinquency Summary" at bounding box center [337, 78] width 468 height 70
select select "100"
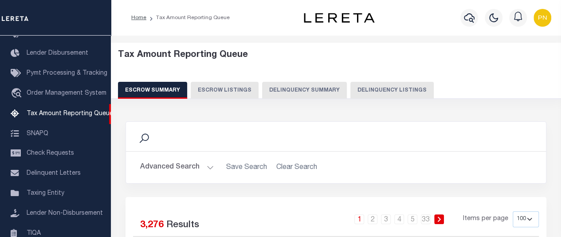
click at [395, 95] on button "Delinquency Listings" at bounding box center [392, 90] width 83 height 17
select select "100"
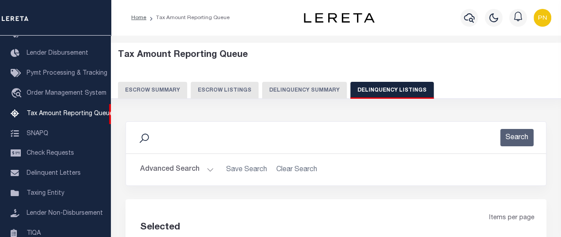
select select "100"
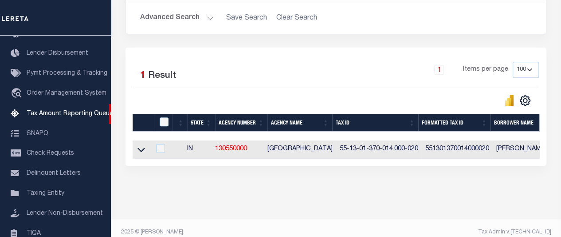
scroll to position [166, 0]
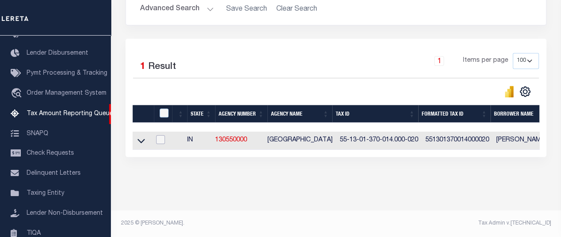
click at [164, 135] on input "checkbox" at bounding box center [160, 139] width 9 height 9
checkbox input "true"
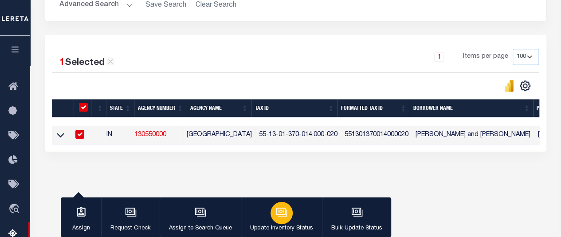
click at [267, 212] on button "Update Inventory Status" at bounding box center [281, 217] width 81 height 40
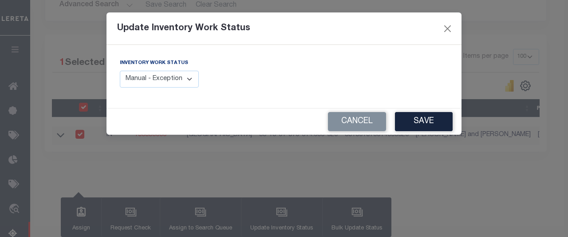
click at [180, 79] on select "Manual - Exception Pended - Awaiting Search Late Add Exception Completed" at bounding box center [159, 79] width 79 height 17
select select "4"
click at [120, 71] on select "Manual - Exception Pended - Awaiting Search Late Add Exception Completed" at bounding box center [159, 79] width 79 height 17
click at [417, 122] on button "Save" at bounding box center [424, 121] width 58 height 19
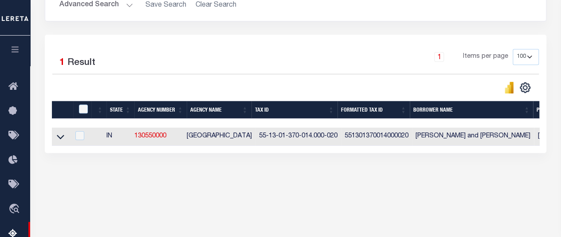
scroll to position [0, 0]
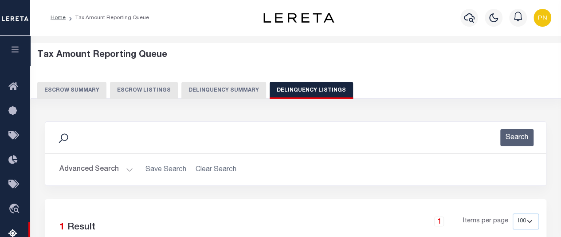
click at [114, 166] on button "Advanced Search" at bounding box center [96, 169] width 74 height 17
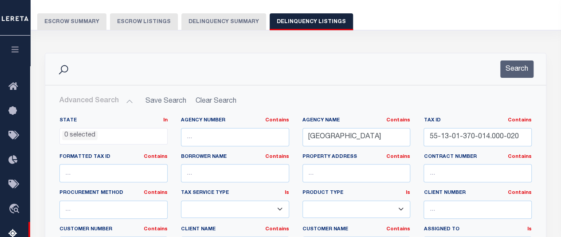
scroll to position [89, 0]
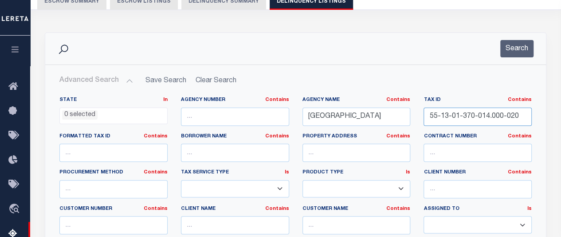
click at [445, 114] on input "55-13-01-370-014.000-020" at bounding box center [478, 116] width 108 height 18
paste input "3-179-002.000-021"
type input "55-13-03-179-002.000-021"
click at [524, 41] on button "Search" at bounding box center [517, 48] width 33 height 17
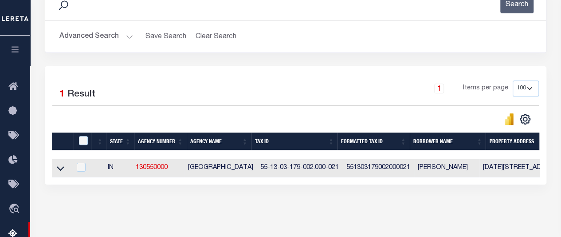
scroll to position [133, 0]
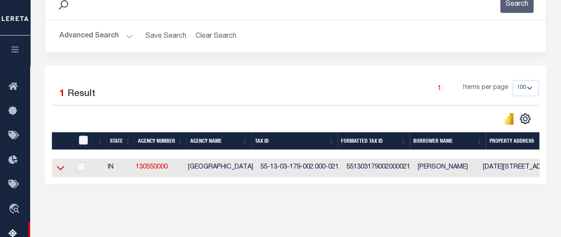
click at [58, 166] on icon at bounding box center [61, 167] width 8 height 9
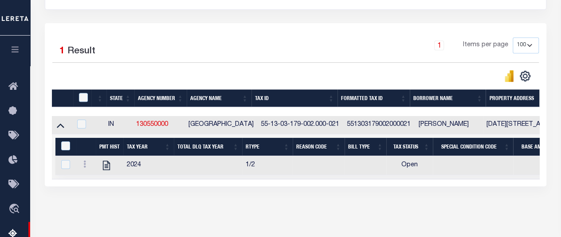
scroll to position [177, 0]
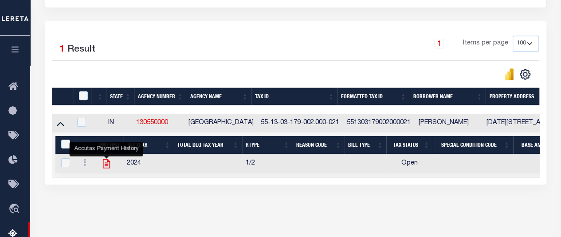
click at [106, 166] on icon "" at bounding box center [107, 164] width 12 height 12
checkbox input "true"
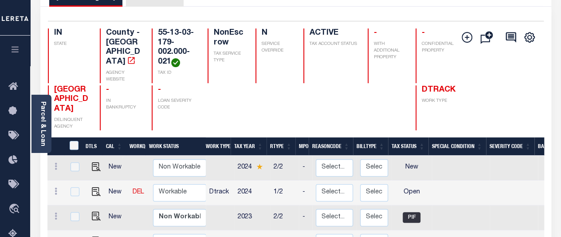
scroll to position [89, 0]
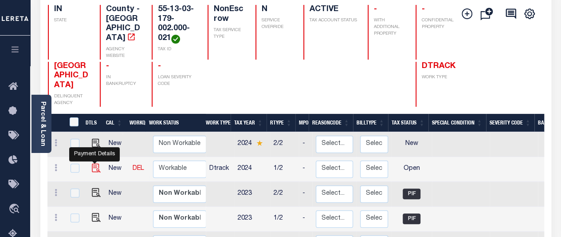
click at [95, 163] on img "" at bounding box center [96, 167] width 9 height 9
checkbox input "true"
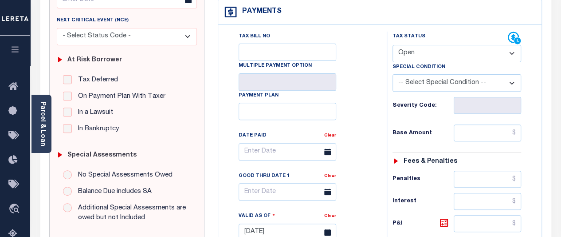
scroll to position [133, 0]
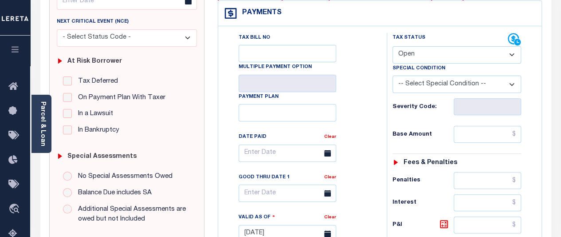
click at [458, 55] on select "- Select Status Code - Open Due/Unpaid Paid Incomplete No Tax Due Internal Refu…" at bounding box center [457, 54] width 129 height 17
click at [512, 56] on select "- Select Status Code - Open Due/Unpaid Paid Incomplete No Tax Due Internal Refu…" at bounding box center [457, 54] width 129 height 17
click at [471, 57] on select "- Select Status Code - Open Due/Unpaid Paid Incomplete No Tax Due Internal Refu…" at bounding box center [457, 54] width 129 height 17
select select "PYD"
click at [393, 46] on select "- Select Status Code - Open Due/Unpaid Paid Incomplete No Tax Due Internal Refu…" at bounding box center [457, 54] width 129 height 17
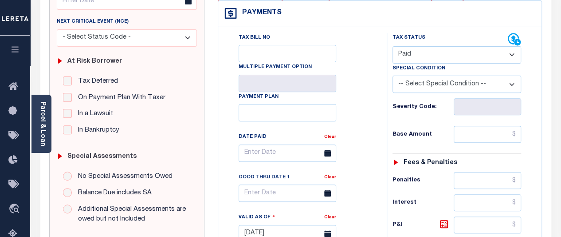
type input "[DATE]"
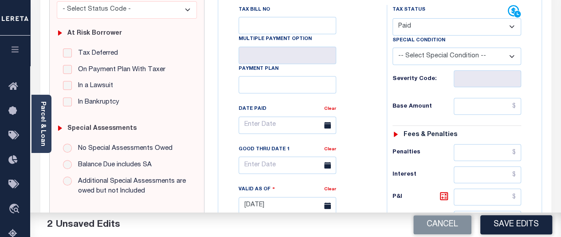
scroll to position [177, 0]
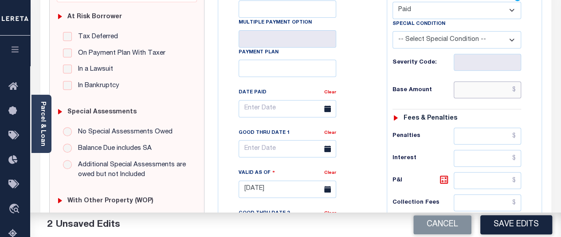
click at [486, 94] on input "text" at bounding box center [487, 89] width 67 height 17
click at [500, 90] on input "text" at bounding box center [487, 89] width 67 height 17
paste input "987.00"
type input "$987.00"
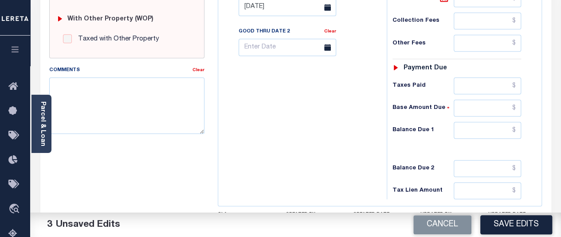
scroll to position [399, 0]
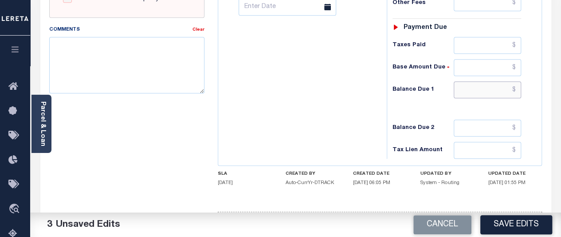
click at [519, 84] on input "text" at bounding box center [487, 89] width 67 height 17
type input "$0.00"
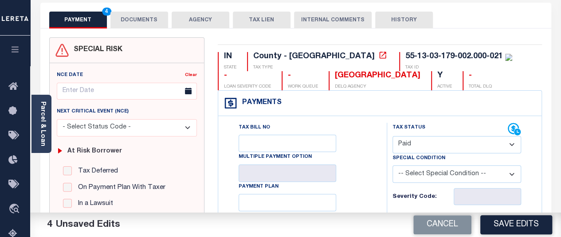
scroll to position [0, 0]
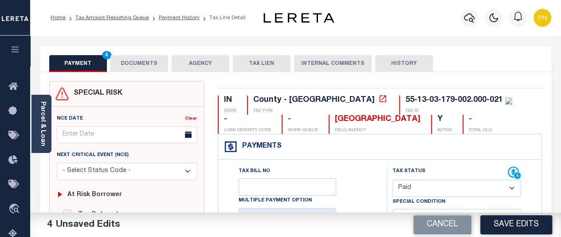
click at [141, 66] on button "DOCUMENTS" at bounding box center [139, 63] width 58 height 17
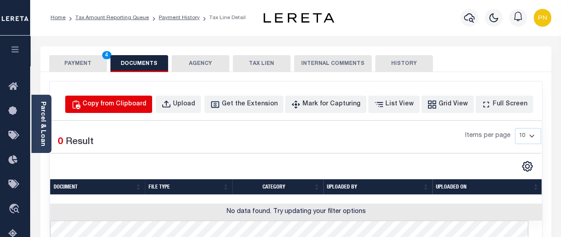
click at [139, 106] on div "Copy from Clipboard" at bounding box center [115, 104] width 64 height 10
select select "POP"
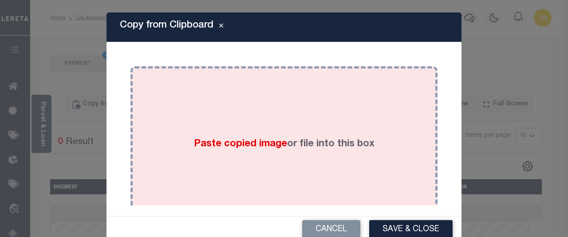
click at [307, 111] on div "Paste copied image or file into this box" at bounding box center [284, 144] width 294 height 142
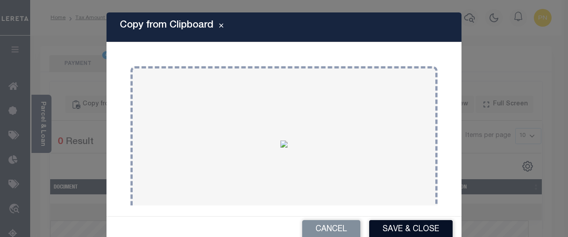
click at [408, 228] on button "Save & Close" at bounding box center [410, 229] width 83 height 19
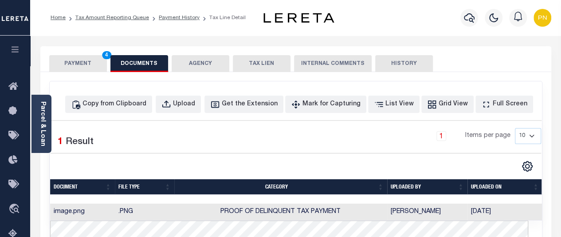
click at [74, 69] on button "PAYMENT 4" at bounding box center [78, 63] width 58 height 17
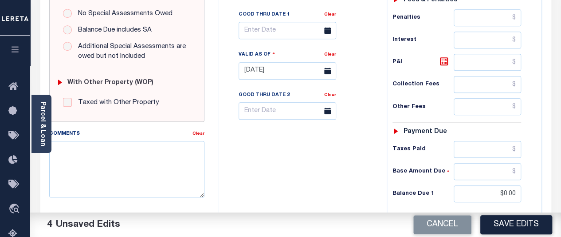
scroll to position [311, 0]
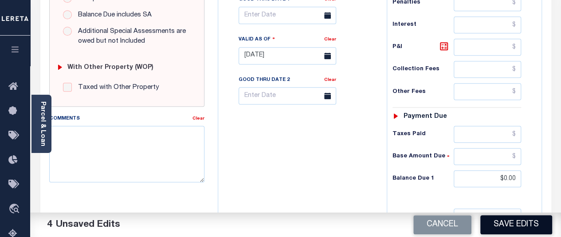
click at [526, 229] on button "Save Edits" at bounding box center [517, 224] width 72 height 19
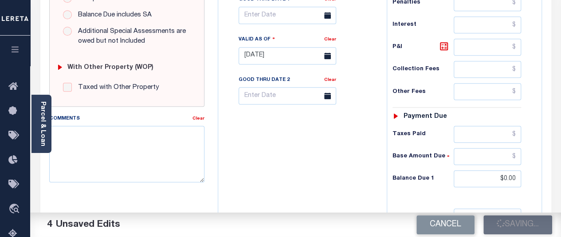
checkbox input "false"
type input "$987"
type input "$0"
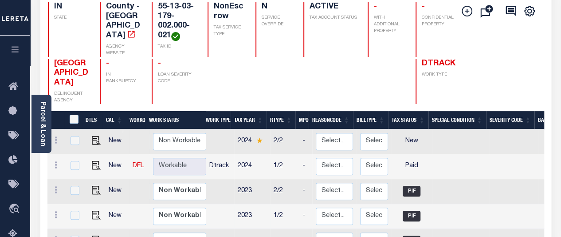
scroll to position [133, 0]
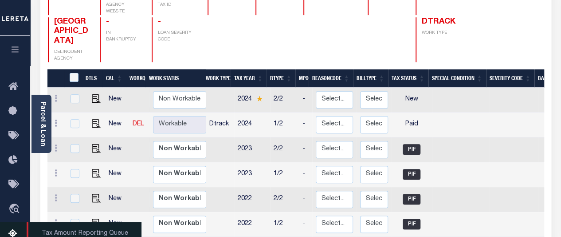
click at [14, 230] on link "Tax Amount Reporting Queue" at bounding box center [15, 233] width 30 height 24
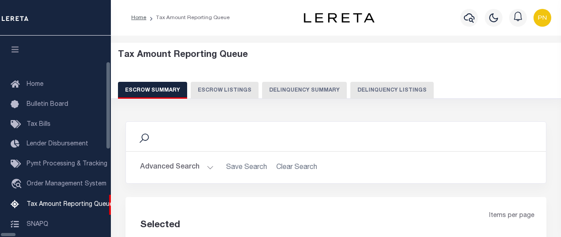
click at [351, 88] on button "Delinquency Listings" at bounding box center [392, 90] width 83 height 17
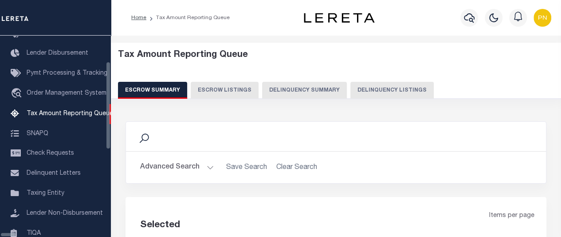
select select "100"
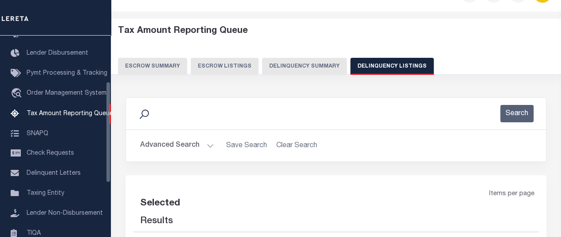
select select "100"
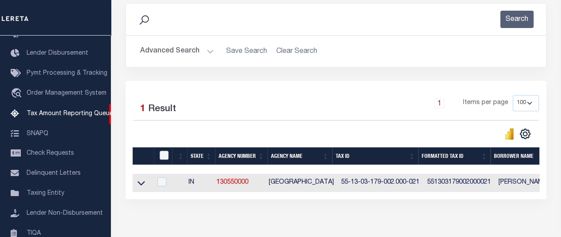
scroll to position [133, 0]
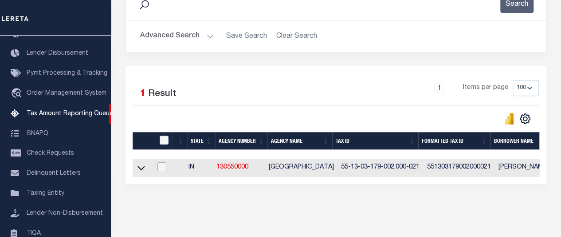
click at [165, 166] on input "checkbox" at bounding box center [162, 166] width 9 height 9
checkbox input "true"
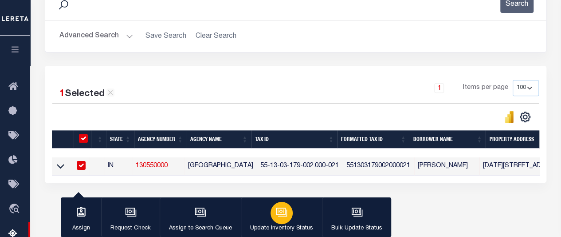
click at [284, 213] on icon "button" at bounding box center [282, 212] width 12 height 12
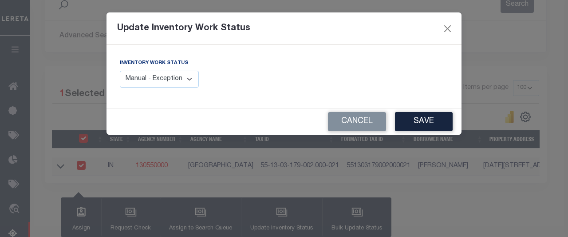
click at [188, 84] on select "Manual - Exception Pended - Awaiting Search Late Add Exception Completed" at bounding box center [159, 79] width 79 height 17
select select "4"
click at [120, 71] on select "Manual - Exception Pended - Awaiting Search Late Add Exception Completed" at bounding box center [159, 79] width 79 height 17
click at [411, 119] on button "Save" at bounding box center [424, 121] width 58 height 19
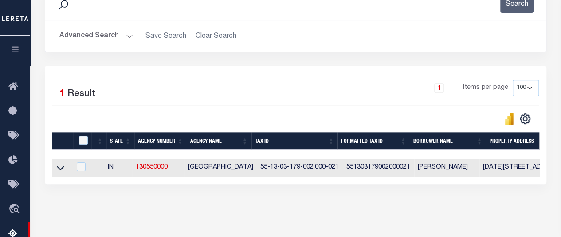
scroll to position [0, 0]
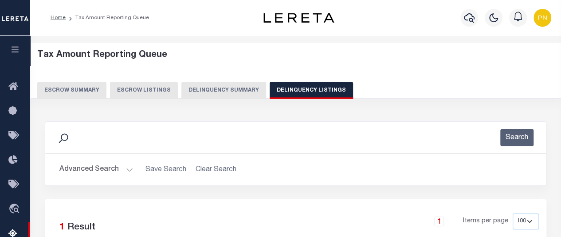
click at [122, 169] on button "Advanced Search" at bounding box center [96, 169] width 74 height 17
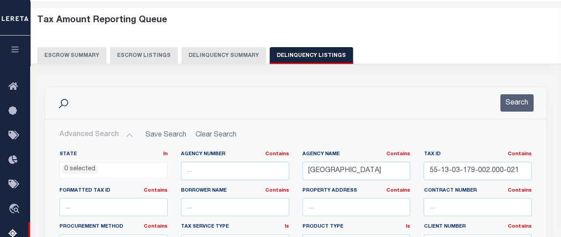
scroll to position [89, 0]
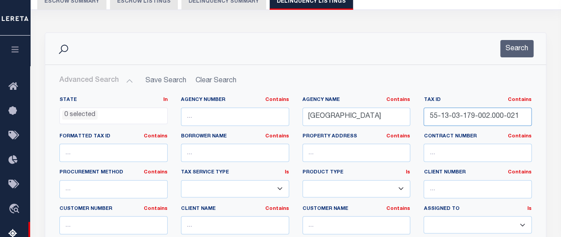
click at [464, 118] on input "55-13-03-179-002.000-021" at bounding box center [478, 116] width 108 height 18
paste input "4-190"
type input "55-13-04-190-002.000-021"
click at [520, 46] on button "Search" at bounding box center [517, 48] width 33 height 17
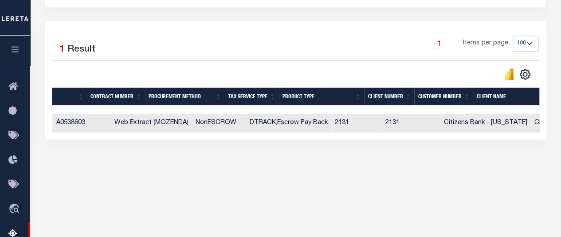
scroll to position [0, 0]
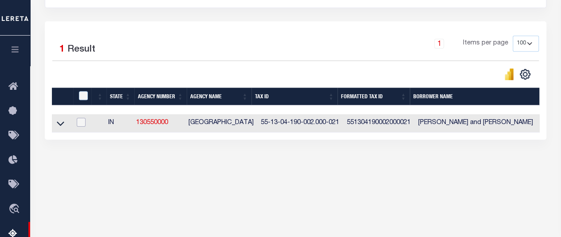
click at [81, 119] on input "checkbox" at bounding box center [81, 122] width 9 height 9
checkbox input "true"
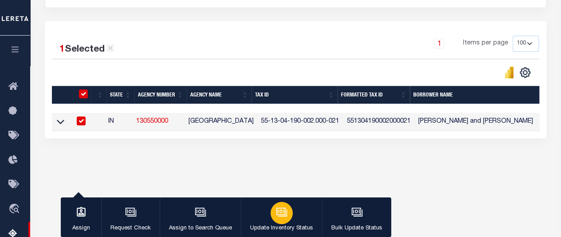
click at [289, 213] on div "button" at bounding box center [282, 212] width 22 height 22
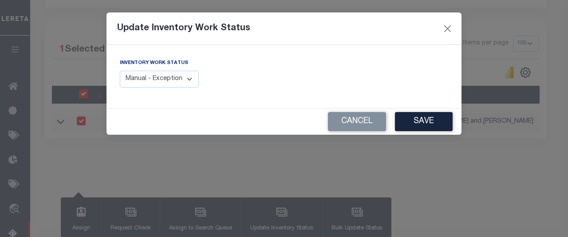
click at [189, 81] on select "Manual - Exception Pended - Awaiting Search Late Add Exception Completed" at bounding box center [159, 79] width 79 height 17
select select "4"
click at [120, 71] on select "Manual - Exception Pended - Awaiting Search Late Add Exception Completed" at bounding box center [159, 79] width 79 height 17
click at [424, 124] on button "Save" at bounding box center [424, 121] width 58 height 19
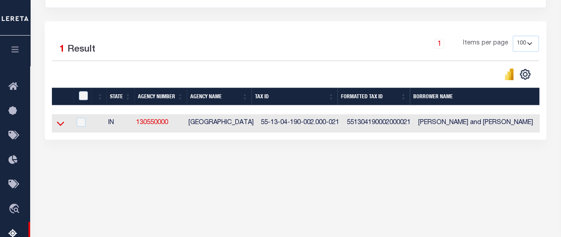
click at [61, 122] on icon at bounding box center [61, 122] width 8 height 9
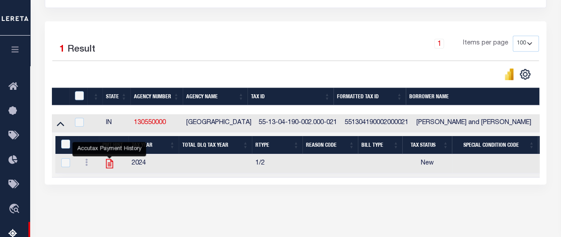
click at [108, 163] on icon "" at bounding box center [109, 163] width 7 height 9
checkbox input "true"
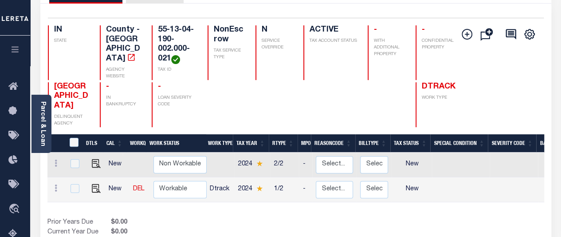
scroll to position [177, 0]
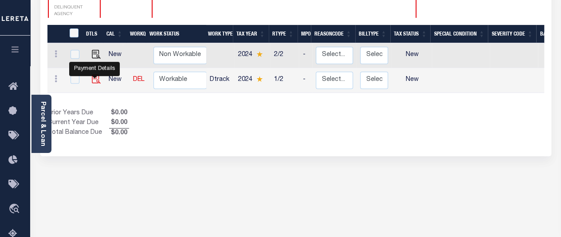
click at [95, 75] on img "" at bounding box center [96, 79] width 9 height 9
checkbox input "true"
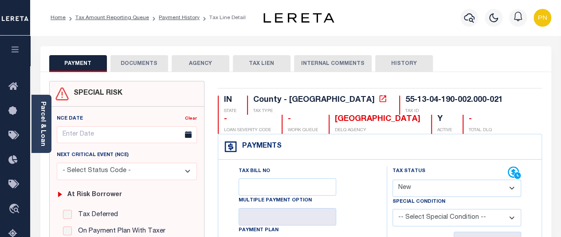
scroll to position [89, 0]
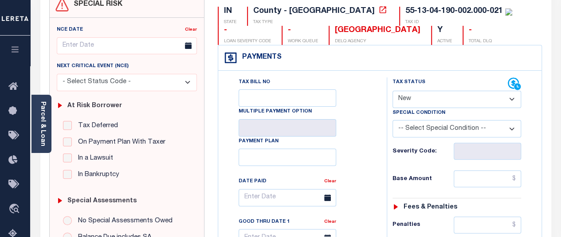
click at [511, 100] on select "- Select Status Code - Open Due/Unpaid Paid Incomplete No Tax Due Internal Refu…" at bounding box center [457, 99] width 129 height 17
select select "PYD"
click at [393, 91] on select "- Select Status Code - Open Due/Unpaid Paid Incomplete No Tax Due Internal Refu…" at bounding box center [457, 99] width 129 height 17
type input "[DATE]"
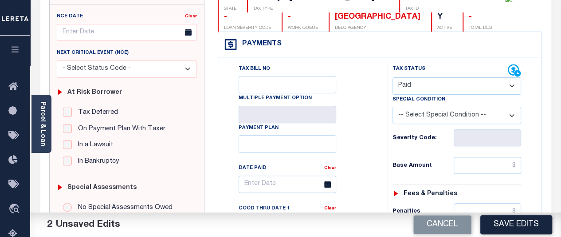
scroll to position [177, 0]
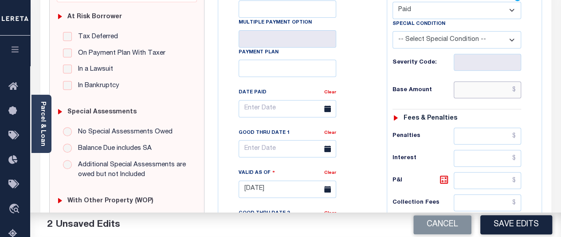
click at [489, 91] on input "text" at bounding box center [487, 89] width 67 height 17
paste input "534.08"
type input "$534.08"
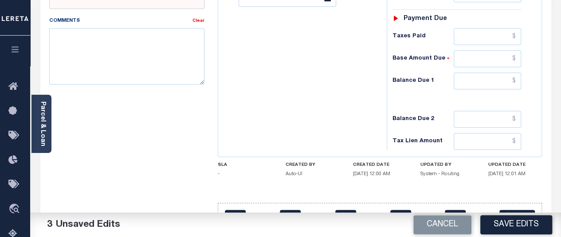
scroll to position [430, 0]
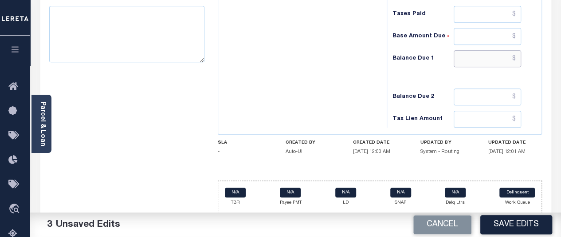
click at [517, 55] on input "text" at bounding box center [487, 58] width 67 height 17
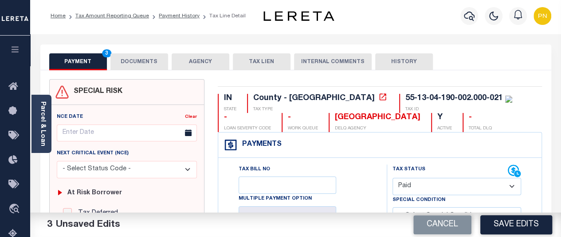
scroll to position [0, 0]
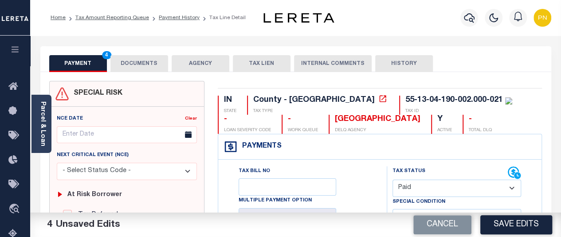
type input "$0.00"
click at [134, 66] on button "DOCUMENTS" at bounding box center [139, 63] width 58 height 17
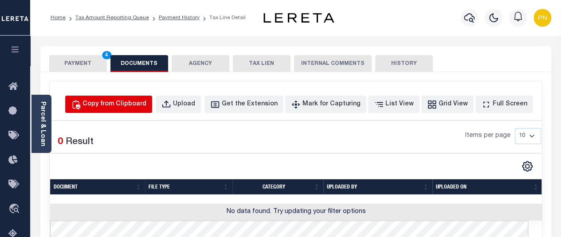
click at [138, 104] on div "Copy from Clipboard" at bounding box center [115, 104] width 64 height 10
select select "POP"
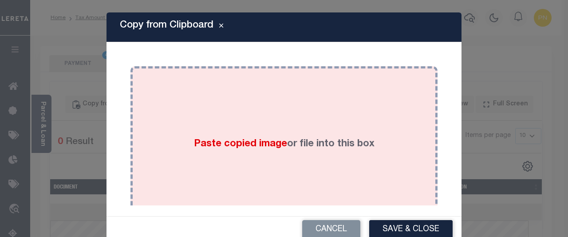
click at [308, 123] on div "Paste copied image or file into this box" at bounding box center [284, 144] width 294 height 142
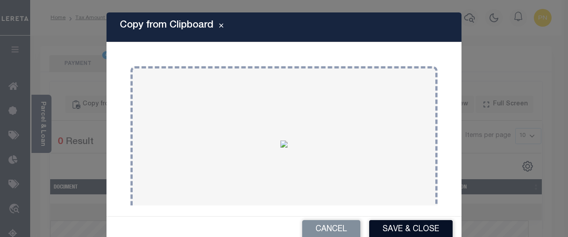
click at [402, 229] on button "Save & Close" at bounding box center [410, 229] width 83 height 19
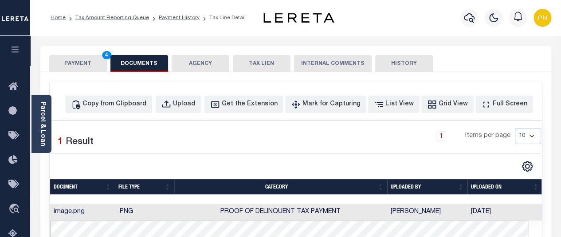
click at [81, 71] on button "PAYMENT 4" at bounding box center [78, 63] width 58 height 17
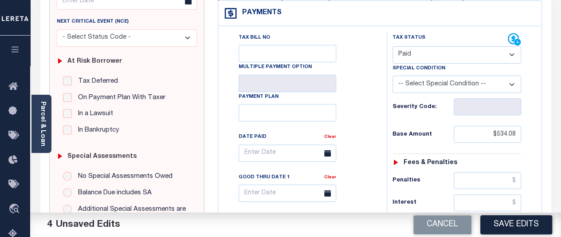
scroll to position [266, 0]
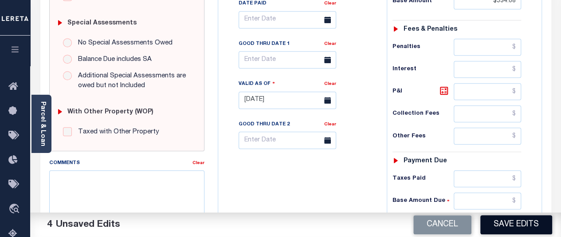
click at [513, 223] on button "Save Edits" at bounding box center [517, 224] width 72 height 19
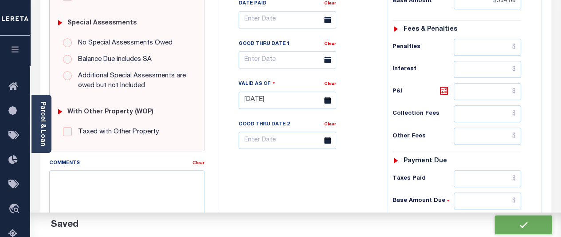
checkbox input "false"
type input "$534.08"
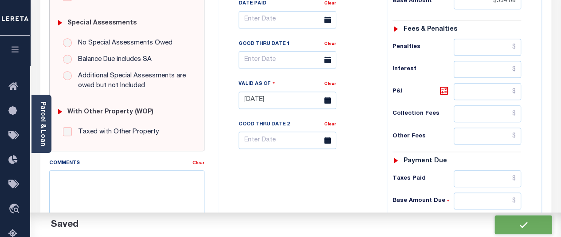
type input "$0"
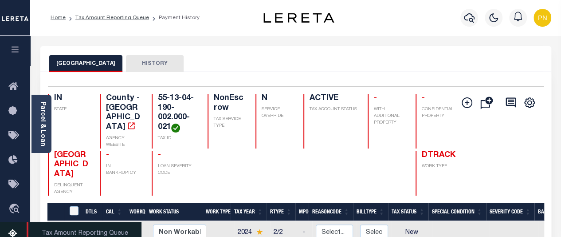
drag, startPoint x: 12, startPoint y: 232, endPoint x: 21, endPoint y: 227, distance: 10.7
click at [12, 232] on icon at bounding box center [15, 233] width 14 height 11
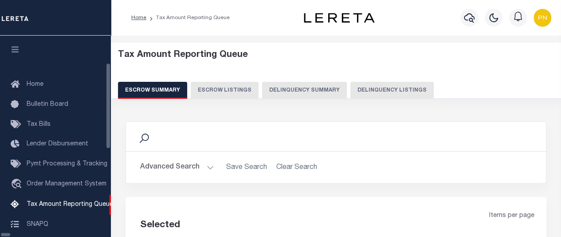
scroll to position [91, 0]
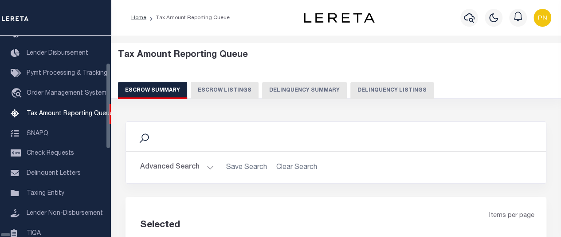
click at [304, 91] on button "Delinquency Summary" at bounding box center [304, 90] width 85 height 17
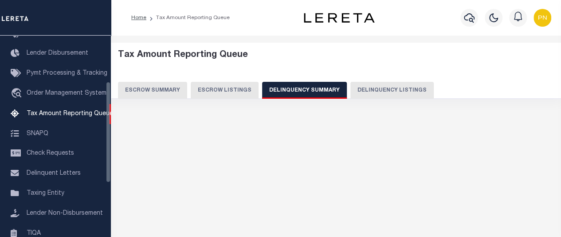
click at [367, 87] on button "Delinquency Listings" at bounding box center [392, 90] width 83 height 17
select select "100"
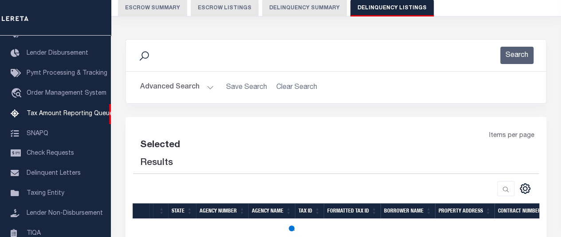
scroll to position [89, 0]
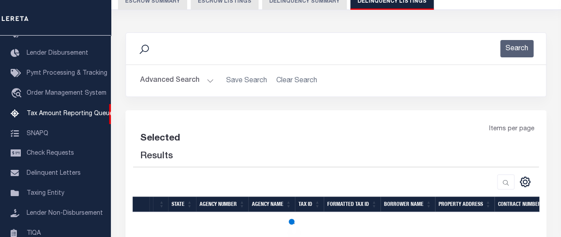
select select "100"
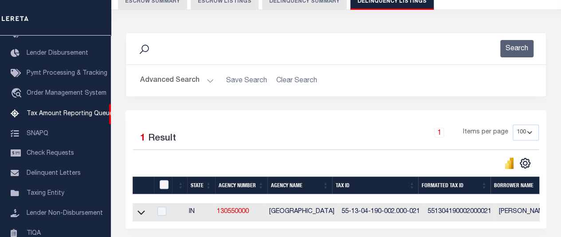
scroll to position [133, 0]
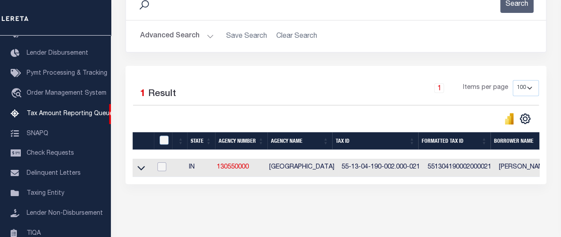
click at [164, 167] on input "checkbox" at bounding box center [162, 166] width 9 height 9
checkbox input "true"
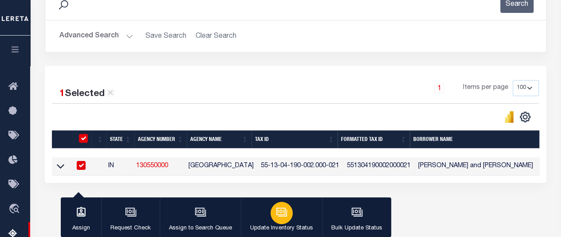
click at [278, 213] on icon "button" at bounding box center [281, 211] width 7 height 4
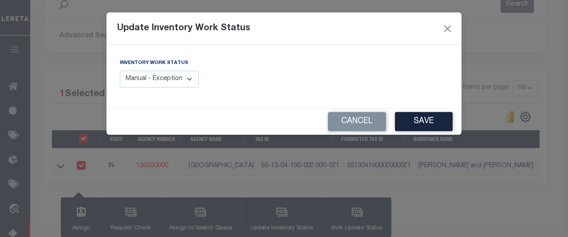
click at [185, 81] on select "Manual - Exception Pended - Awaiting Search Late Add Exception Completed" at bounding box center [159, 79] width 79 height 17
select select "4"
click at [120, 71] on select "Manual - Exception Pended - Awaiting Search Late Add Exception Completed" at bounding box center [159, 79] width 79 height 17
click at [422, 123] on button "Save" at bounding box center [424, 121] width 58 height 19
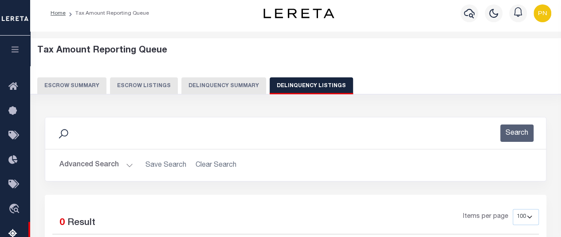
scroll to position [0, 0]
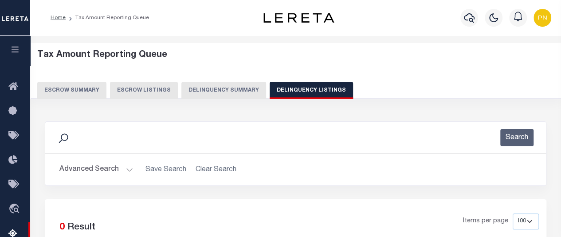
click at [121, 166] on button "Advanced Search" at bounding box center [96, 169] width 74 height 17
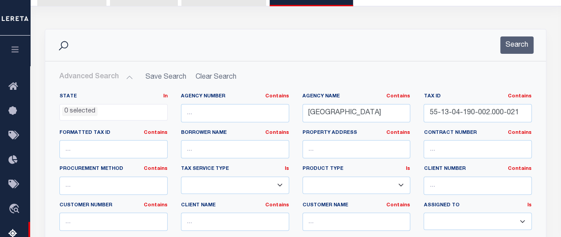
scroll to position [133, 0]
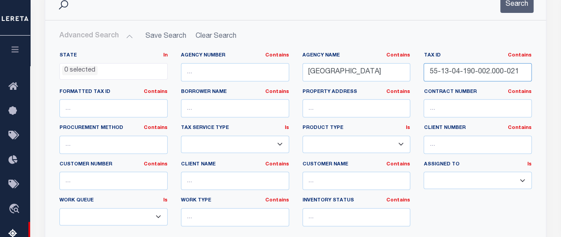
click at [474, 76] on input "55-13-04-190-002.000-021" at bounding box center [478, 72] width 108 height 18
paste input "258-007.001"
click at [517, 8] on button "Search" at bounding box center [517, 4] width 33 height 17
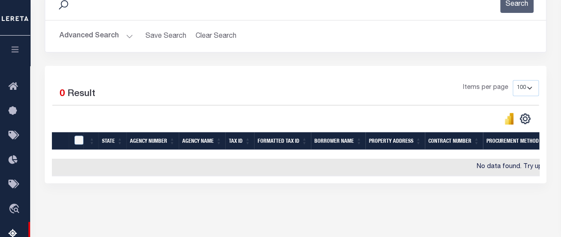
click at [119, 41] on button "Advanced Search" at bounding box center [96, 36] width 74 height 17
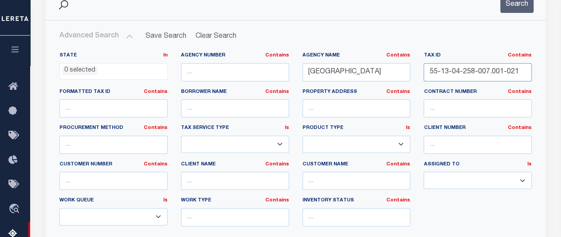
click at [451, 76] on input "55-13-04-258-007.001-021" at bounding box center [478, 72] width 108 height 18
paste input "455-008.000"
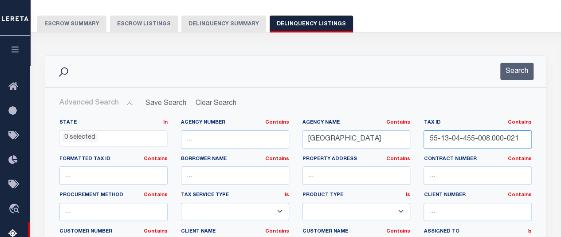
scroll to position [0, 0]
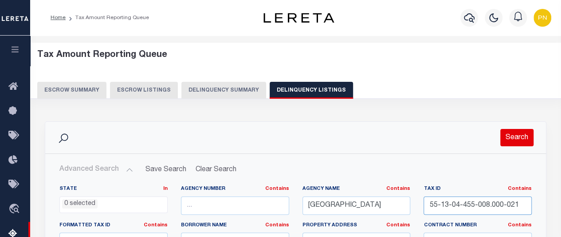
type input "55-13-04-455-008.000-021"
click at [517, 133] on button "Search" at bounding box center [517, 137] width 33 height 17
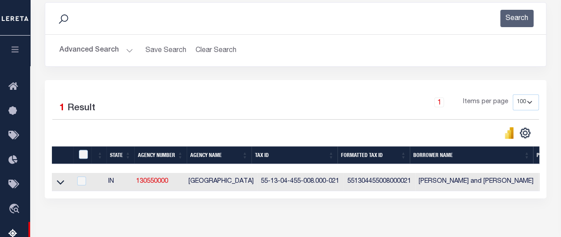
scroll to position [222, 0]
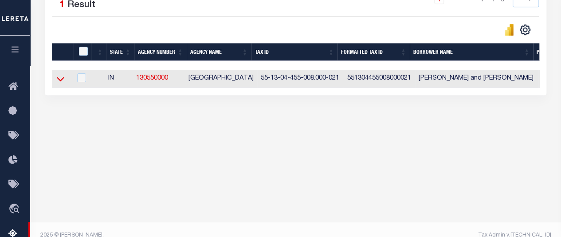
click at [60, 79] on icon at bounding box center [61, 78] width 8 height 9
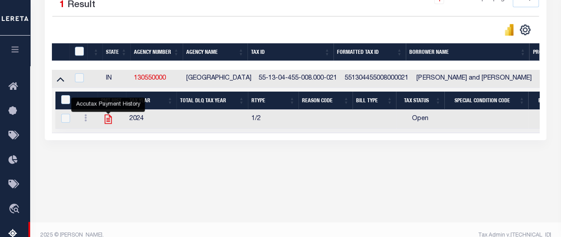
click at [109, 122] on icon "" at bounding box center [108, 118] width 7 height 9
checkbox input "true"
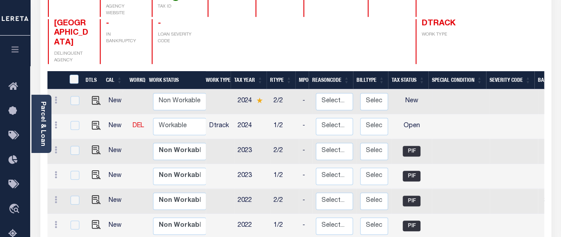
scroll to position [133, 0]
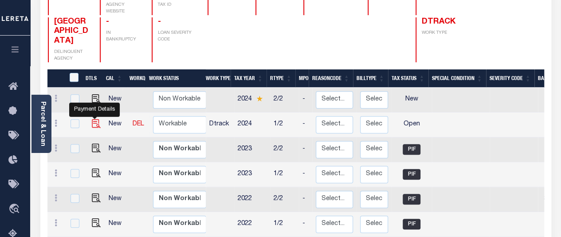
click at [93, 119] on img "" at bounding box center [96, 123] width 9 height 9
checkbox input "true"
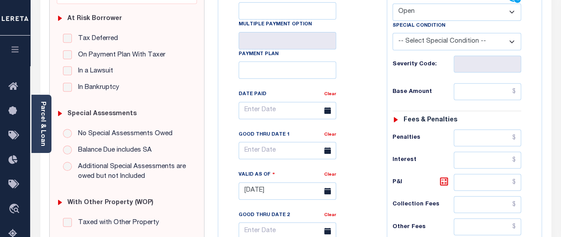
scroll to position [177, 0]
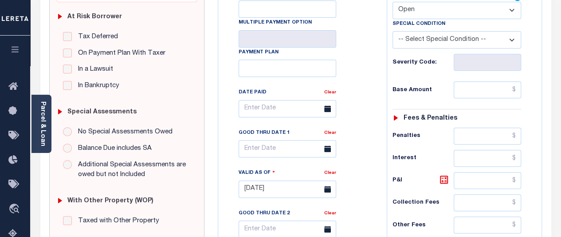
click at [479, 9] on select "- Select Status Code - Open Due/Unpaid Paid Incomplete No Tax Due Internal Refu…" at bounding box center [457, 10] width 129 height 17
select select "PYD"
click at [393, 2] on select "- Select Status Code - Open Due/Unpaid Paid Incomplete No Tax Due Internal Refu…" at bounding box center [457, 10] width 129 height 17
type input "[DATE]"
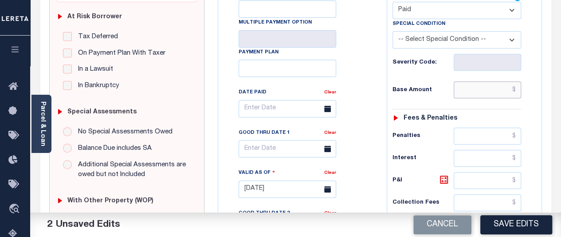
click at [487, 90] on input "text" at bounding box center [487, 89] width 67 height 17
paste input "919.18"
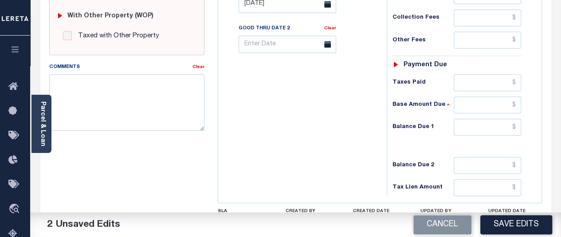
scroll to position [399, 0]
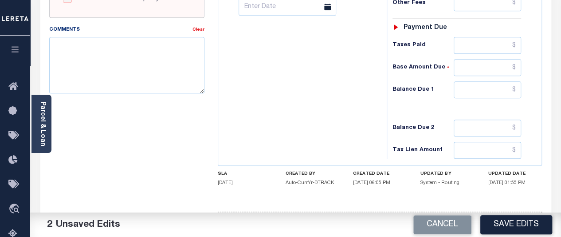
type input "$919.18"
click at [510, 86] on input "text" at bounding box center [487, 89] width 67 height 17
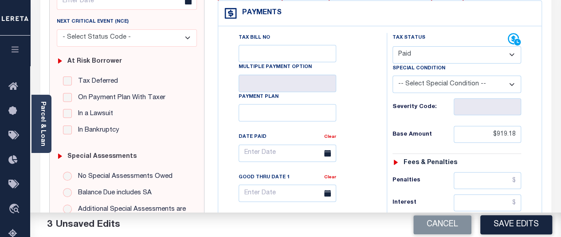
scroll to position [0, 0]
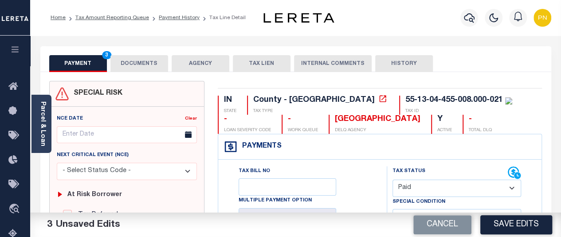
type input "$0.00"
click at [137, 69] on button "DOCUMENTS" at bounding box center [139, 63] width 58 height 17
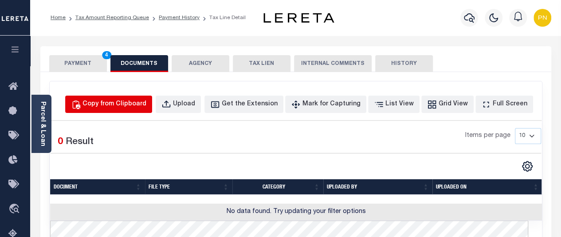
click at [128, 102] on div "Copy from Clipboard" at bounding box center [115, 104] width 64 height 10
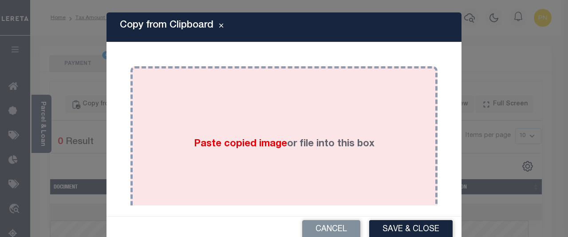
click at [222, 139] on span "Paste copied image" at bounding box center [240, 144] width 93 height 10
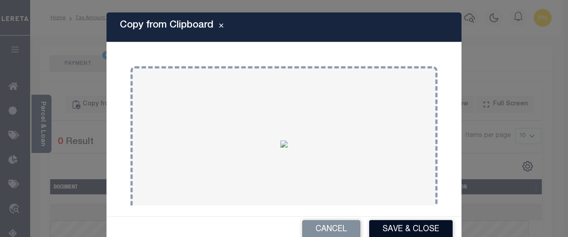
click at [387, 226] on button "Save & Close" at bounding box center [410, 229] width 83 height 19
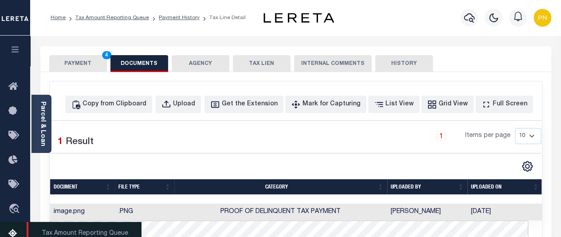
click at [12, 233] on icon at bounding box center [15, 233] width 14 height 11
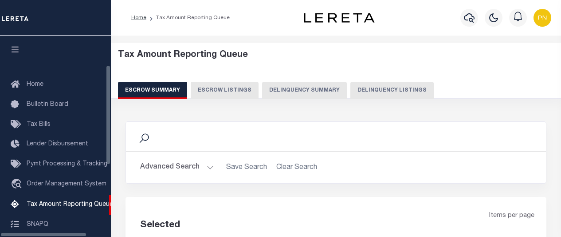
select select "100"
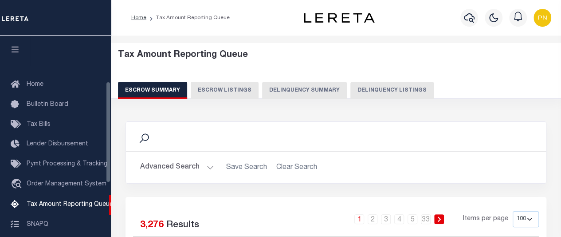
scroll to position [91, 0]
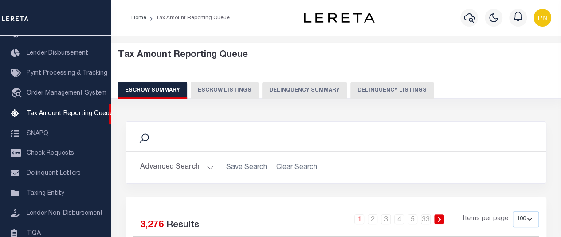
click at [396, 92] on button "Delinquency Listings" at bounding box center [392, 90] width 83 height 17
select select "100"
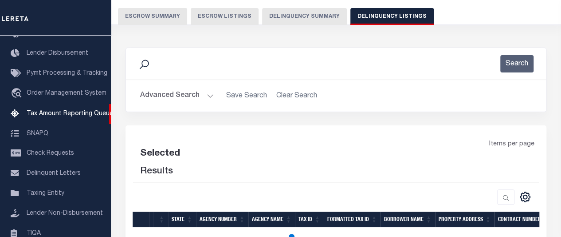
select select "100"
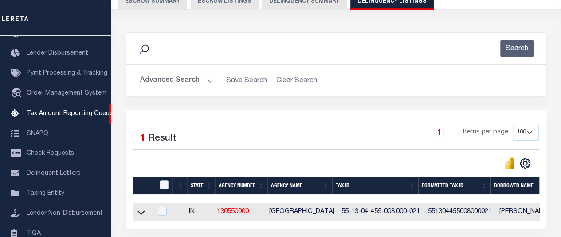
scroll to position [166, 0]
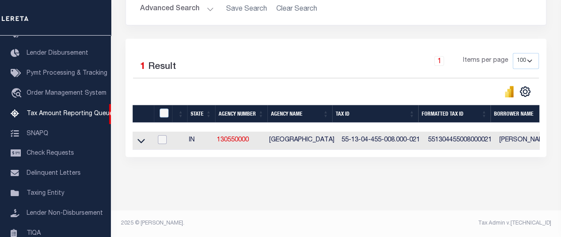
click at [164, 135] on input "checkbox" at bounding box center [162, 139] width 9 height 9
checkbox input "true"
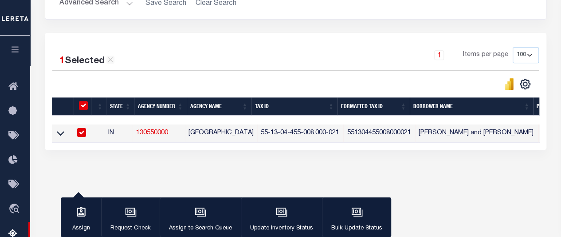
scroll to position [164, 0]
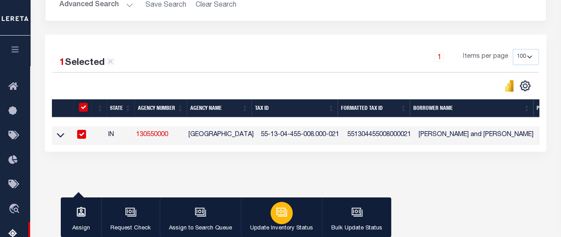
click at [280, 210] on icon "button" at bounding box center [282, 212] width 12 height 12
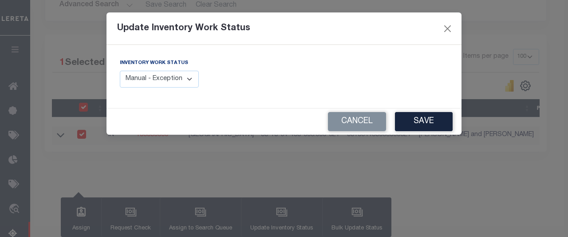
click at [183, 80] on select "Manual - Exception Pended - Awaiting Search Late Add Exception Completed" at bounding box center [159, 79] width 79 height 17
select select "4"
click at [120, 71] on select "Manual - Exception Pended - Awaiting Search Late Add Exception Completed" at bounding box center [159, 79] width 79 height 17
click at [425, 119] on button "Save" at bounding box center [424, 121] width 58 height 19
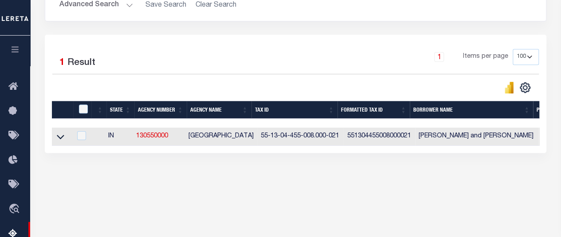
scroll to position [31, 0]
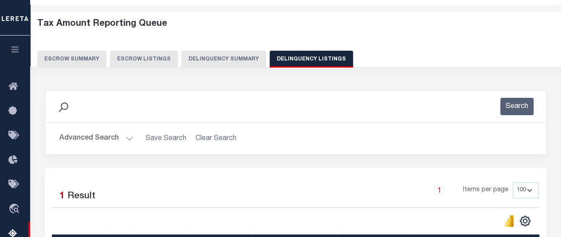
click at [125, 134] on button "Advanced Search" at bounding box center [96, 138] width 74 height 17
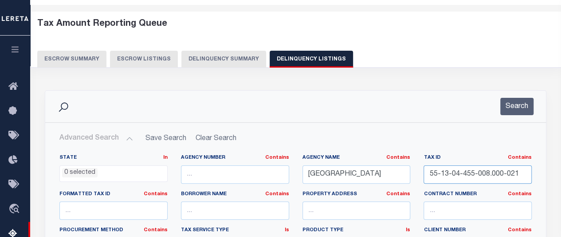
click at [458, 172] on input "55-13-04-455-008.000-021" at bounding box center [478, 174] width 108 height 18
paste input "9-155-003"
type input "55-13-09-155-003.000-021"
click at [520, 107] on button "Search" at bounding box center [517, 106] width 33 height 17
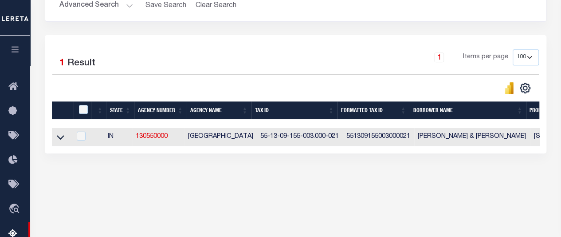
scroll to position [164, 0]
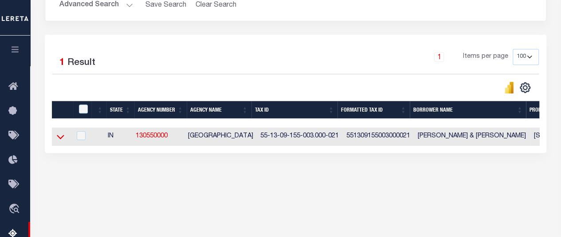
click at [61, 135] on icon at bounding box center [61, 136] width 8 height 9
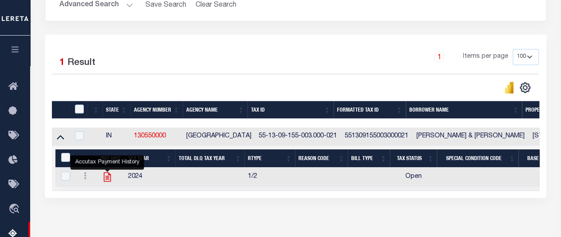
click at [106, 177] on icon "" at bounding box center [108, 177] width 12 height 12
checkbox input "true"
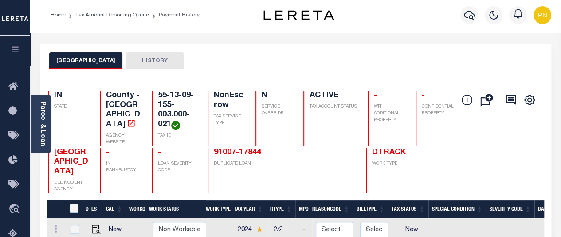
scroll to position [133, 0]
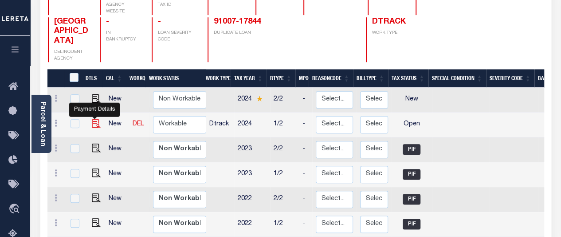
click at [93, 119] on img "" at bounding box center [96, 123] width 9 height 9
checkbox input "true"
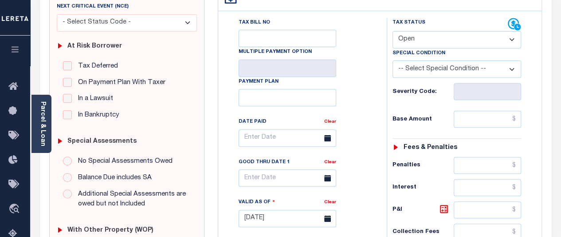
scroll to position [89, 0]
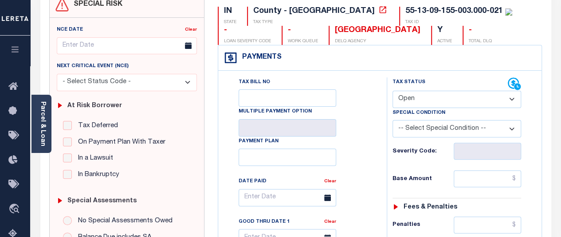
click at [495, 103] on select "- Select Status Code - Open Due/Unpaid Paid Incomplete No Tax Due Internal Refu…" at bounding box center [457, 99] width 129 height 17
select select "PYD"
click at [393, 91] on select "- Select Status Code - Open Due/Unpaid Paid Incomplete No Tax Due Internal Refu…" at bounding box center [457, 99] width 129 height 17
type input "[DATE]"
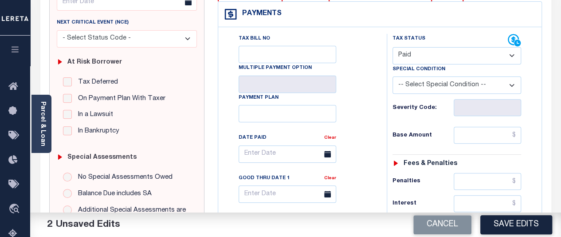
scroll to position [133, 0]
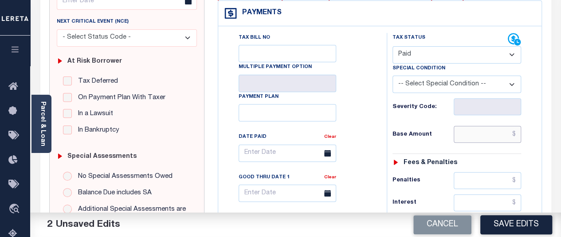
click at [480, 134] on input "text" at bounding box center [487, 134] width 67 height 17
paste input "455.28"
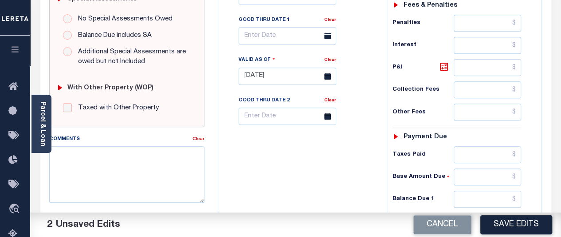
scroll to position [311, 0]
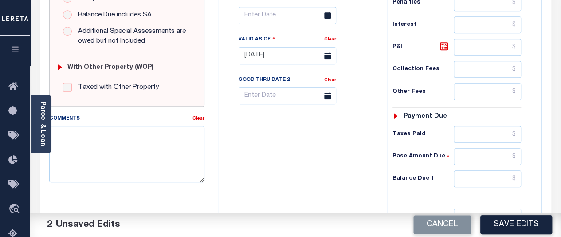
type input "$455.28"
click at [495, 174] on input "text" at bounding box center [487, 178] width 67 height 17
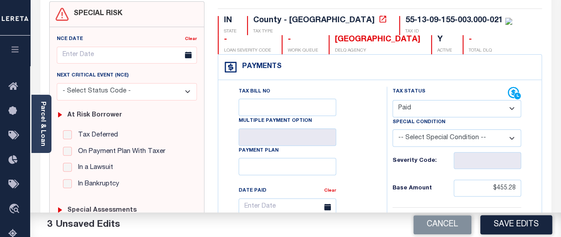
scroll to position [0, 0]
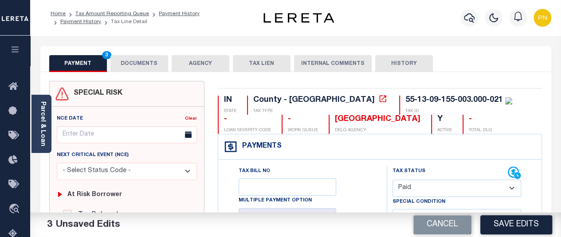
type input "$0.00"
click at [138, 60] on button "DOCUMENTS" at bounding box center [139, 63] width 58 height 17
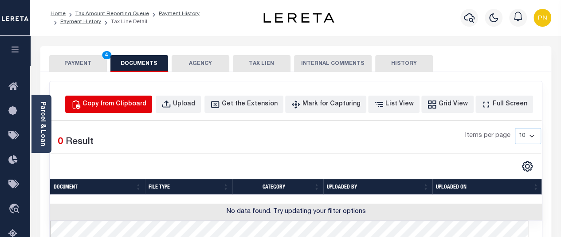
click at [143, 102] on div "Copy from Clipboard" at bounding box center [115, 104] width 64 height 10
select select "POP"
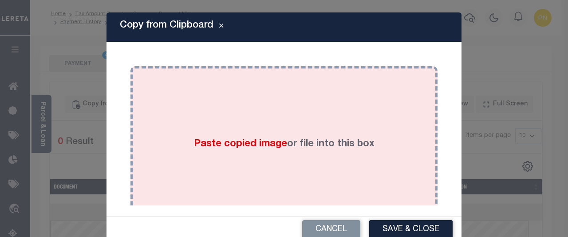
click at [137, 107] on div "Paste copied image or file into this box" at bounding box center [284, 144] width 294 height 142
click at [244, 122] on div "Paste copied image or file into this box" at bounding box center [284, 144] width 294 height 142
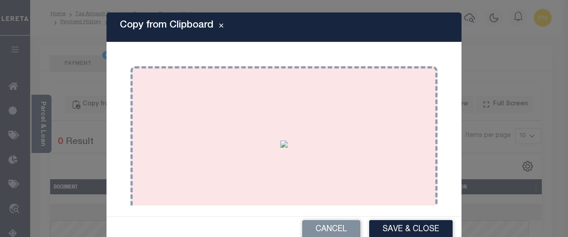
click at [398, 224] on button "Save & Close" at bounding box center [410, 229] width 83 height 19
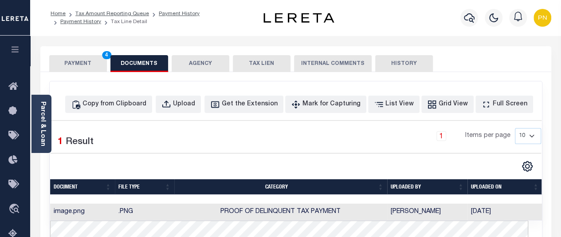
click at [88, 64] on button "PAYMENT 4" at bounding box center [78, 63] width 58 height 17
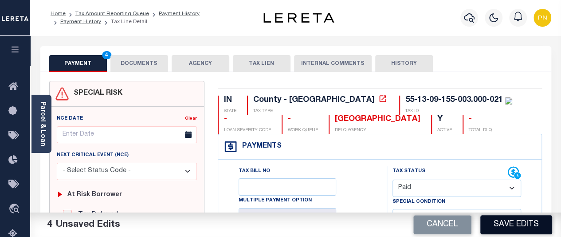
click at [505, 221] on button "Save Edits" at bounding box center [517, 224] width 72 height 19
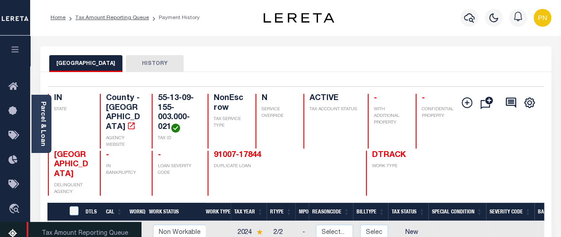
click at [12, 230] on link "Tax Amount Reporting Queue" at bounding box center [15, 233] width 30 height 24
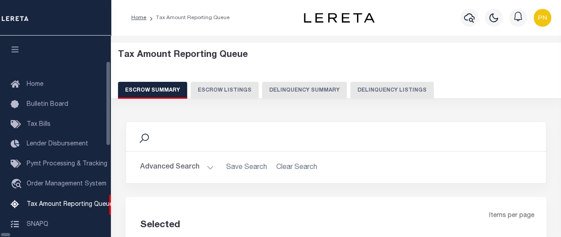
scroll to position [71, 0]
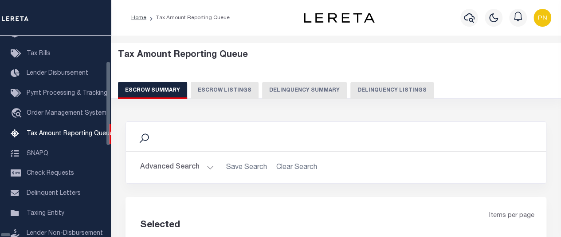
select select "100"
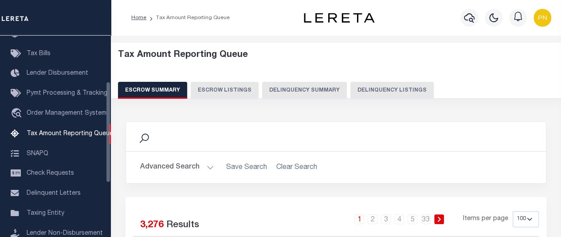
scroll to position [91, 0]
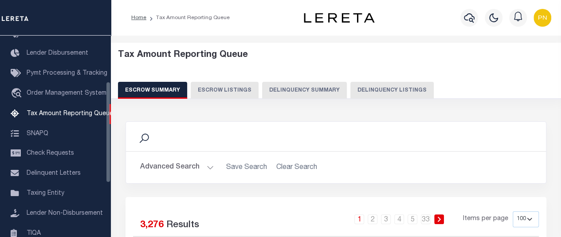
click at [382, 94] on button "Delinquency Listings" at bounding box center [392, 90] width 83 height 17
select select "100"
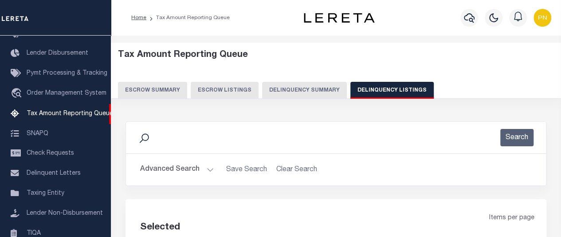
select select "100"
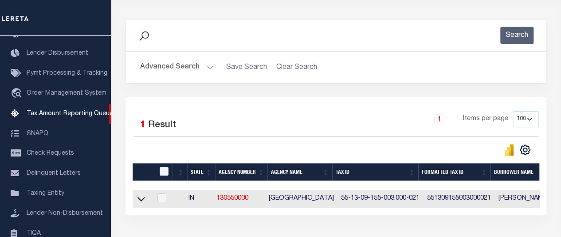
scroll to position [133, 0]
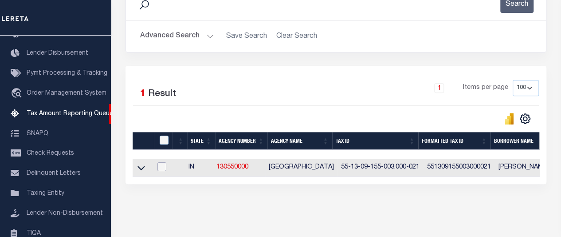
click at [163, 166] on input "checkbox" at bounding box center [162, 166] width 9 height 9
checkbox input "true"
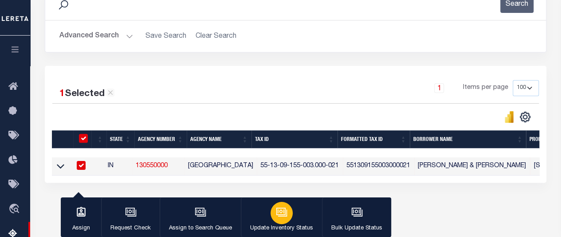
click at [277, 213] on icon "button" at bounding box center [282, 212] width 12 height 12
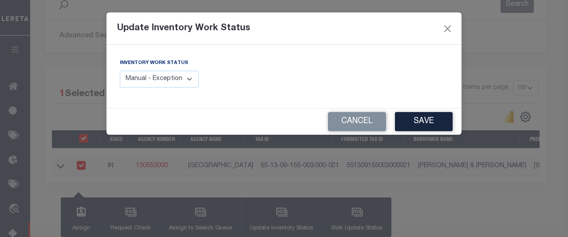
drag, startPoint x: 185, startPoint y: 84, endPoint x: 202, endPoint y: 83, distance: 17.8
click at [185, 84] on select "Manual - Exception Pended - Awaiting Search Late Add Exception Completed" at bounding box center [159, 79] width 79 height 17
select select "4"
click at [120, 71] on select "Manual - Exception Pended - Awaiting Search Late Add Exception Completed" at bounding box center [159, 79] width 79 height 17
click at [416, 123] on button "Save" at bounding box center [424, 121] width 58 height 19
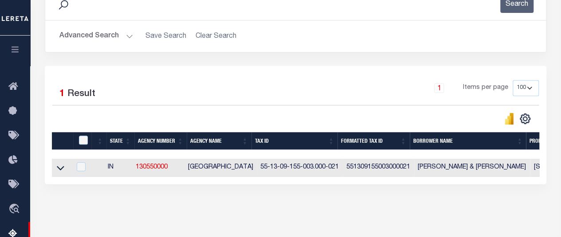
click at [119, 37] on button "Advanced Search" at bounding box center [96, 36] width 74 height 17
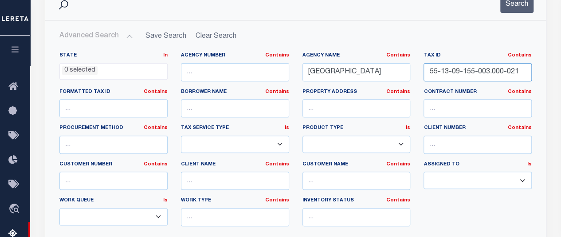
click at [487, 71] on input "55-13-09-155-003.000-021" at bounding box center [478, 72] width 108 height 18
paste input "4-07-447-006.000-012"
type input "55-14-07-447-006.000-012"
click at [516, 9] on button "Search" at bounding box center [517, 4] width 33 height 17
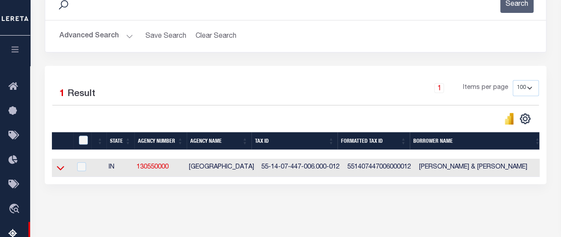
click at [57, 169] on icon at bounding box center [61, 167] width 8 height 9
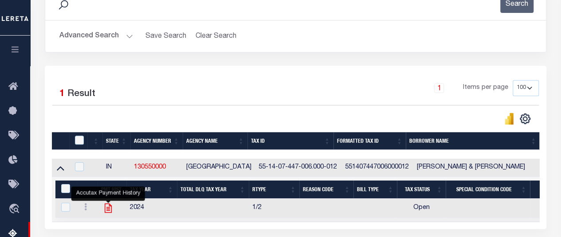
click at [106, 207] on icon "" at bounding box center [108, 207] width 7 height 9
checkbox input "true"
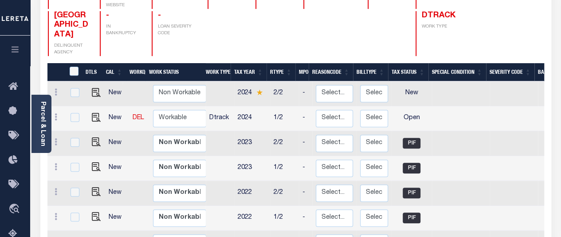
scroll to position [177, 0]
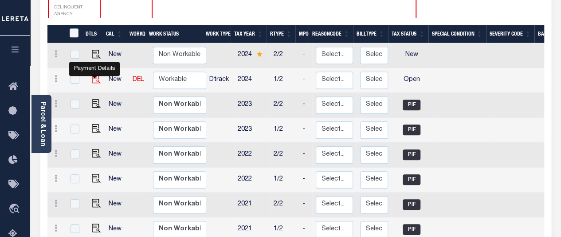
click at [94, 75] on img "" at bounding box center [96, 79] width 9 height 9
checkbox input "true"
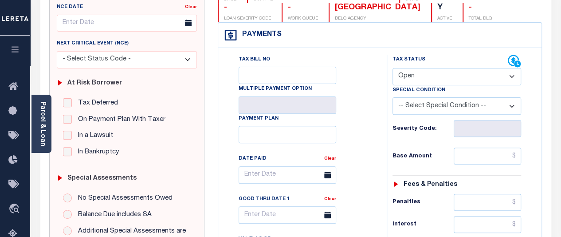
scroll to position [133, 0]
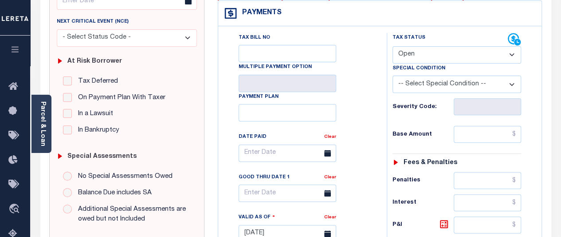
click at [468, 53] on select "- Select Status Code - Open Due/Unpaid Paid Incomplete No Tax Due Internal Refu…" at bounding box center [457, 54] width 129 height 17
select select "PYD"
click at [393, 46] on select "- Select Status Code - Open Due/Unpaid Paid Incomplete No Tax Due Internal Refu…" at bounding box center [457, 54] width 129 height 17
type input "[DATE]"
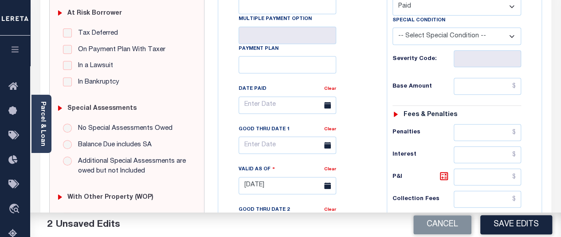
scroll to position [177, 0]
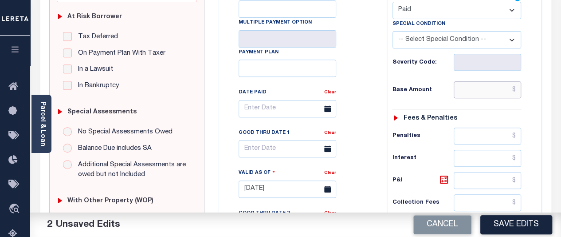
click at [501, 84] on input "text" at bounding box center [487, 89] width 67 height 17
paste input "11.21"
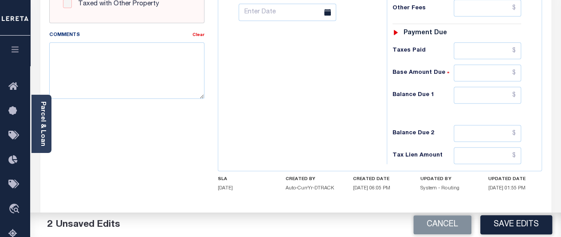
scroll to position [399, 0]
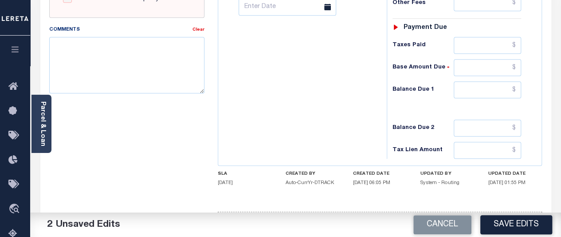
type input "$11.21"
click at [505, 85] on input "text" at bounding box center [487, 89] width 67 height 17
type input "$0"
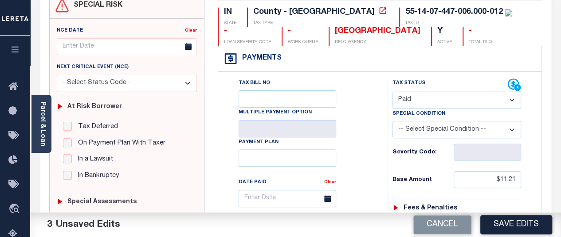
scroll to position [44, 0]
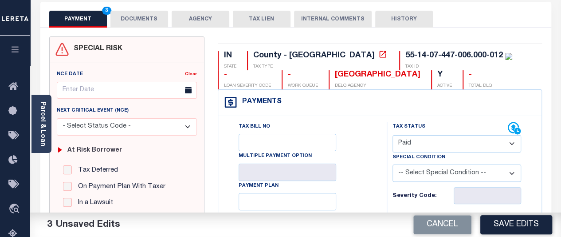
click at [133, 19] on button "DOCUMENTS" at bounding box center [139, 19] width 58 height 17
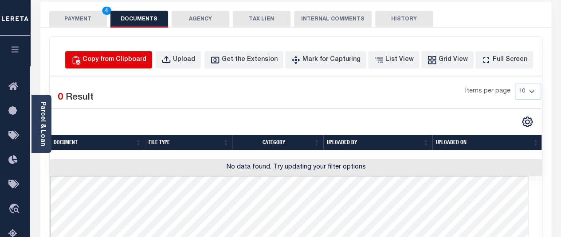
click at [143, 55] on div "Copy from Clipboard" at bounding box center [115, 60] width 64 height 10
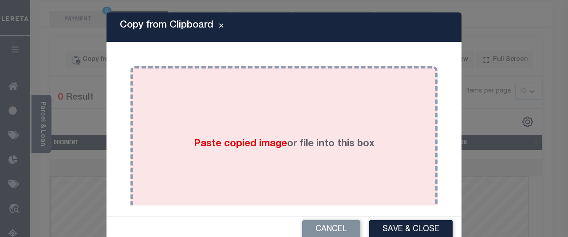
click at [248, 118] on div "Paste copied image or file into this box" at bounding box center [284, 144] width 294 height 142
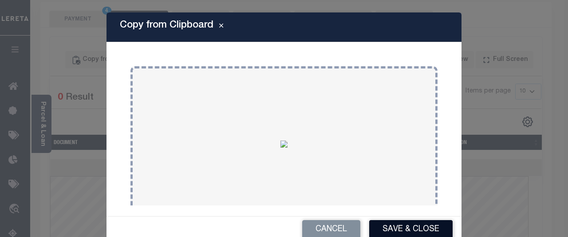
click at [387, 225] on button "Save & Close" at bounding box center [410, 229] width 83 height 19
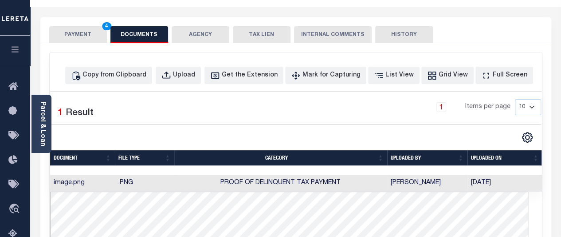
scroll to position [0, 0]
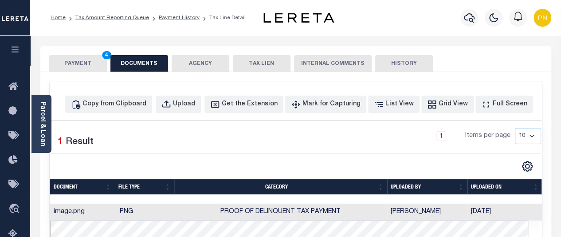
click at [75, 62] on button "PAYMENT 4" at bounding box center [78, 63] width 58 height 17
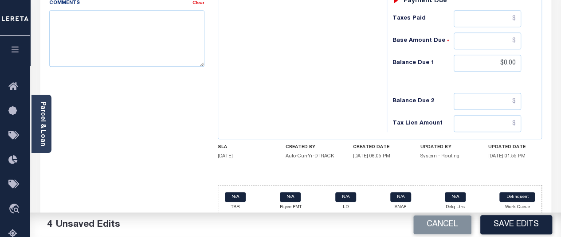
scroll to position [428, 0]
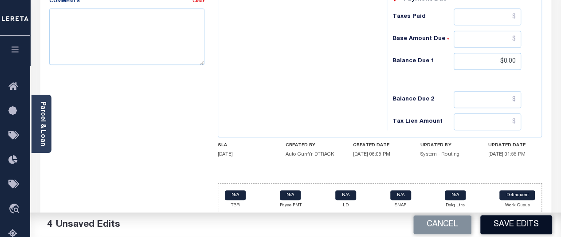
click at [513, 224] on button "Save Edits" at bounding box center [517, 224] width 72 height 19
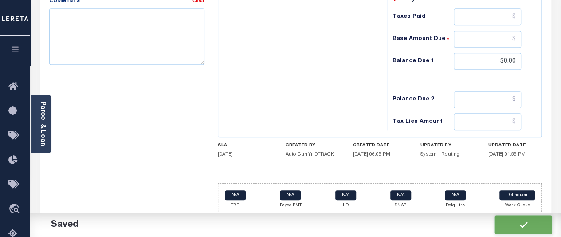
checkbox input "false"
type input "$11.21"
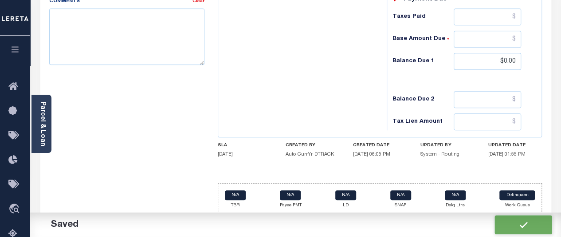
type input "$0"
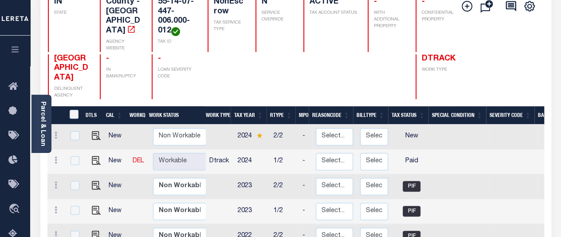
scroll to position [133, 0]
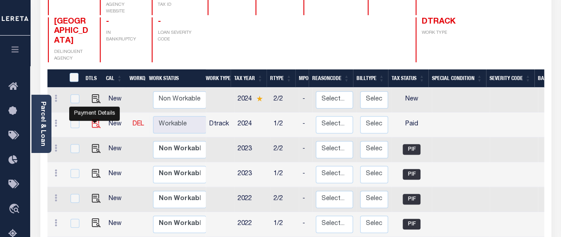
click at [92, 119] on img "" at bounding box center [96, 123] width 9 height 9
checkbox input "true"
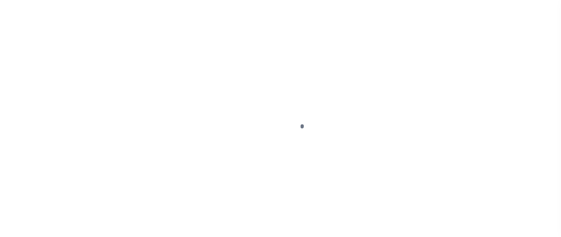
select select "PYD"
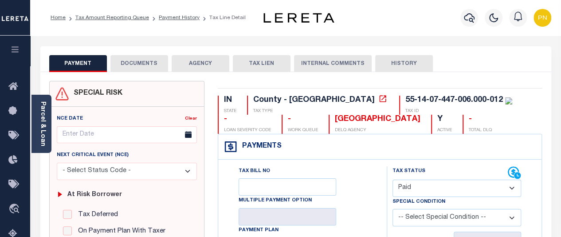
click at [150, 61] on button "DOCUMENTS" at bounding box center [139, 63] width 58 height 17
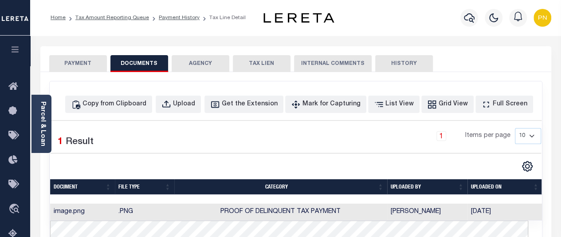
click at [83, 67] on button "PAYMENT" at bounding box center [78, 63] width 58 height 17
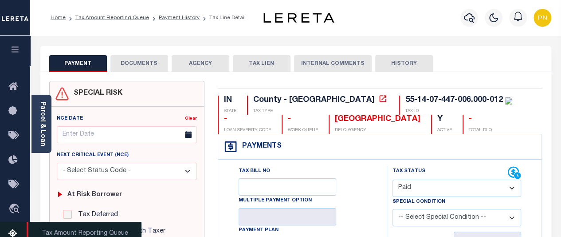
drag, startPoint x: 12, startPoint y: 233, endPoint x: 20, endPoint y: 225, distance: 11.6
click at [12, 233] on icon at bounding box center [15, 233] width 14 height 11
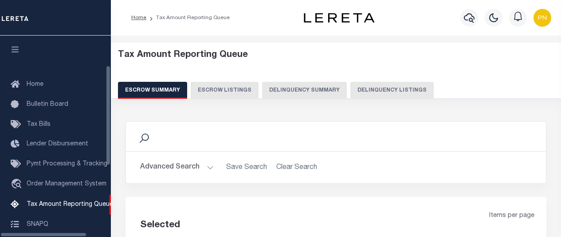
select select "100"
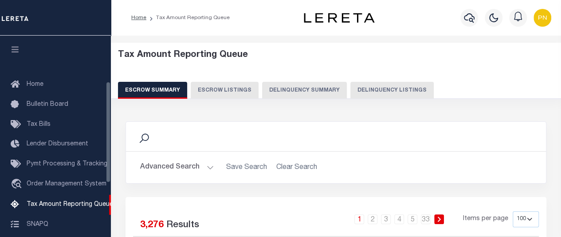
scroll to position [91, 0]
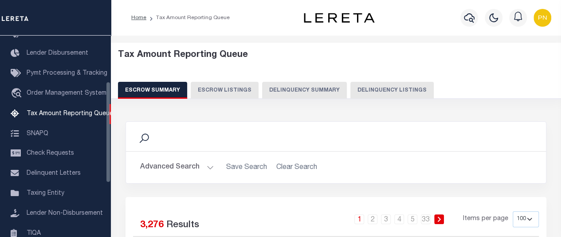
click at [383, 96] on button "Delinquency Listings" at bounding box center [392, 90] width 83 height 17
select select "100"
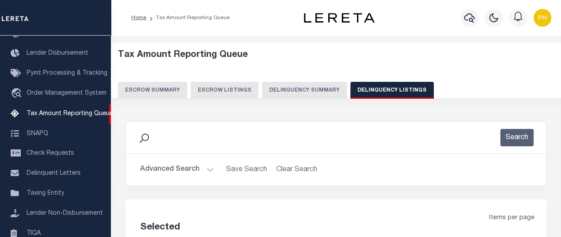
select select "100"
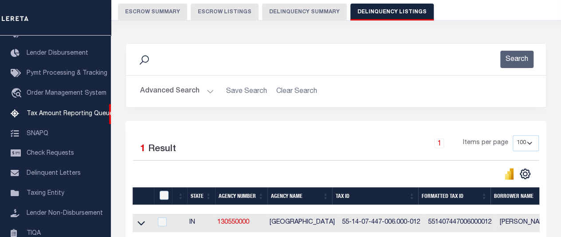
scroll to position [89, 0]
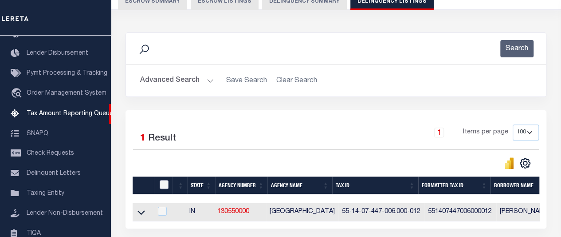
click at [163, 182] on input "checkbox" at bounding box center [164, 184] width 9 height 9
checkbox input "true"
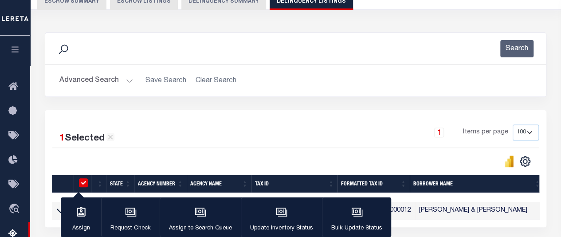
click at [85, 183] on input "checkbox" at bounding box center [83, 182] width 9 height 9
checkbox input "false"
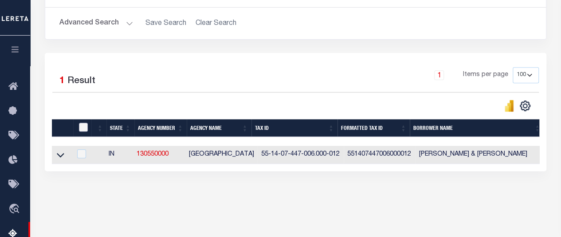
scroll to position [177, 0]
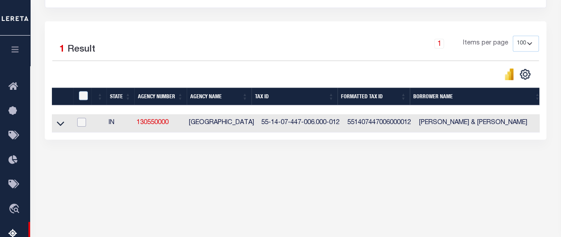
click at [83, 124] on input "checkbox" at bounding box center [81, 122] width 9 height 9
checkbox input "true"
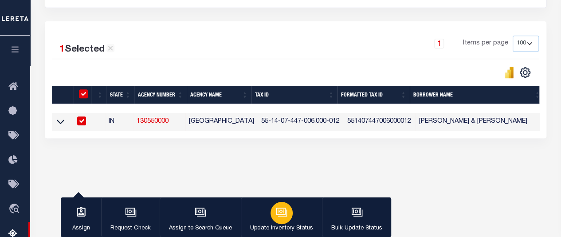
click at [287, 212] on div "button" at bounding box center [282, 212] width 22 height 22
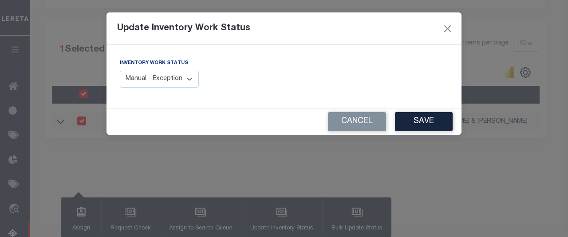
click at [179, 81] on select "Manual - Exception Pended - Awaiting Search Late Add Exception Completed" at bounding box center [159, 79] width 79 height 17
select select "4"
click at [120, 71] on select "Manual - Exception Pended - Awaiting Search Late Add Exception Completed" at bounding box center [159, 79] width 79 height 17
click at [410, 123] on button "Save" at bounding box center [424, 121] width 58 height 19
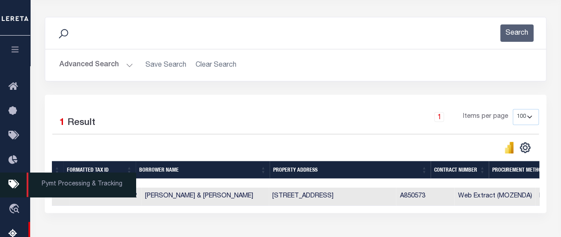
scroll to position [89, 0]
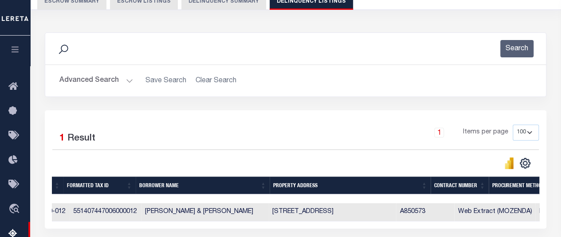
click at [116, 80] on button "Advanced Search" at bounding box center [96, 80] width 74 height 17
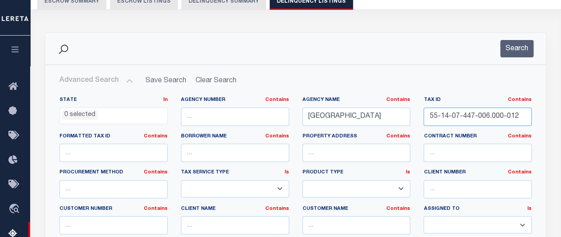
drag, startPoint x: 501, startPoint y: 114, endPoint x: 493, endPoint y: 114, distance: 8.4
click at [501, 114] on input "55-14-07-447-006.000-012" at bounding box center [478, 116] width 108 height 18
paste input "29-400-008"
type input "55-14-29-400-008.000-012"
click at [514, 46] on button "Search" at bounding box center [517, 48] width 33 height 17
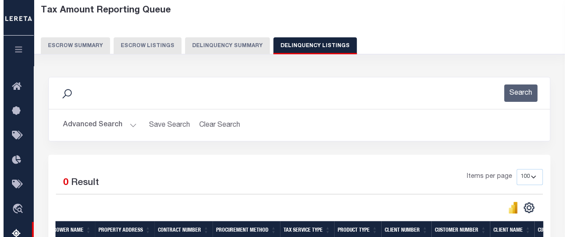
scroll to position [0, 0]
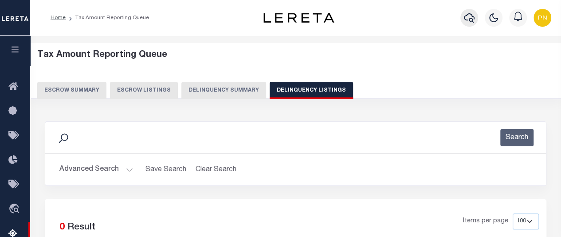
click at [464, 18] on icon "button" at bounding box center [469, 17] width 11 height 9
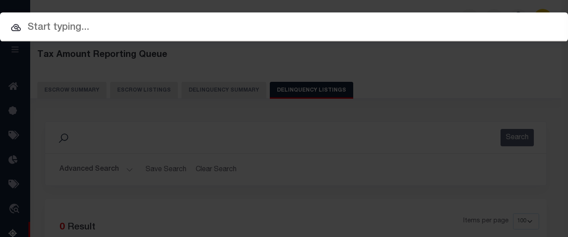
click at [108, 30] on input "text" at bounding box center [284, 28] width 568 height 16
paste input "101704-32166"
type input "101704-32166"
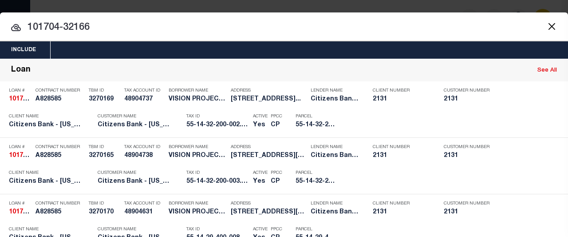
click at [493, 120] on div "Payment History" at bounding box center [508, 122] width 55 height 10
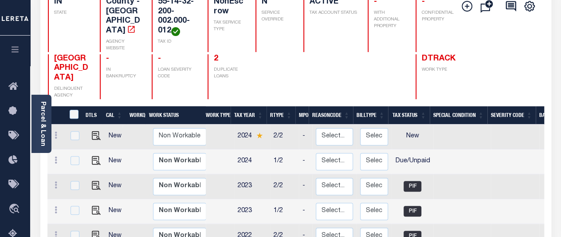
scroll to position [177, 0]
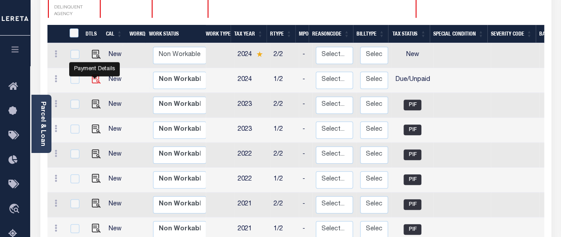
click at [96, 75] on img "" at bounding box center [96, 79] width 9 height 9
checkbox input "true"
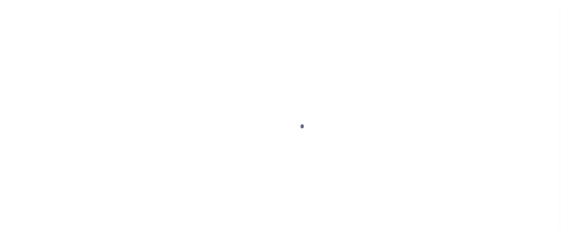
select select "DUE"
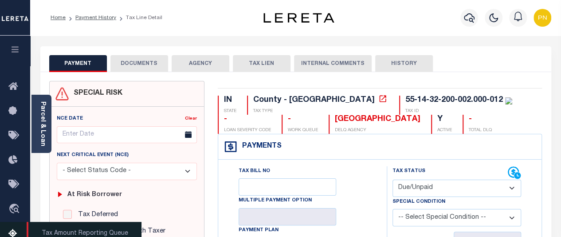
click at [14, 232] on icon at bounding box center [15, 233] width 14 height 11
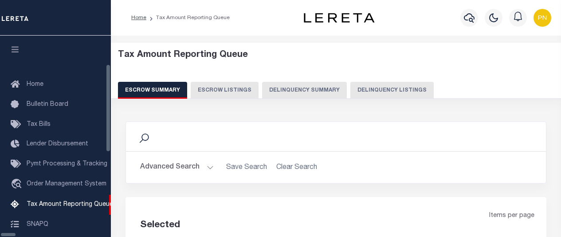
select select "100"
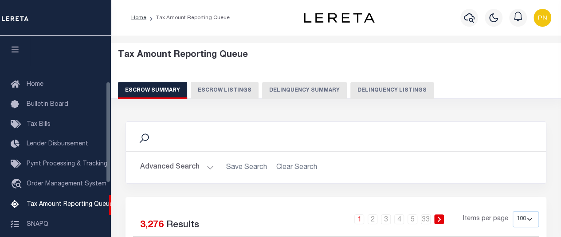
scroll to position [91, 0]
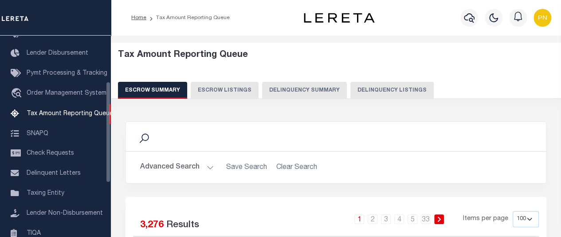
click at [351, 90] on button "Delinquency Listings" at bounding box center [392, 90] width 83 height 17
select select
select select "100"
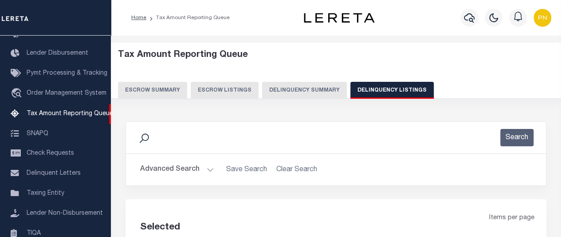
select select "100"
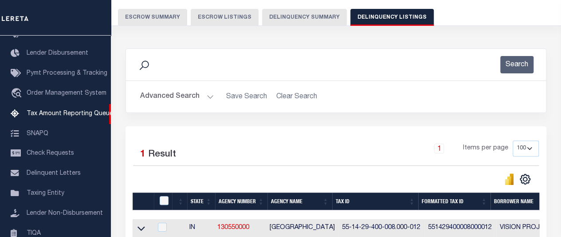
scroll to position [89, 0]
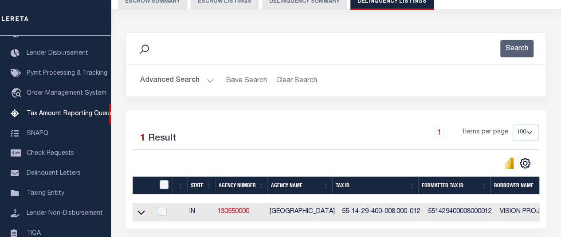
click at [190, 83] on button "Advanced Search" at bounding box center [177, 80] width 74 height 17
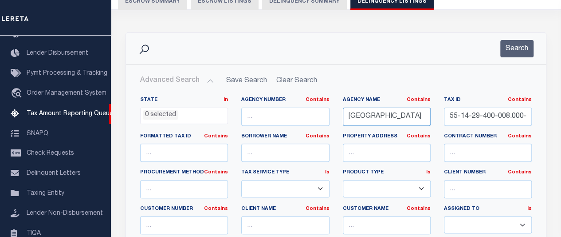
drag, startPoint x: 412, startPoint y: 117, endPoint x: 323, endPoint y: 125, distance: 89.5
click at [323, 125] on div "State In In AK AL AR AZ CA CO CT DC DE FL GA GU HI IA ID IL IN KS KY LA MA MD M…" at bounding box center [336, 186] width 405 height 181
paste input "JOHNSO"
type input "[GEOGRAPHIC_DATA]"
click at [499, 111] on input "55-14-29-400-008.000-012" at bounding box center [488, 116] width 88 height 18
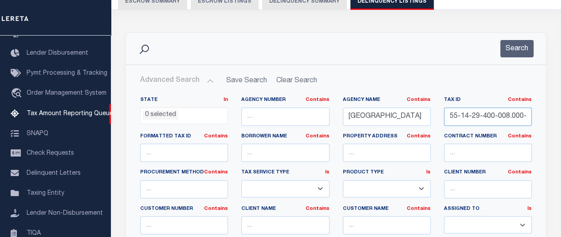
paste input "410411021025000038"
type input "410411021025000038"
click at [517, 53] on button "Search" at bounding box center [517, 48] width 33 height 17
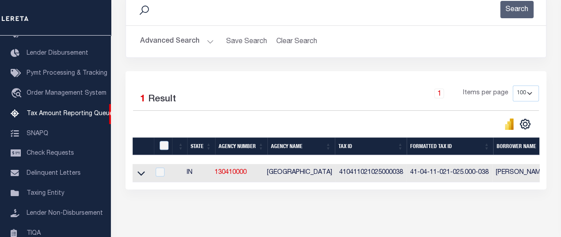
scroll to position [133, 0]
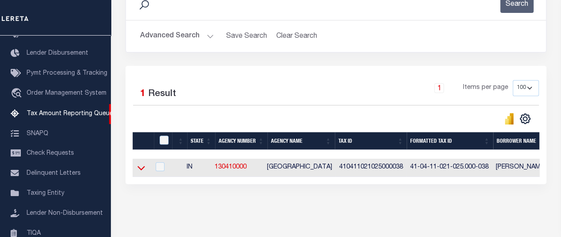
click at [141, 166] on icon at bounding box center [142, 167] width 8 height 9
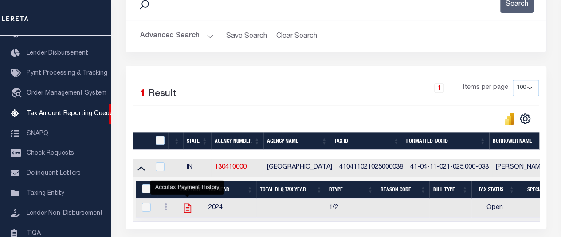
click at [186, 208] on icon "" at bounding box center [187, 207] width 7 height 9
checkbox input "true"
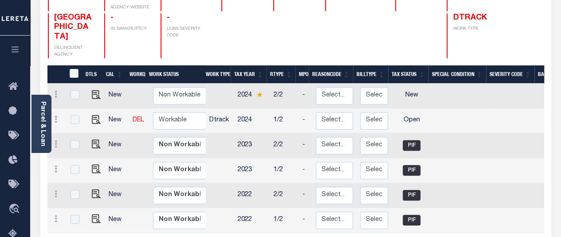
scroll to position [133, 0]
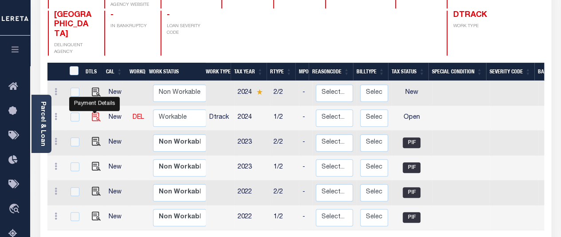
click at [94, 112] on img "" at bounding box center [96, 116] width 9 height 9
checkbox input "true"
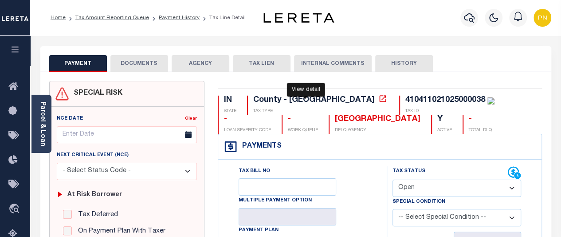
click at [379, 98] on icon at bounding box center [383, 98] width 9 height 9
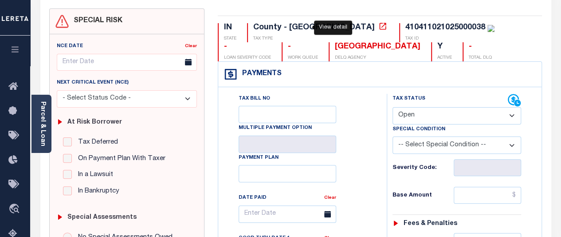
scroll to position [89, 0]
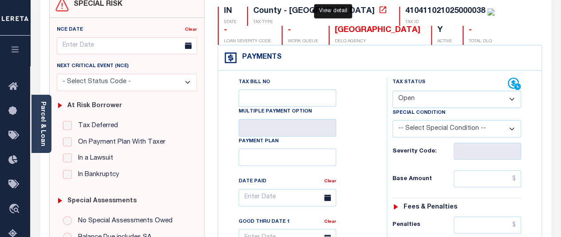
drag, startPoint x: 517, startPoint y: 97, endPoint x: 495, endPoint y: 102, distance: 21.9
click at [517, 97] on select "- Select Status Code - Open Due/Unpaid Paid Incomplete No Tax Due Internal Refu…" at bounding box center [457, 99] width 129 height 17
select select "PYD"
click at [393, 91] on select "- Select Status Code - Open Due/Unpaid Paid Incomplete No Tax Due Internal Refu…" at bounding box center [457, 99] width 129 height 17
type input "[DATE]"
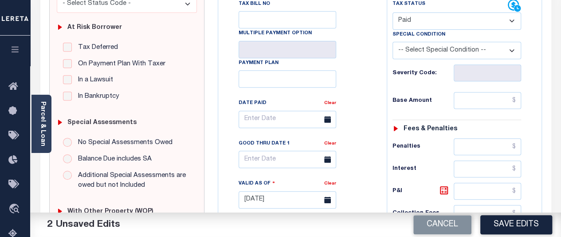
scroll to position [177, 0]
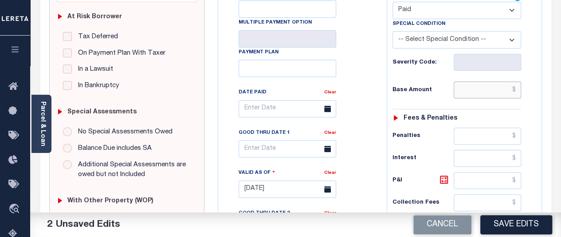
click at [494, 88] on input "text" at bounding box center [487, 89] width 67 height 17
paste input "797.01"
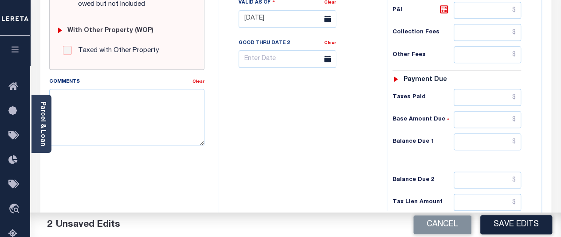
scroll to position [355, 0]
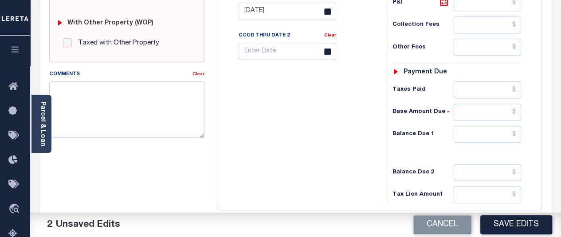
type input "$797.01"
click at [494, 132] on input "text" at bounding box center [487, 134] width 67 height 17
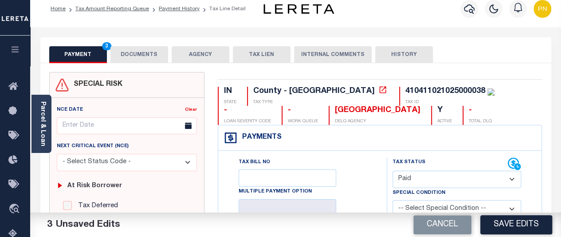
scroll to position [0, 0]
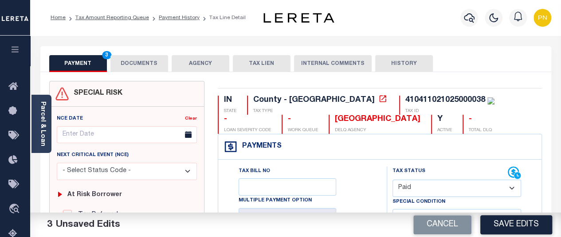
type input "$0.00"
drag, startPoint x: 132, startPoint y: 59, endPoint x: 136, endPoint y: 37, distance: 23.1
click at [133, 59] on button "DOCUMENTS" at bounding box center [139, 63] width 58 height 17
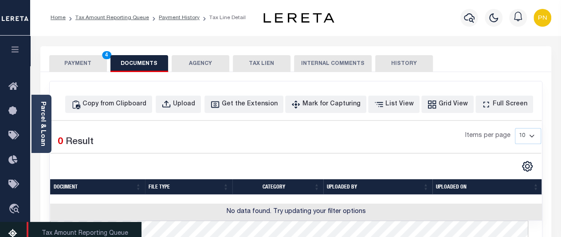
drag, startPoint x: 10, startPoint y: 233, endPoint x: 25, endPoint y: 225, distance: 16.9
click at [10, 233] on icon at bounding box center [15, 233] width 14 height 11
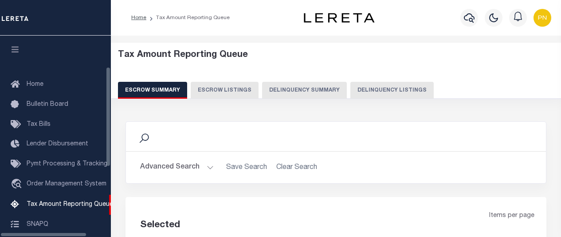
select select "100"
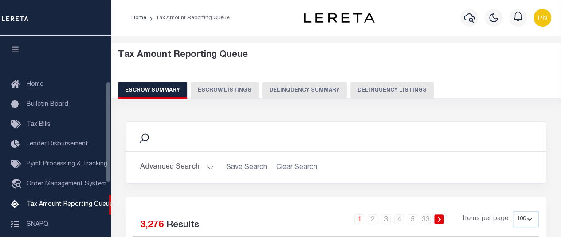
scroll to position [91, 0]
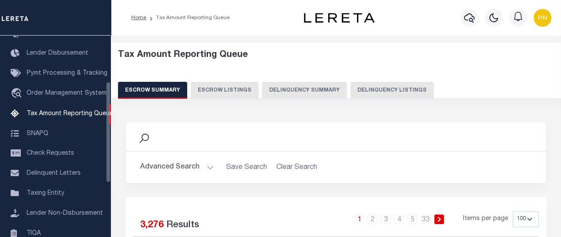
click at [388, 89] on button "Delinquency Listings" at bounding box center [392, 90] width 83 height 17
select select "100"
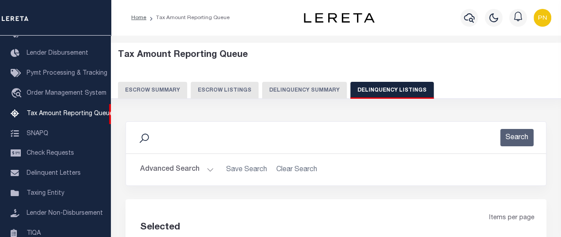
select select "100"
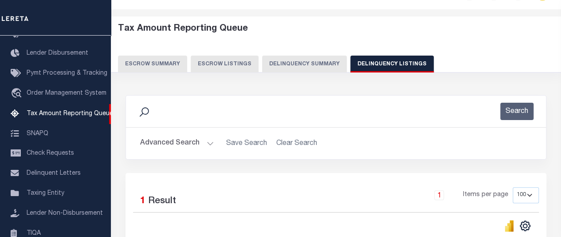
scroll to position [89, 0]
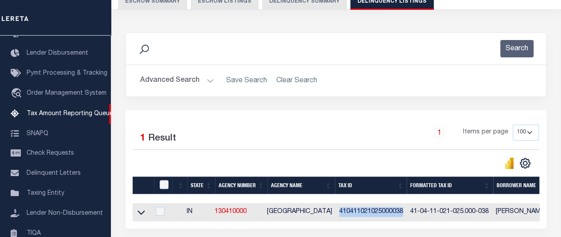
drag, startPoint x: 404, startPoint y: 211, endPoint x: 339, endPoint y: 213, distance: 64.8
click at [339, 213] on td "410411021025000038" at bounding box center [371, 212] width 71 height 18
checkbox input "true"
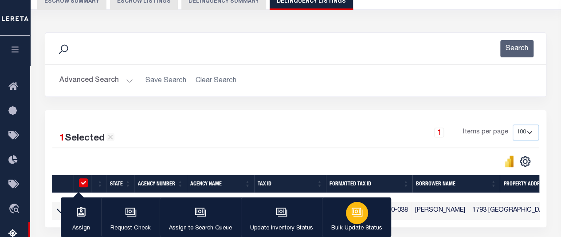
copy td "410411021025000038"
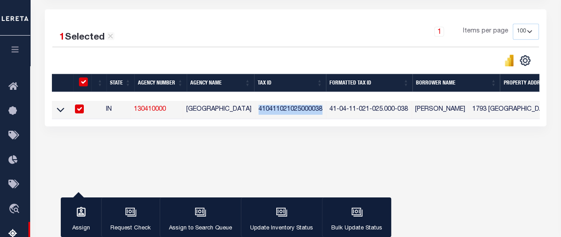
scroll to position [189, 0]
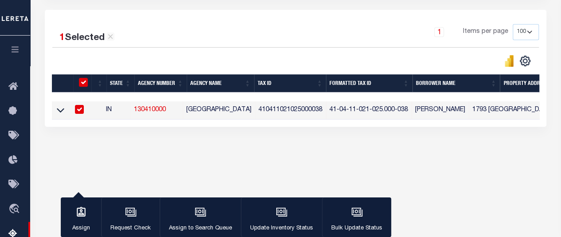
click at [82, 114] on div at bounding box center [78, 110] width 11 height 10
checkbox input "false"
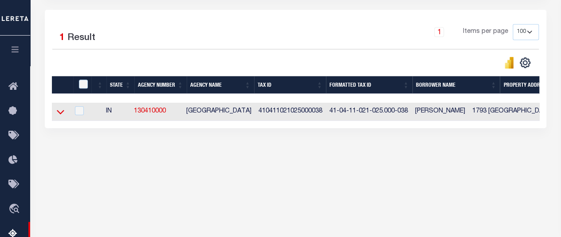
click at [59, 109] on icon at bounding box center [61, 111] width 8 height 9
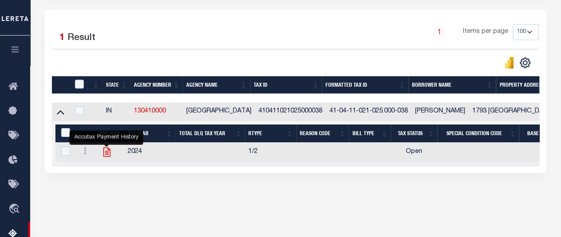
click at [105, 150] on icon "" at bounding box center [107, 152] width 12 height 12
checkbox input "true"
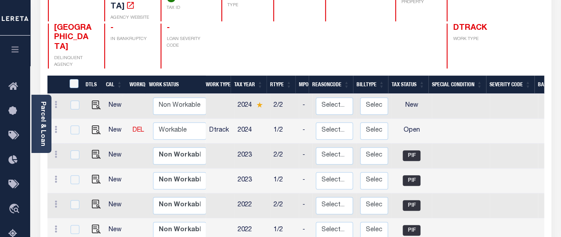
scroll to position [133, 0]
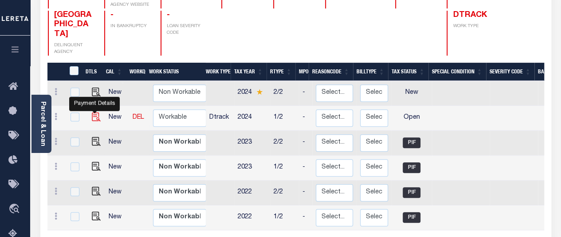
click at [95, 112] on img "" at bounding box center [96, 116] width 9 height 9
checkbox input "true"
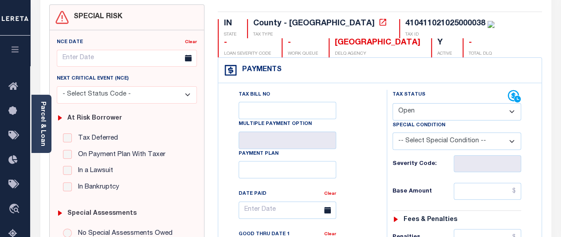
scroll to position [44, 0]
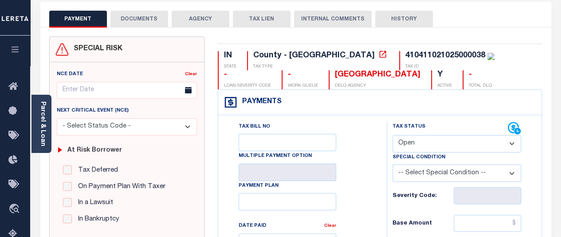
click at [460, 141] on select "- Select Status Code - Open Due/Unpaid Paid Incomplete No Tax Due Internal Refu…" at bounding box center [457, 143] width 129 height 17
select select "PYD"
click at [393, 135] on select "- Select Status Code - Open Due/Unpaid Paid Incomplete No Tax Due Internal Refu…" at bounding box center [457, 143] width 129 height 17
type input "[DATE]"
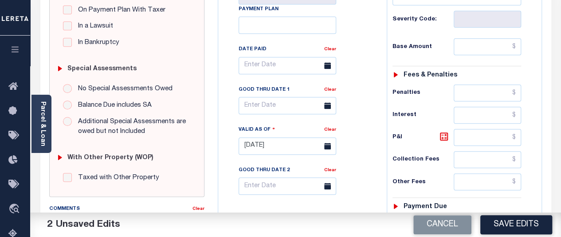
scroll to position [177, 0]
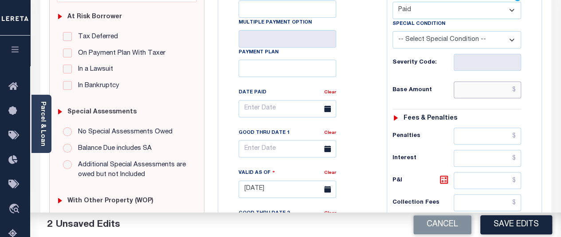
click at [500, 95] on input "text" at bounding box center [487, 89] width 67 height 17
paste input "797.01"
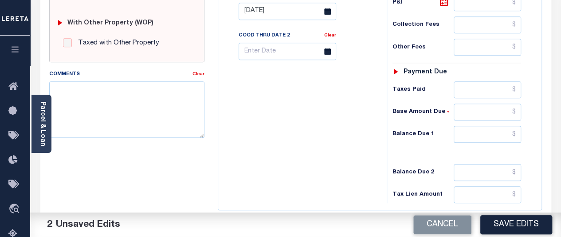
type input "$797.01"
click at [509, 128] on input "text" at bounding box center [487, 134] width 67 height 17
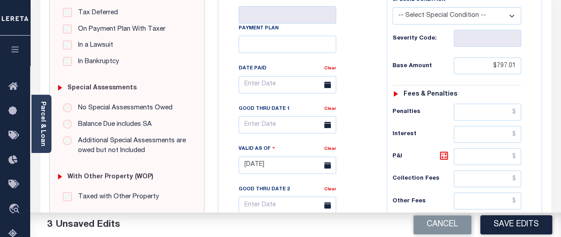
scroll to position [164, 0]
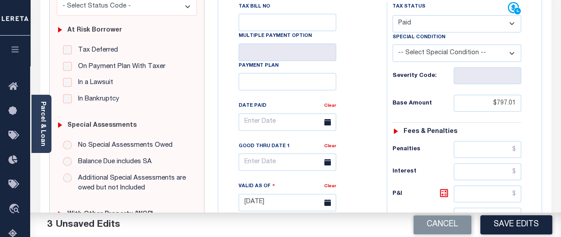
type input "$0.00"
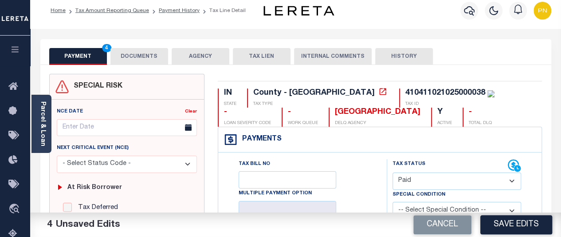
scroll to position [0, 0]
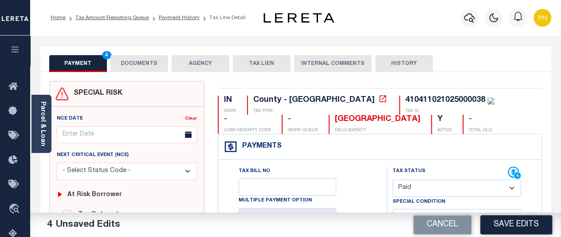
click at [139, 63] on button "DOCUMENTS" at bounding box center [139, 63] width 58 height 17
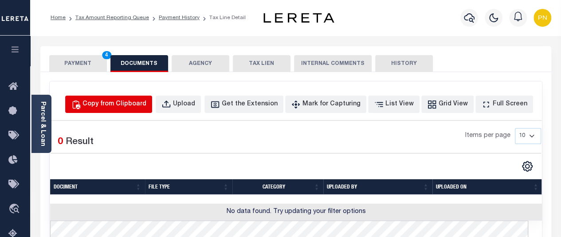
click at [137, 109] on button "Copy from Clipboard" at bounding box center [108, 103] width 87 height 17
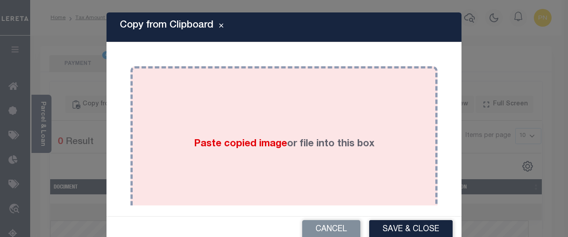
click at [247, 129] on div "Paste copied image or file into this box" at bounding box center [284, 144] width 294 height 142
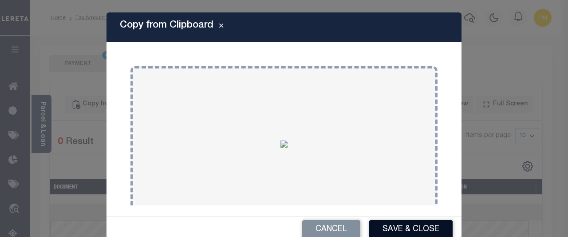
click at [413, 225] on button "Save & Close" at bounding box center [410, 229] width 83 height 19
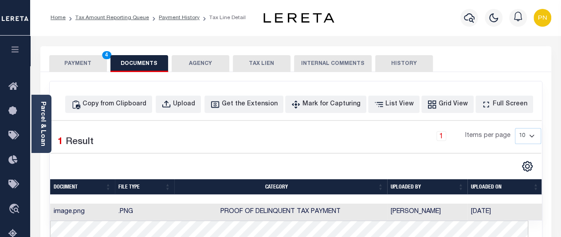
click at [86, 69] on button "PAYMENT 4" at bounding box center [78, 63] width 58 height 17
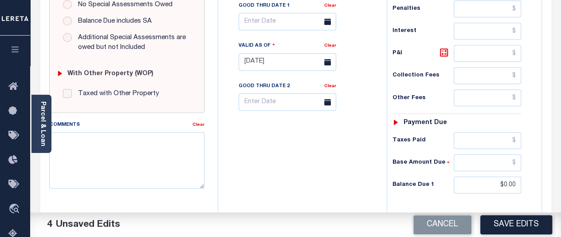
scroll to position [311, 0]
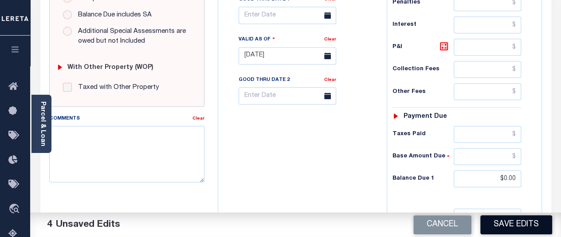
click at [517, 227] on button "Save Edits" at bounding box center [517, 224] width 72 height 19
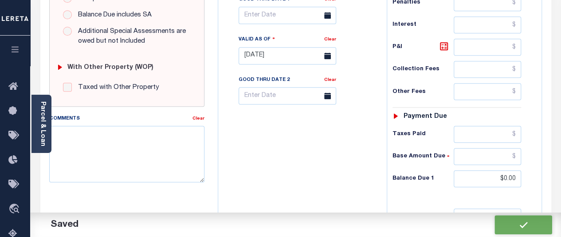
checkbox input "false"
type input "$797.01"
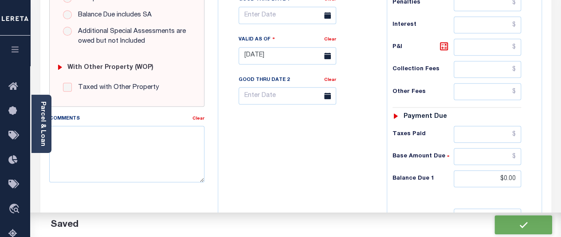
type input "$0"
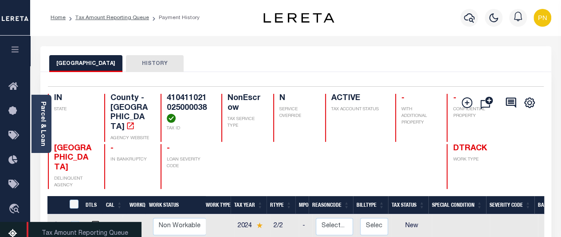
drag, startPoint x: 12, startPoint y: 231, endPoint x: 17, endPoint y: 229, distance: 4.6
click at [12, 231] on icon at bounding box center [15, 233] width 14 height 11
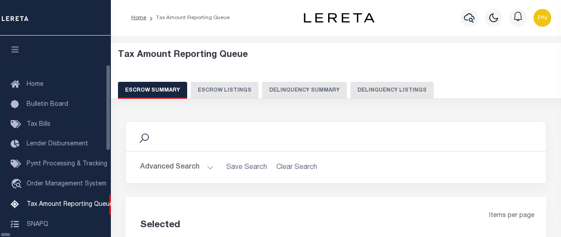
select select "100"
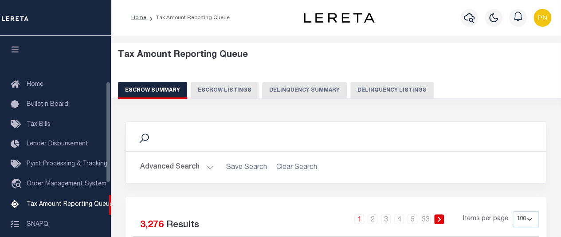
scroll to position [91, 0]
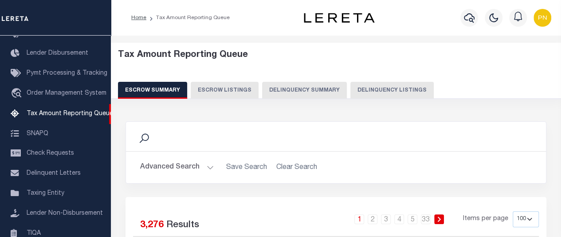
click at [391, 83] on button "Delinquency Listings" at bounding box center [392, 90] width 83 height 17
select select "100"
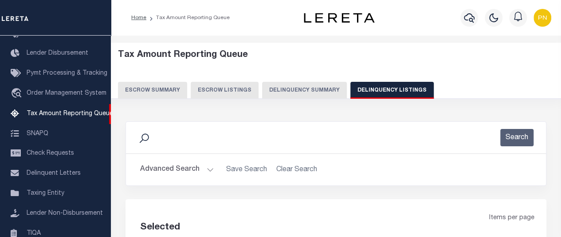
select select "100"
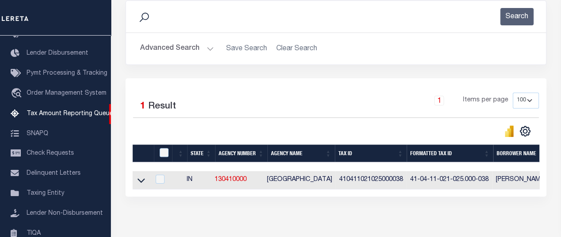
scroll to position [133, 0]
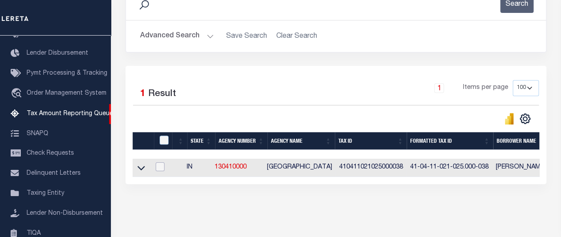
click at [163, 169] on input "checkbox" at bounding box center [160, 166] width 9 height 9
checkbox input "true"
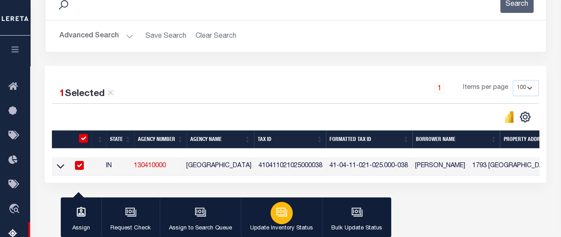
click at [274, 217] on div "button" at bounding box center [282, 212] width 22 height 22
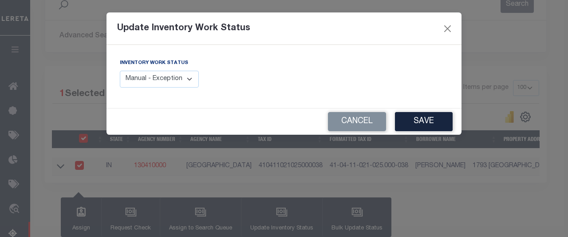
click at [179, 81] on select "Manual - Exception Pended - Awaiting Search Late Add Exception Completed" at bounding box center [159, 79] width 79 height 17
select select "4"
click at [120, 71] on select "Manual - Exception Pended - Awaiting Search Late Add Exception Completed" at bounding box center [159, 79] width 79 height 17
click at [425, 121] on button "Save" at bounding box center [424, 121] width 58 height 19
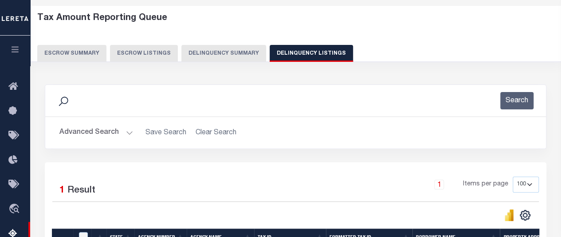
scroll to position [0, 0]
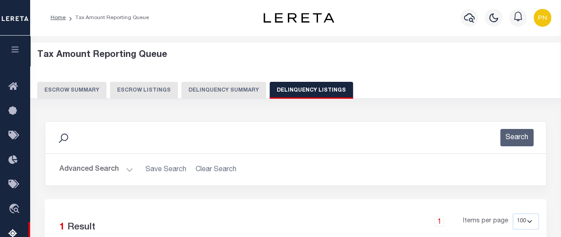
click at [113, 167] on button "Advanced Search" at bounding box center [96, 169] width 74 height 17
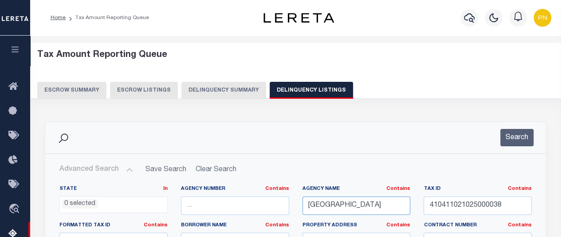
drag, startPoint x: 373, startPoint y: 206, endPoint x: 282, endPoint y: 208, distance: 91.0
paste input "MARI"
type input "[GEOGRAPHIC_DATA]"
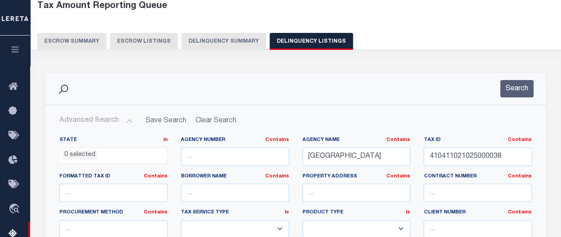
scroll to position [133, 0]
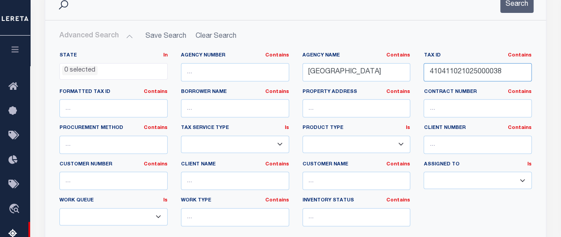
drag, startPoint x: 475, startPoint y: 71, endPoint x: 412, endPoint y: 72, distance: 63.5
click at [412, 72] on div "State In In AK AL AR AZ CA CO CT DC DE FL GA GU HI IA ID IL IN KS KY LA MA MD M…" at bounding box center [296, 142] width 486 height 181
paste input "91213101127000930"
type input "491213101127000930"
click at [522, 8] on button "Search" at bounding box center [517, 4] width 33 height 17
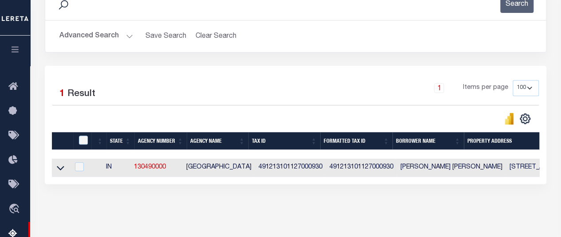
click at [55, 166] on td at bounding box center [60, 167] width 17 height 18
checkbox input "true"
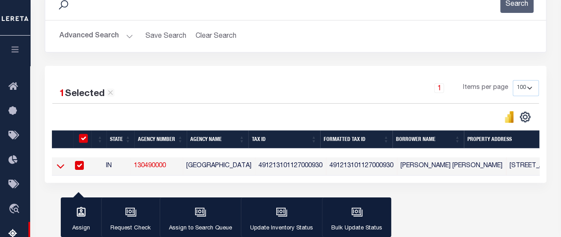
click at [60, 168] on icon at bounding box center [61, 166] width 8 height 4
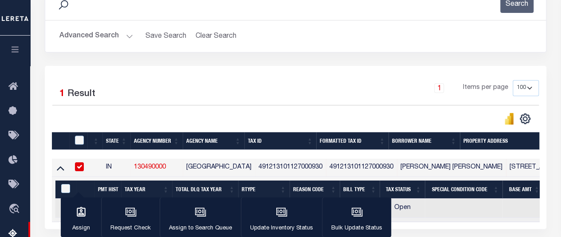
click at [81, 167] on input "checkbox" at bounding box center [79, 166] width 9 height 9
checkbox input "false"
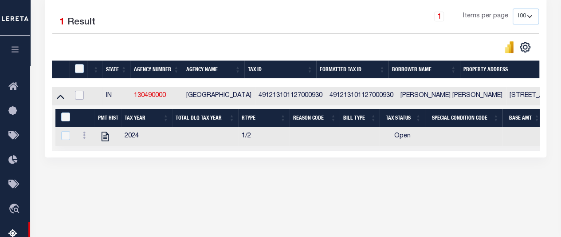
scroll to position [222, 0]
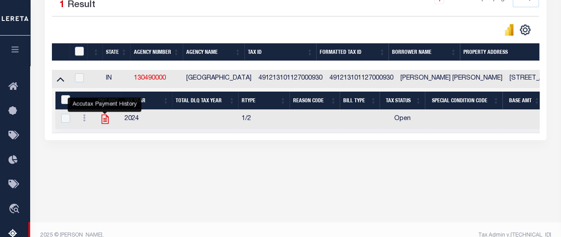
click at [106, 121] on icon "" at bounding box center [105, 119] width 12 height 12
checkbox input "true"
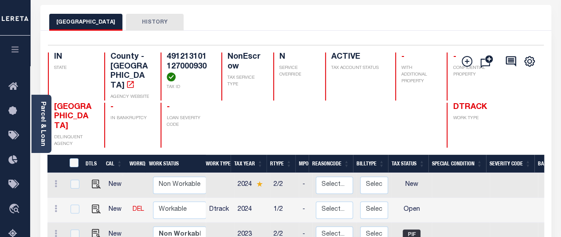
scroll to position [133, 0]
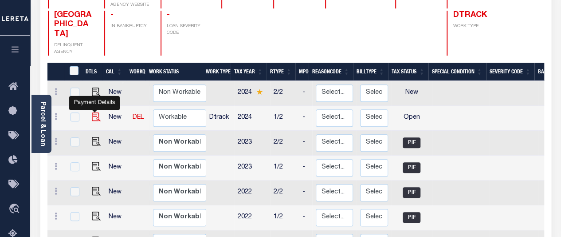
click at [94, 112] on img "" at bounding box center [96, 116] width 9 height 9
checkbox input "true"
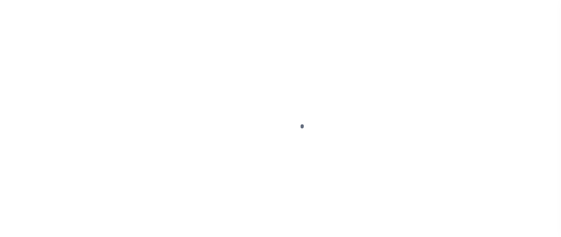
select select "OP2"
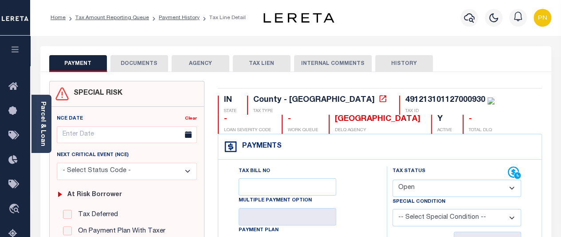
click at [379, 102] on icon at bounding box center [383, 98] width 9 height 9
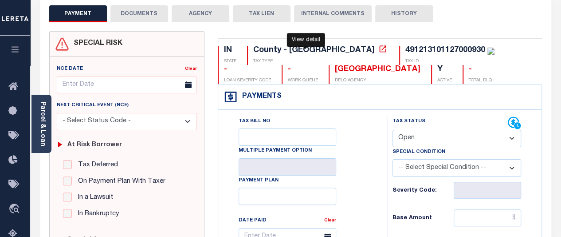
scroll to position [44, 0]
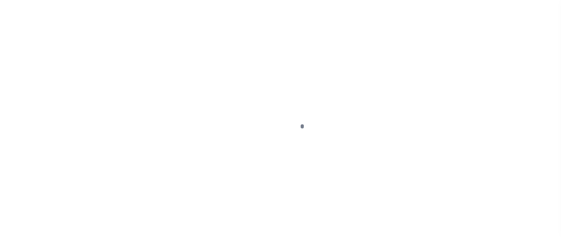
scroll to position [133, 0]
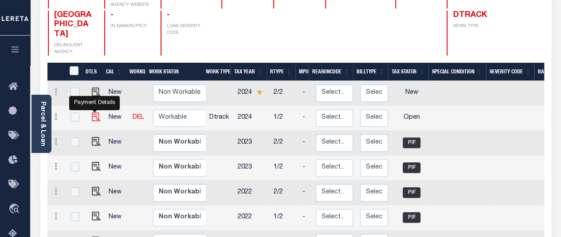
click at [93, 112] on img "" at bounding box center [96, 116] width 9 height 9
checkbox input "true"
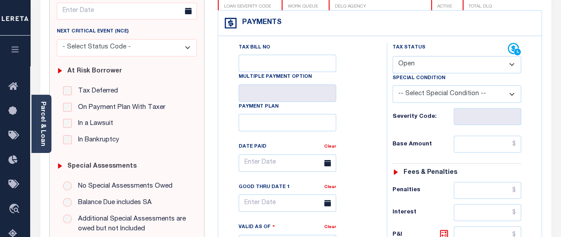
scroll to position [133, 0]
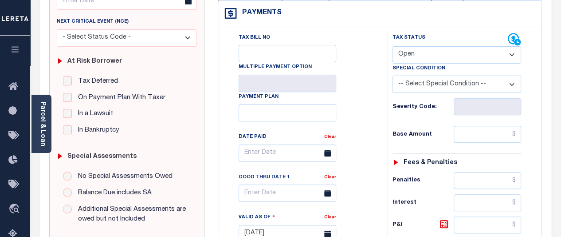
click at [471, 54] on select "- Select Status Code - Open Due/Unpaid Paid Incomplete No Tax Due Internal Refu…" at bounding box center [457, 54] width 129 height 17
select select "PYD"
click at [393, 46] on select "- Select Status Code - Open Due/Unpaid Paid Incomplete No Tax Due Internal Refu…" at bounding box center [457, 54] width 129 height 17
type input "[DATE]"
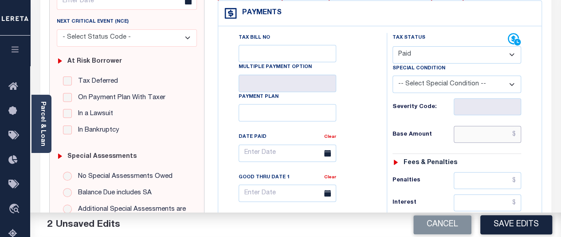
click at [500, 133] on input "text" at bounding box center [487, 134] width 67 height 17
paste input "10,175.62"
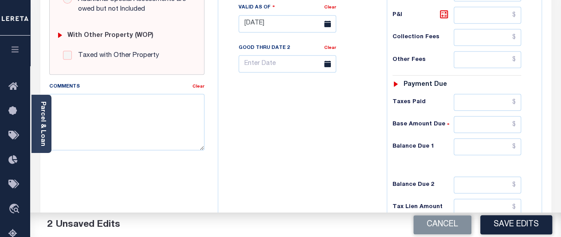
scroll to position [355, 0]
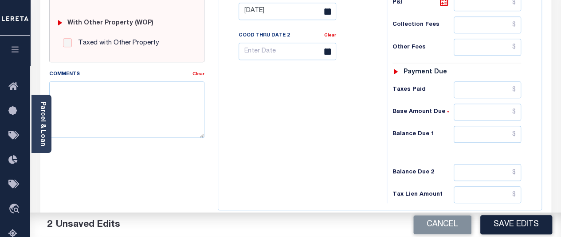
type input "$10,175.62"
click at [505, 131] on input "text" at bounding box center [487, 134] width 67 height 17
type input "$0"
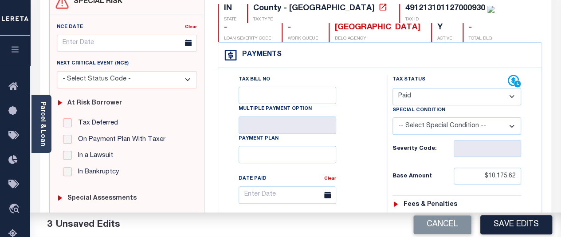
scroll to position [44, 0]
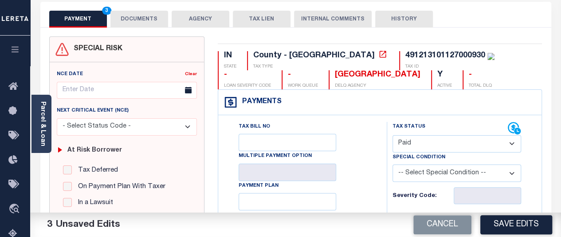
click at [138, 24] on button "DOCUMENTS" at bounding box center [139, 19] width 58 height 17
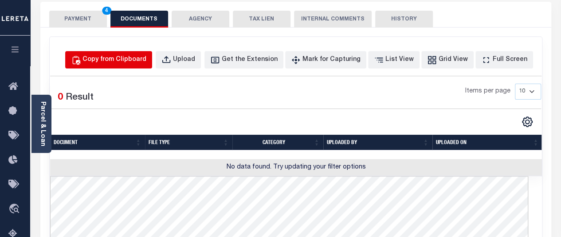
click at [134, 60] on div "Copy from Clipboard" at bounding box center [115, 60] width 64 height 10
select select "POP"
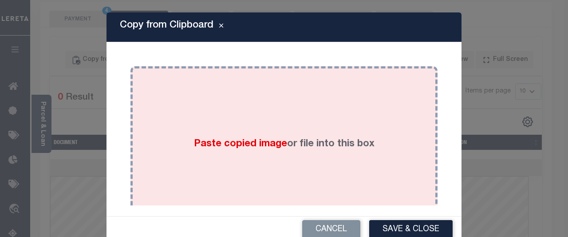
click at [262, 107] on div "Paste copied image or file into this box" at bounding box center [284, 144] width 294 height 142
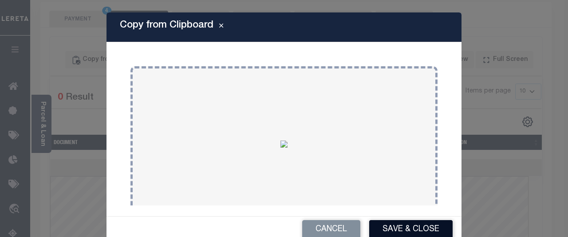
click at [381, 225] on button "Save & Close" at bounding box center [410, 229] width 83 height 19
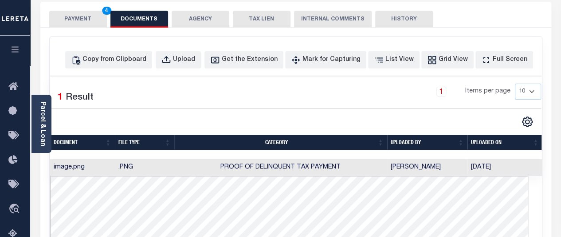
click at [74, 25] on button "PAYMENT 4" at bounding box center [78, 19] width 58 height 17
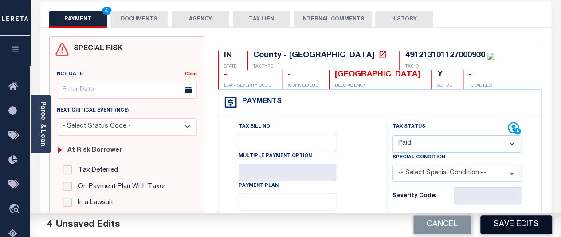
click at [502, 219] on button "Save Edits" at bounding box center [517, 224] width 72 height 19
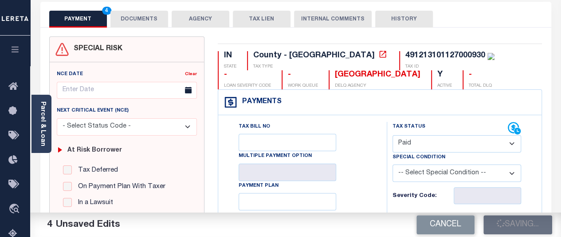
checkbox input "false"
type input "$10,175.62"
type input "$0"
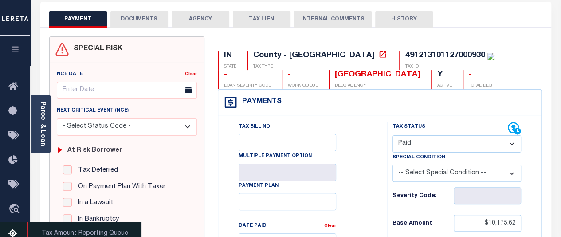
click at [12, 233] on icon at bounding box center [15, 233] width 14 height 11
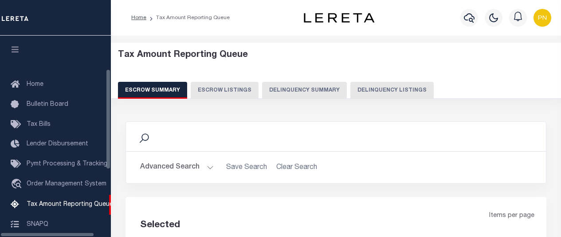
select select "100"
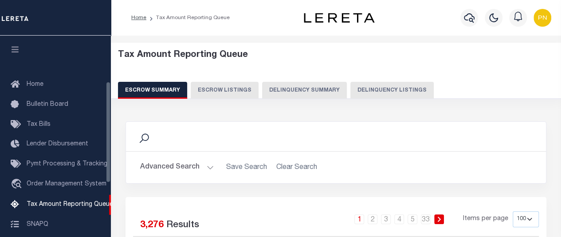
scroll to position [91, 0]
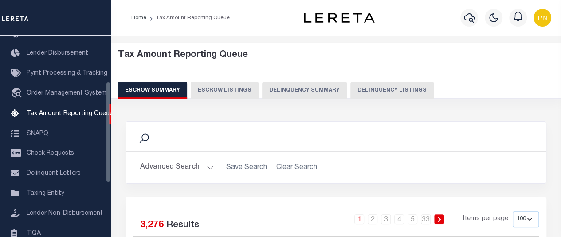
click at [378, 92] on button "Delinquency Listings" at bounding box center [392, 90] width 83 height 17
select select "100"
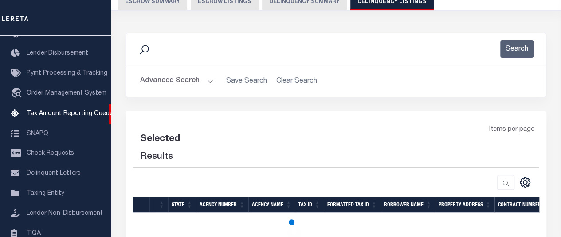
scroll to position [89, 0]
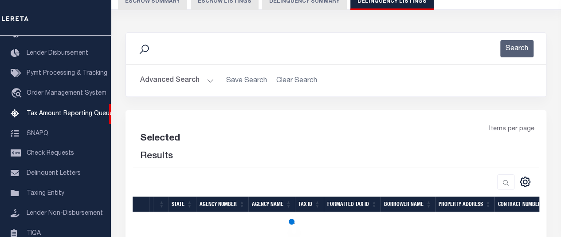
select select "100"
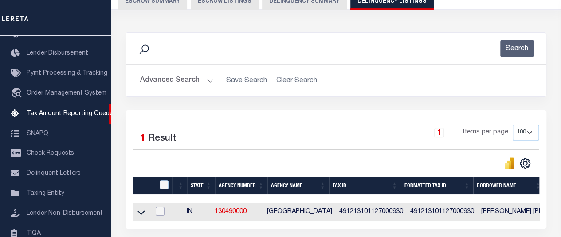
click at [165, 213] on input "checkbox" at bounding box center [160, 210] width 9 height 9
checkbox input "true"
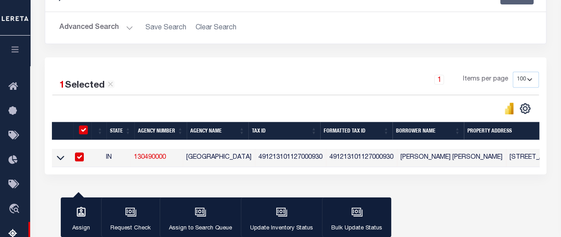
scroll to position [177, 0]
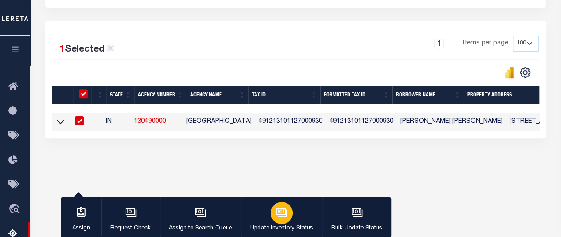
click at [277, 212] on icon "button" at bounding box center [282, 212] width 12 height 12
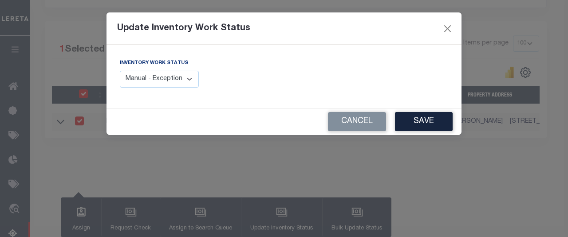
drag, startPoint x: 170, startPoint y: 77, endPoint x: 177, endPoint y: 77, distance: 6.7
click at [170, 77] on select "Manual - Exception Pended - Awaiting Search Late Add Exception Completed" at bounding box center [159, 79] width 79 height 17
select select "4"
click at [120, 71] on select "Manual - Exception Pended - Awaiting Search Late Add Exception Completed" at bounding box center [159, 79] width 79 height 17
click at [417, 122] on button "Save" at bounding box center [424, 121] width 58 height 19
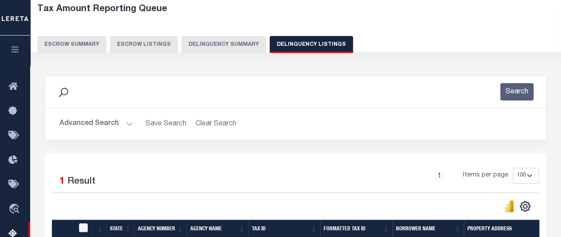
scroll to position [44, 0]
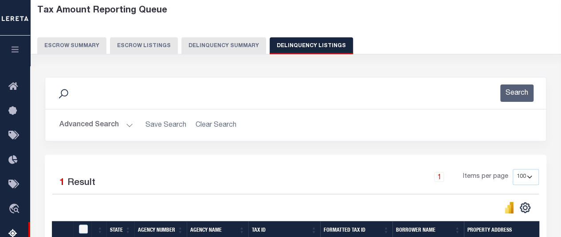
click at [109, 126] on button "Advanced Search" at bounding box center [96, 124] width 74 height 17
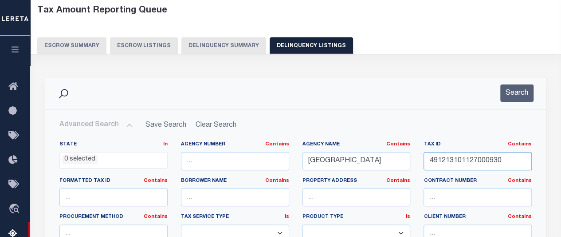
drag, startPoint x: 506, startPoint y: 159, endPoint x: 400, endPoint y: 164, distance: 105.7
click at [400, 164] on div "State In In AK AL AR AZ CA CO CT DC DE FL GA GU HI IA ID IL IN KS KY LA MA MD M…" at bounding box center [296, 231] width 486 height 181
paste input "41612300700250"
type input "491416123007002500"
click at [519, 85] on button "Search" at bounding box center [517, 92] width 33 height 17
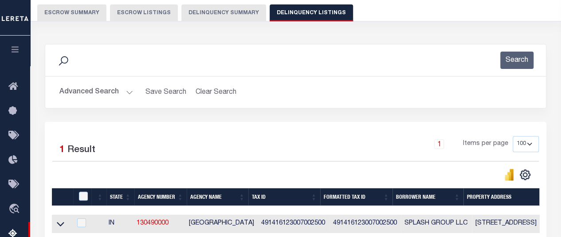
scroll to position [133, 0]
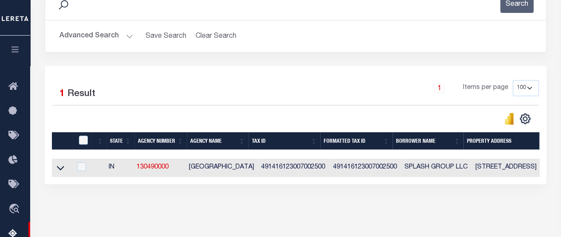
drag, startPoint x: 61, startPoint y: 167, endPoint x: 201, endPoint y: 104, distance: 153.3
click at [62, 168] on icon at bounding box center [61, 167] width 8 height 9
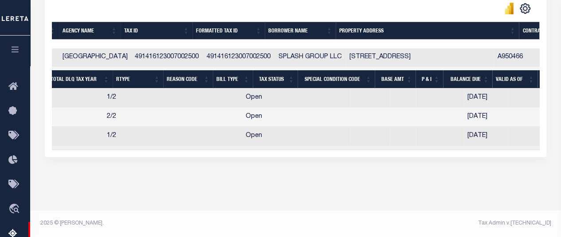
scroll to position [0, 0]
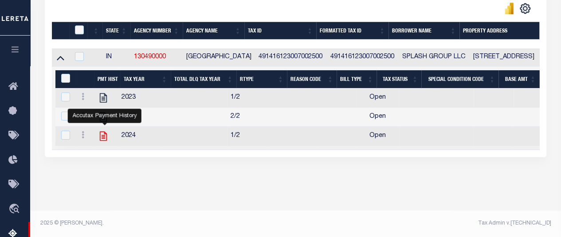
click at [105, 131] on icon "" at bounding box center [103, 135] width 7 height 9
checkbox input "true"
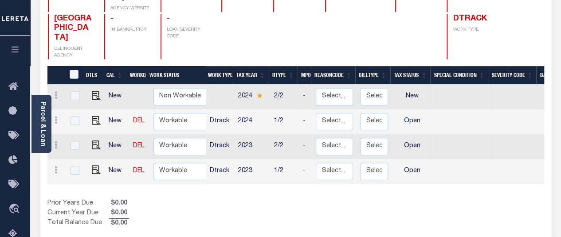
scroll to position [133, 0]
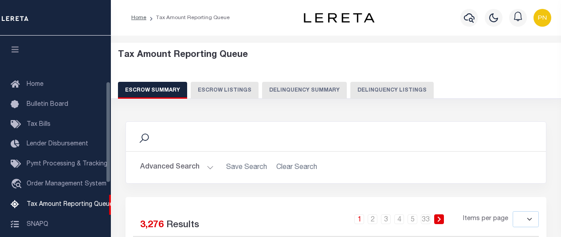
select select
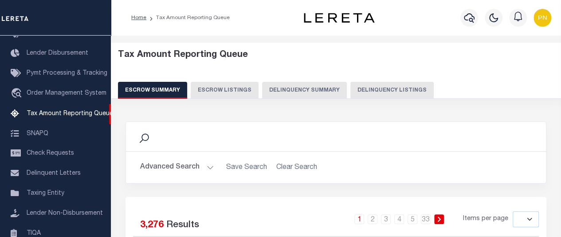
click at [195, 170] on button "Advanced Search" at bounding box center [177, 166] width 74 height 17
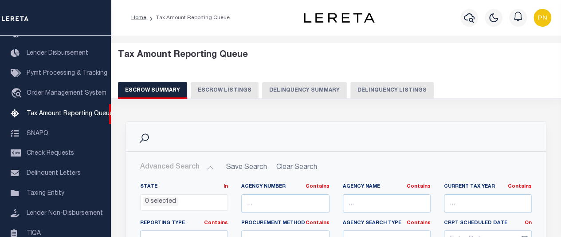
click at [378, 92] on button "Delinquency Listings" at bounding box center [392, 90] width 83 height 17
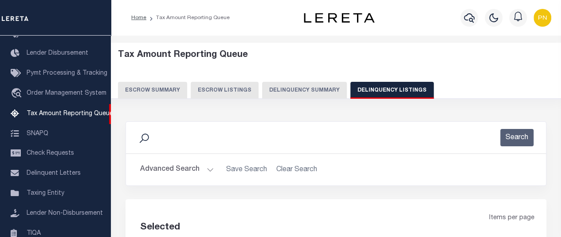
select select "100"
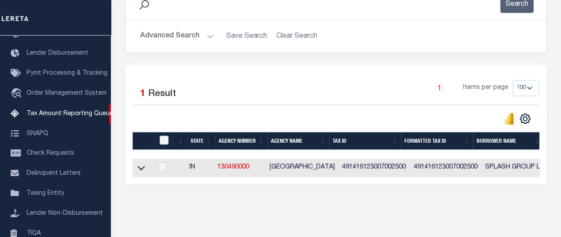
click at [132, 167] on div "Selected 1 Result 1 Items per page 10 25 50 100 500" at bounding box center [336, 125] width 421 height 118
click at [140, 168] on icon at bounding box center [142, 167] width 8 height 9
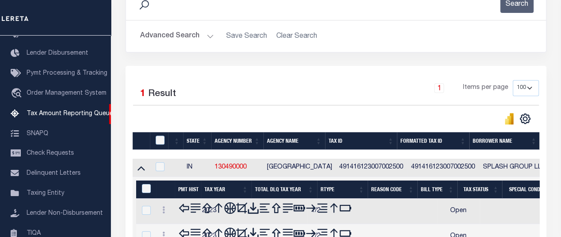
scroll to position [222, 0]
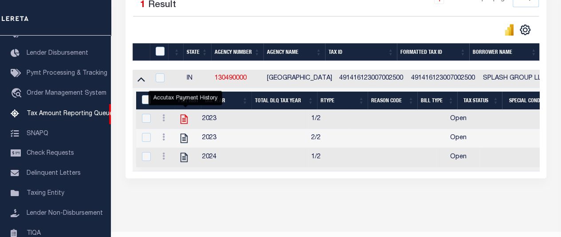
click at [185, 120] on icon "" at bounding box center [184, 119] width 12 height 12
checkbox input "true"
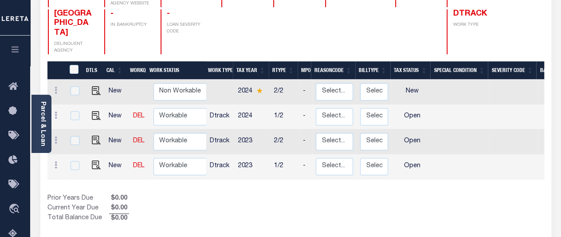
scroll to position [133, 0]
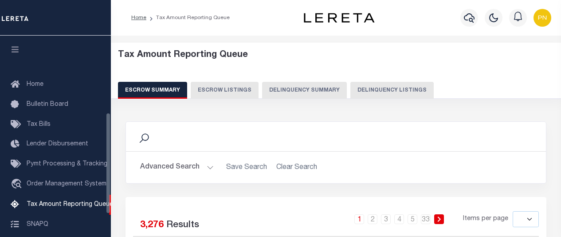
select select
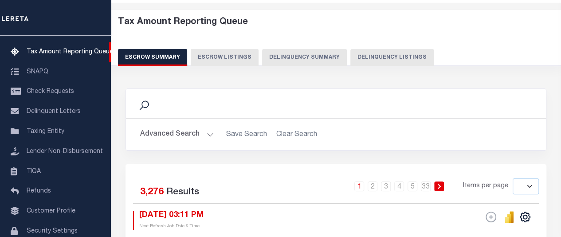
scroll to position [26, 0]
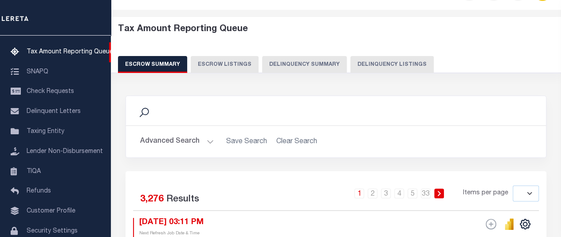
click at [390, 67] on button "Delinquency Listings" at bounding box center [392, 64] width 83 height 17
select select "100"
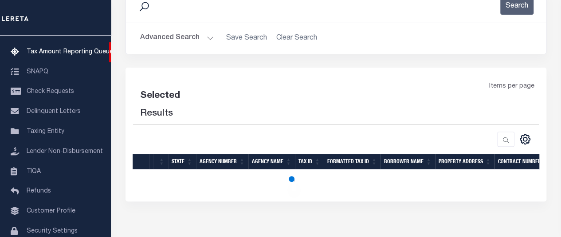
select select "100"
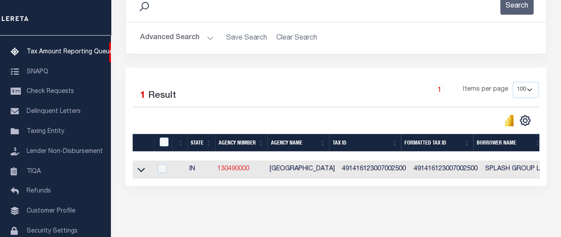
scroll to position [159, 0]
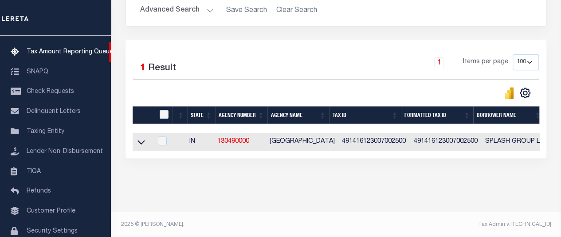
click at [137, 143] on link at bounding box center [141, 141] width 10 height 6
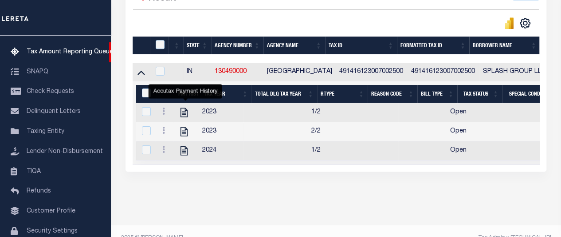
scroll to position [249, 0]
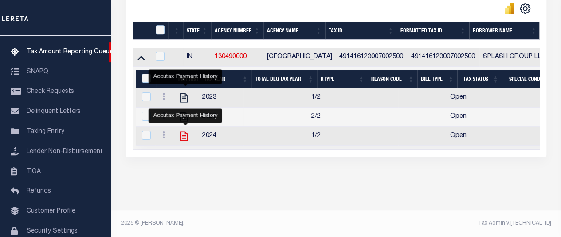
click at [185, 130] on icon "" at bounding box center [184, 136] width 12 height 12
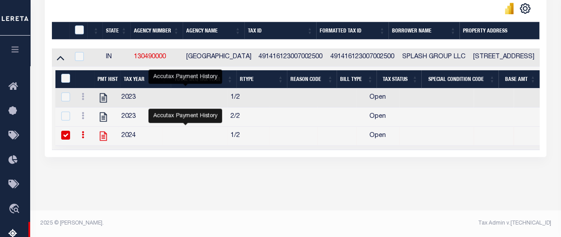
checkbox input "true"
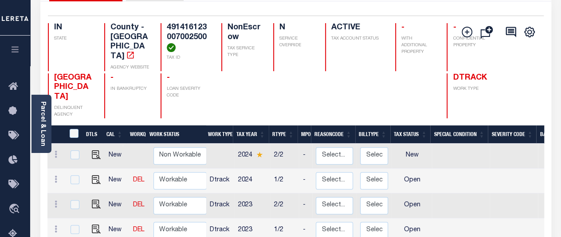
scroll to position [89, 0]
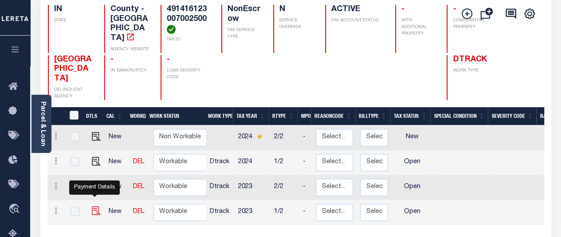
click at [92, 206] on img "" at bounding box center [96, 210] width 9 height 9
checkbox input "true"
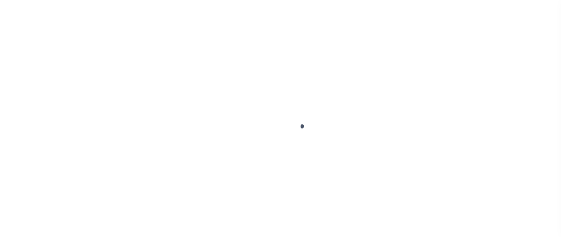
checkbox input "false"
type input "[DATE]"
select select "OP2"
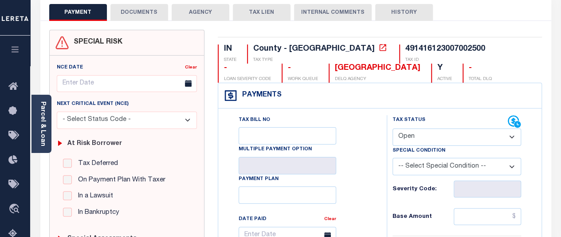
scroll to position [89, 0]
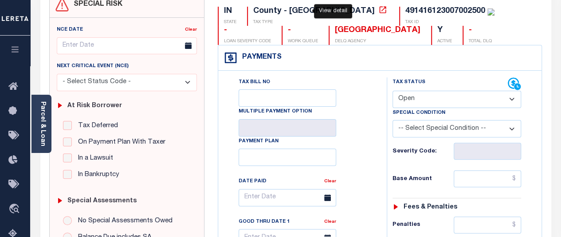
click at [380, 8] on icon at bounding box center [383, 9] width 7 height 7
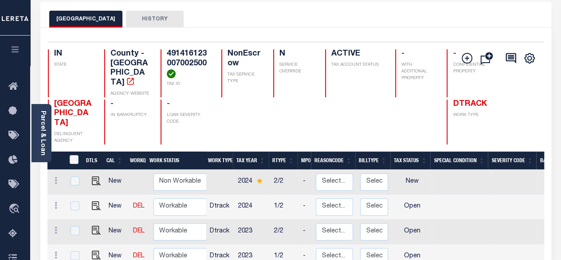
scroll to position [1, 0]
click at [96, 236] on img "" at bounding box center [96, 253] width 9 height 9
checkbox input "true"
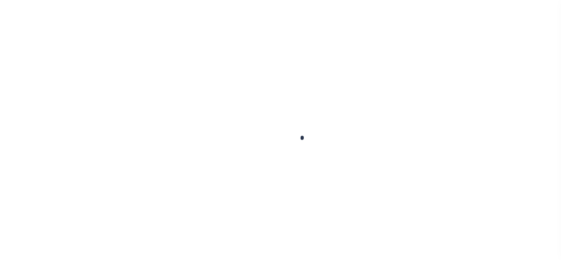
checkbox input "false"
type input "[DATE]"
select select "OP2"
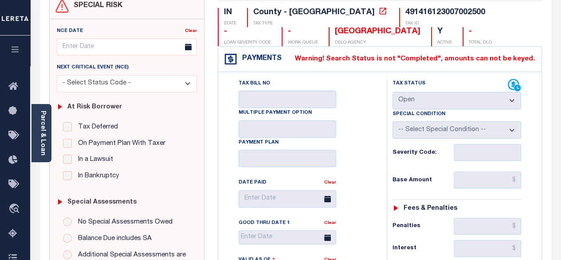
scroll to position [89, 0]
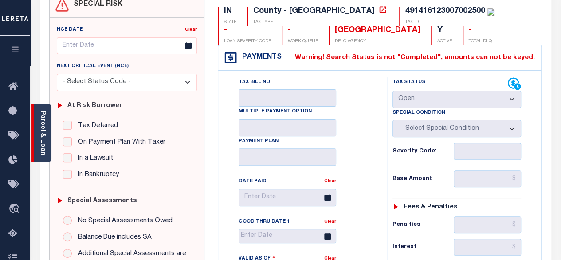
click at [45, 143] on link "Parcel & Loan" at bounding box center [42, 132] width 6 height 45
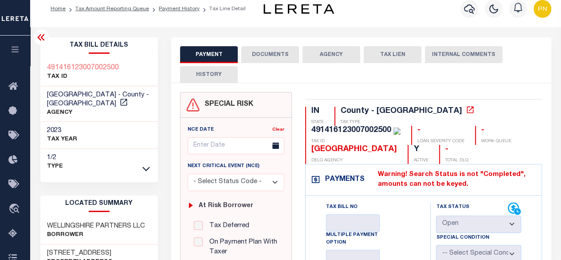
scroll to position [0, 0]
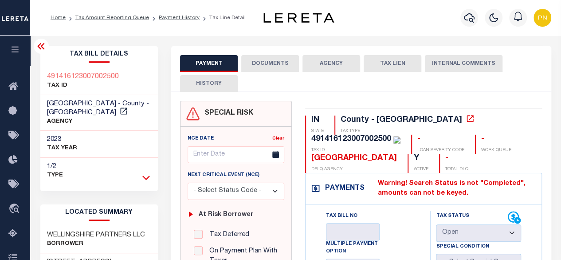
click at [147, 177] on icon at bounding box center [146, 177] width 8 height 4
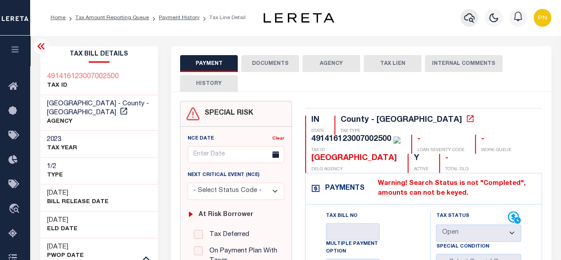
click at [473, 16] on icon "button" at bounding box center [469, 17] width 11 height 11
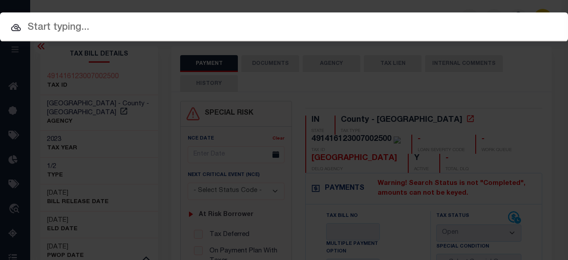
click at [368, 29] on input "text" at bounding box center [284, 28] width 568 height 16
paste input "102968-35039"
type input "102968-35039"
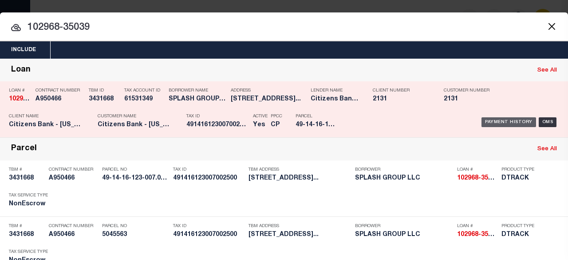
click at [511, 118] on div "Payment History" at bounding box center [508, 122] width 55 height 10
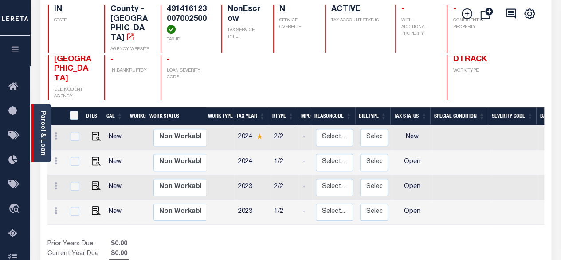
click at [45, 145] on link "Parcel & Loan" at bounding box center [42, 132] width 6 height 45
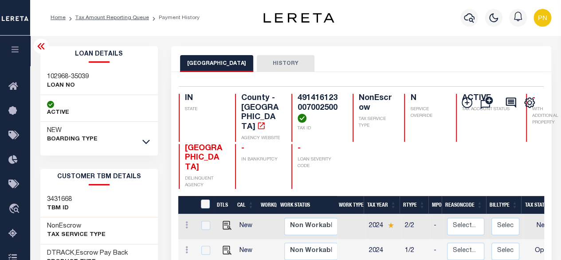
click at [43, 48] on icon at bounding box center [40, 46] width 7 height 6
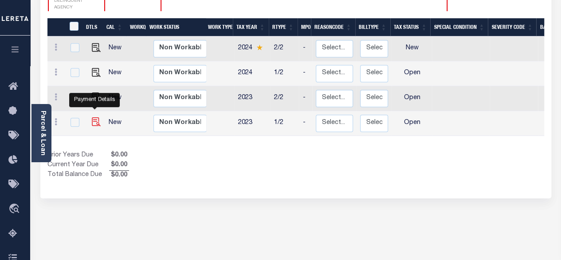
click at [97, 117] on img "" at bounding box center [96, 121] width 9 height 9
checkbox input "true"
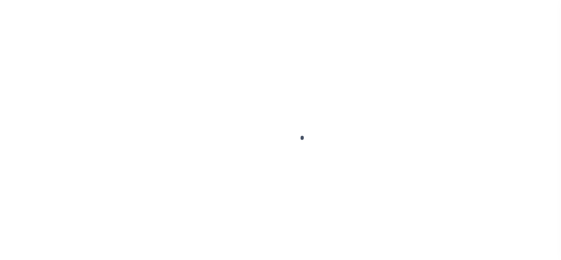
select select "OP2"
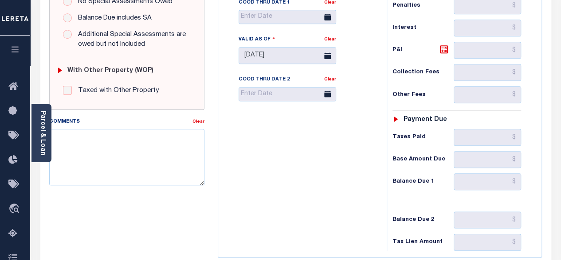
scroll to position [355, 0]
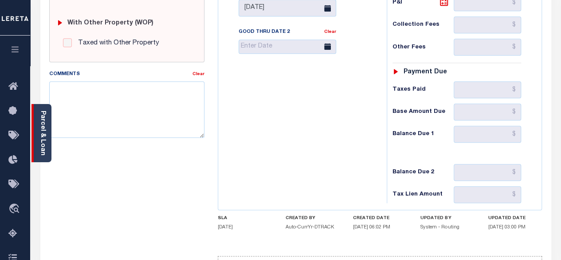
click at [43, 149] on link "Parcel & Loan" at bounding box center [42, 132] width 6 height 45
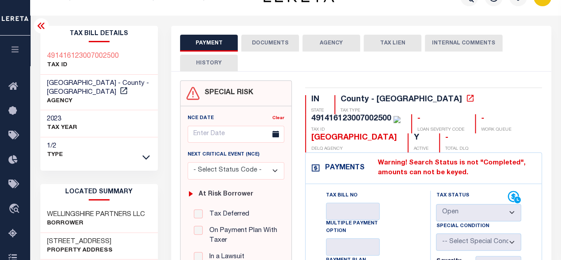
scroll to position [0, 0]
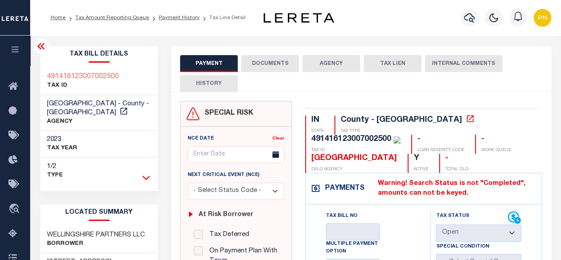
click at [143, 178] on icon at bounding box center [146, 177] width 8 height 9
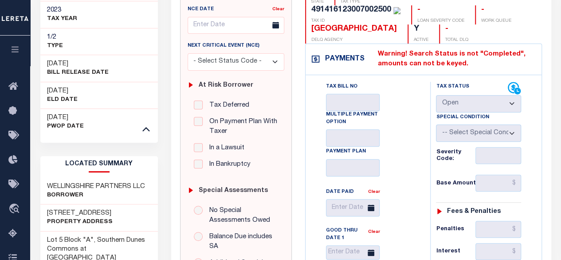
scroll to position [133, 0]
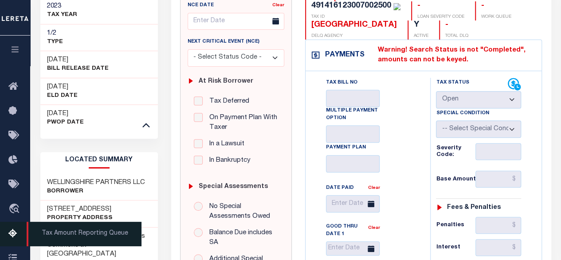
click at [13, 237] on icon at bounding box center [15, 233] width 14 height 11
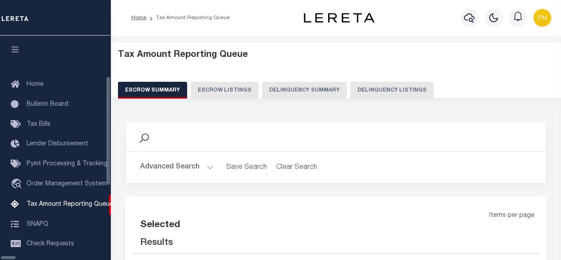
click at [351, 91] on button "Delinquency Listings" at bounding box center [392, 90] width 83 height 17
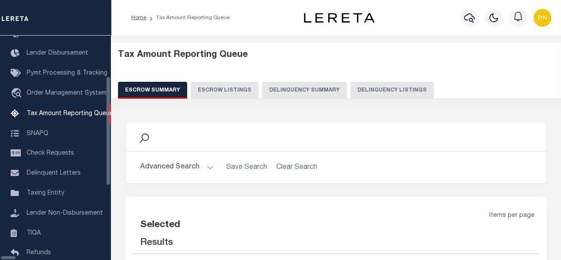
select select
select select "100"
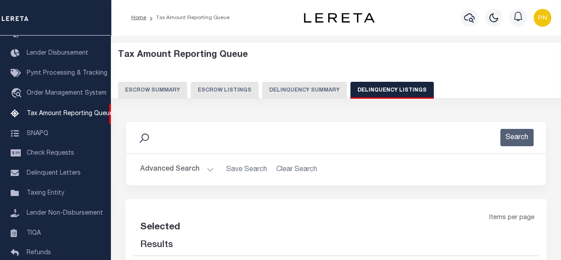
select select "100"
click at [191, 170] on button "Advanced Search" at bounding box center [177, 169] width 74 height 17
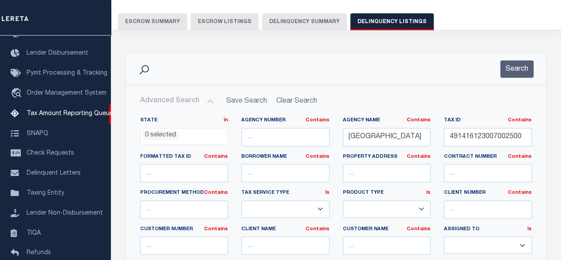
scroll to position [89, 0]
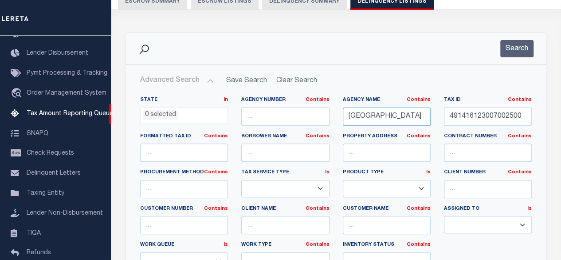
drag, startPoint x: 391, startPoint y: 115, endPoint x: 299, endPoint y: 111, distance: 91.9
click at [299, 111] on div "State In In AK AL AR AZ CA CO CT DC DE FL GA GU HI IA ID IL IN KS KY LA MA MD M…" at bounding box center [336, 186] width 405 height 181
paste input "WASHINGT"
type input "[US_STATE][GEOGRAPHIC_DATA]"
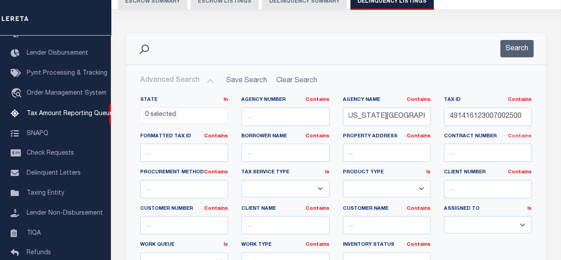
scroll to position [0, 0]
click at [484, 110] on input "491416123007002500" at bounding box center [488, 116] width 88 height 18
paste input "88-02-01-000-003.001-017"
type input "88-02-01-000-003.001-017"
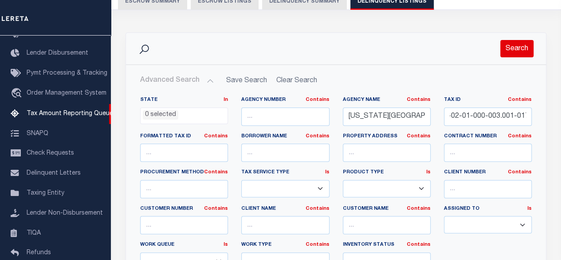
click at [517, 48] on button "Search" at bounding box center [517, 48] width 33 height 17
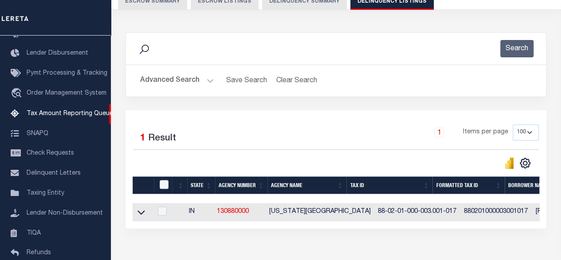
click at [137, 213] on link at bounding box center [141, 211] width 10 height 6
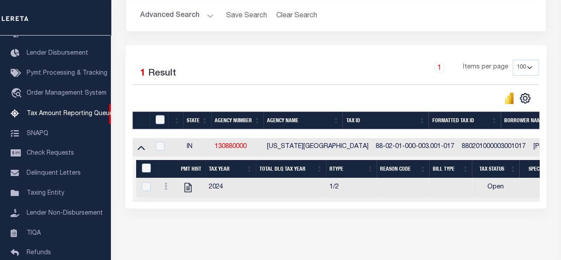
scroll to position [177, 0]
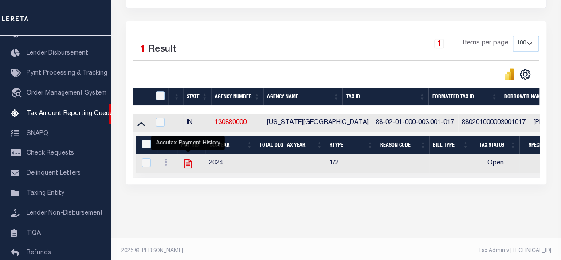
click at [187, 164] on icon "" at bounding box center [188, 164] width 12 height 12
checkbox input "true"
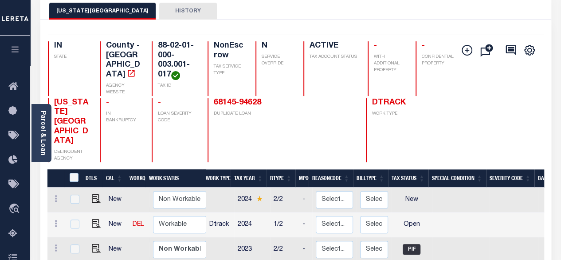
scroll to position [89, 0]
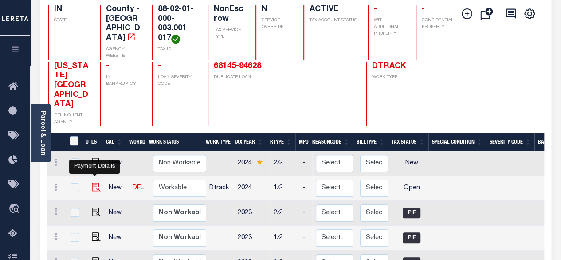
click at [92, 182] on img "" at bounding box center [96, 186] width 9 height 9
checkbox input "true"
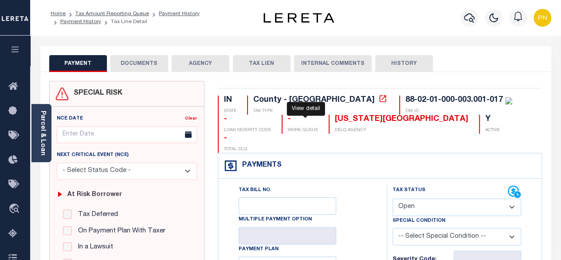
click at [379, 101] on icon at bounding box center [383, 98] width 9 height 9
click at [44, 133] on link "Parcel & Loan" at bounding box center [42, 132] width 6 height 45
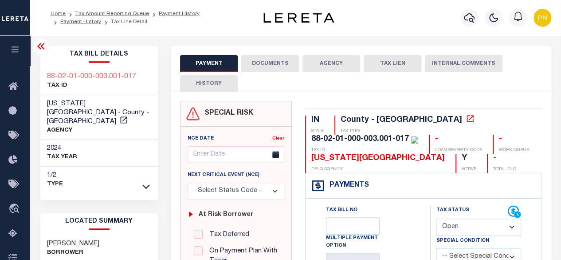
click at [217, 65] on button "PAYMENT" at bounding box center [209, 63] width 58 height 17
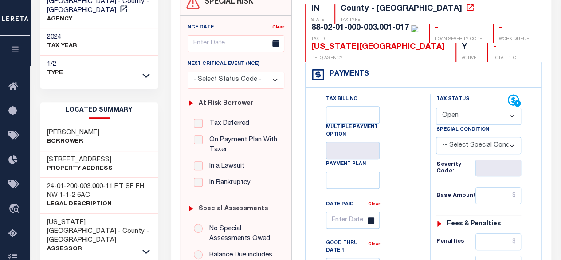
scroll to position [133, 0]
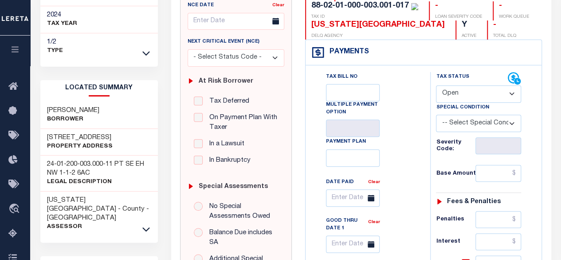
click at [493, 88] on select "- Select Status Code - Open Due/Unpaid Paid Incomplete No Tax Due Internal Refu…" at bounding box center [478, 93] width 85 height 17
select select "PYD"
click at [436, 85] on select "- Select Status Code - Open Due/Unpaid Paid Incomplete No Tax Due Internal Refu…" at bounding box center [478, 93] width 85 height 17
type input "[DATE]"
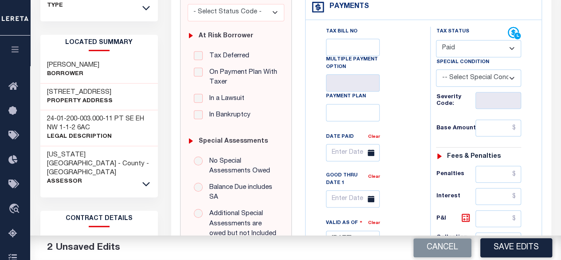
scroll to position [266, 0]
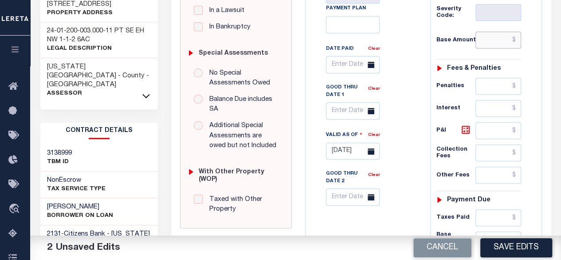
click at [504, 45] on input "text" at bounding box center [499, 40] width 46 height 17
paste input "309.67"
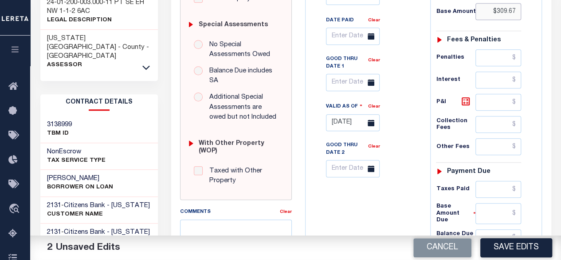
scroll to position [355, 0]
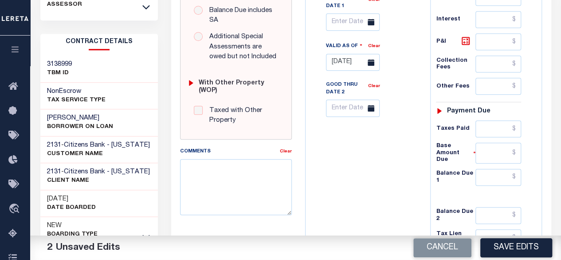
type input "$309.67"
click at [509, 172] on input "text" at bounding box center [499, 177] width 46 height 17
type input "$0"
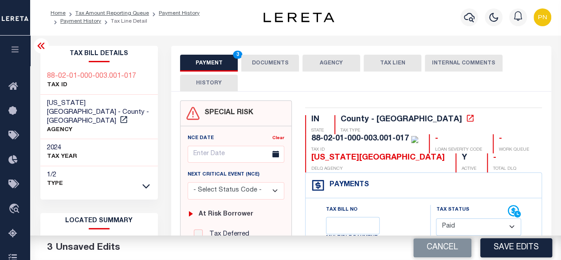
scroll to position [0, 0]
click at [271, 66] on button "DOCUMENTS" at bounding box center [270, 63] width 58 height 17
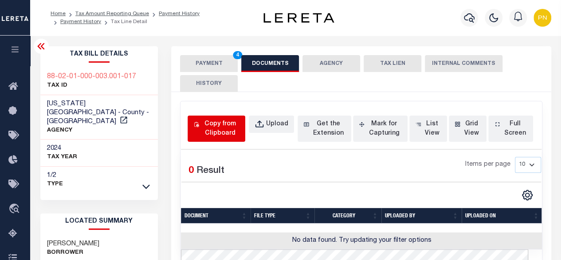
click at [221, 126] on div "Copy from Clipboard" at bounding box center [220, 128] width 39 height 19
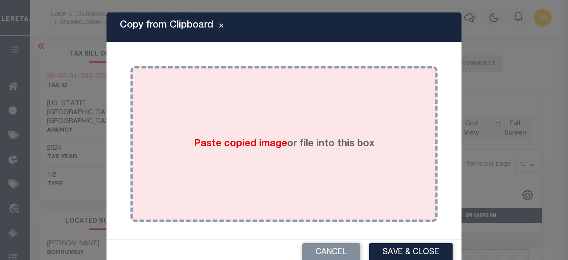
click at [296, 137] on label "Paste copied image or file into this box" at bounding box center [284, 144] width 181 height 15
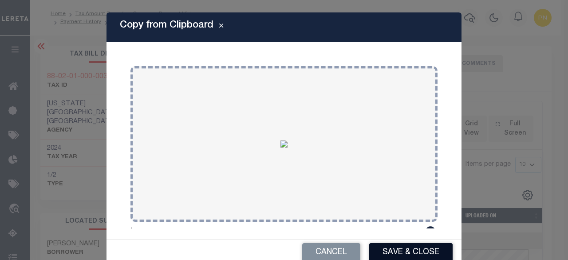
click at [384, 255] on button "Save & Close" at bounding box center [410, 252] width 83 height 19
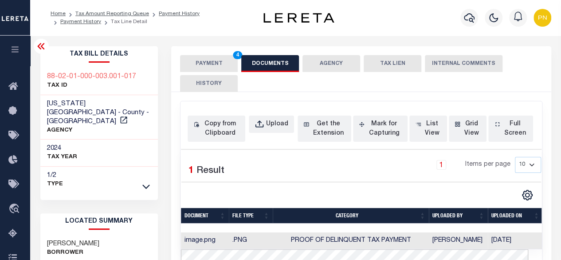
click at [218, 67] on button "PAYMENT 4" at bounding box center [209, 63] width 58 height 17
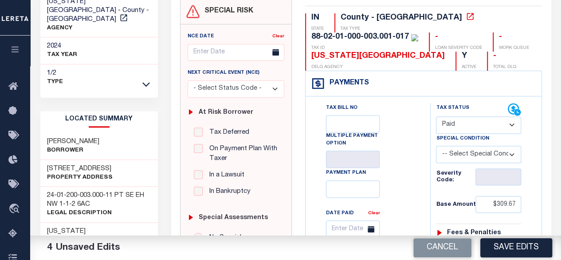
scroll to position [177, 0]
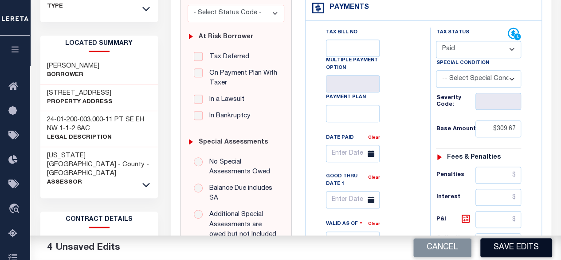
click at [513, 248] on button "Save Edits" at bounding box center [517, 247] width 72 height 19
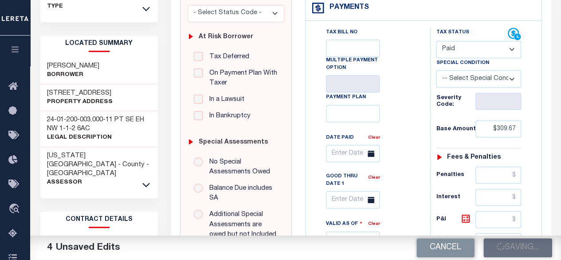
checkbox input "false"
type input "$309.67"
type input "$0"
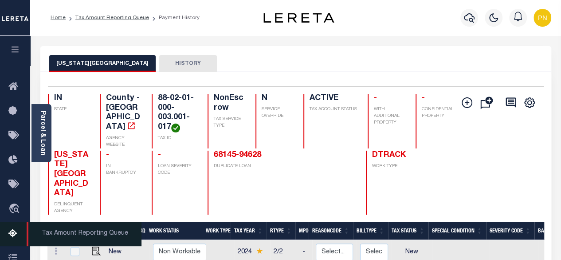
click at [15, 237] on icon at bounding box center [15, 233] width 14 height 11
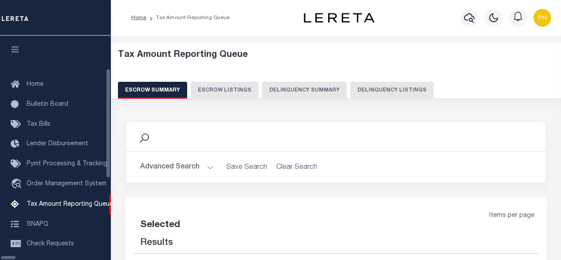
drag, startPoint x: 329, startPoint y: 95, endPoint x: 387, endPoint y: 115, distance: 61.6
click at [329, 95] on button "Delinquency Summary" at bounding box center [304, 90] width 85 height 17
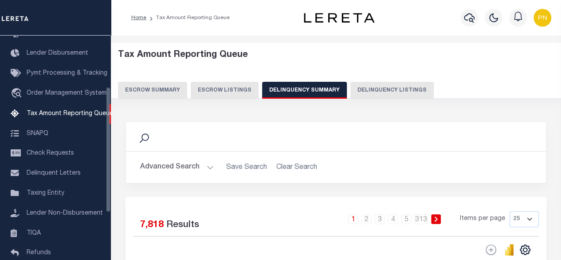
click at [390, 92] on button "Delinquency Listings" at bounding box center [392, 90] width 83 height 17
select select "100"
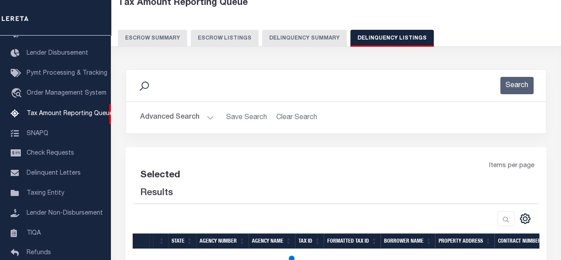
select select "100"
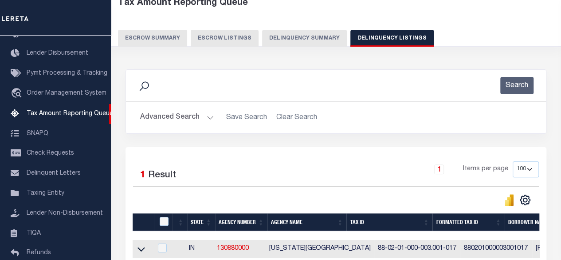
scroll to position [133, 0]
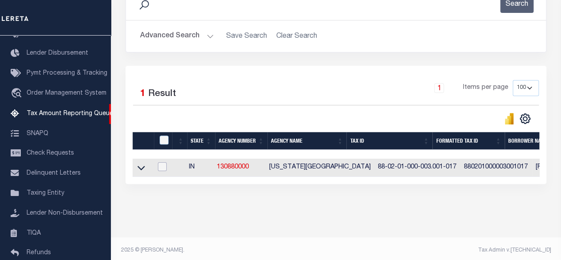
click at [166, 167] on input "checkbox" at bounding box center [162, 166] width 9 height 9
checkbox input "true"
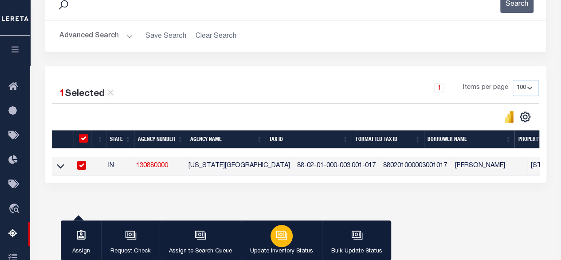
click at [288, 241] on div "button" at bounding box center [282, 236] width 22 height 22
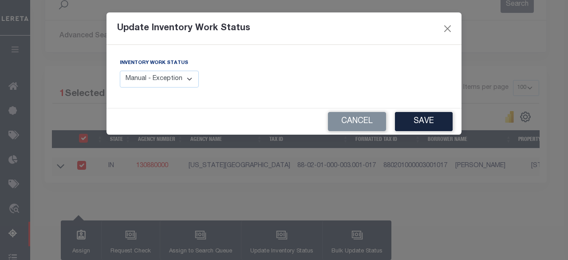
click at [179, 77] on select "Manual - Exception Pended - Awaiting Search Late Add Exception Completed" at bounding box center [159, 79] width 79 height 17
select select "4"
click at [120, 71] on select "Manual - Exception Pended - Awaiting Search Late Add Exception Completed" at bounding box center [159, 79] width 79 height 17
click at [431, 123] on button "Save" at bounding box center [424, 121] width 58 height 19
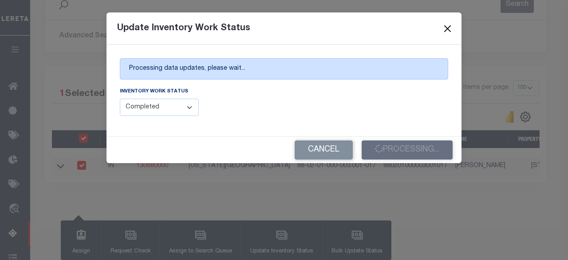
click at [443, 28] on button "Close" at bounding box center [448, 29] width 12 height 12
